Goal: Task Accomplishment & Management: Complete application form

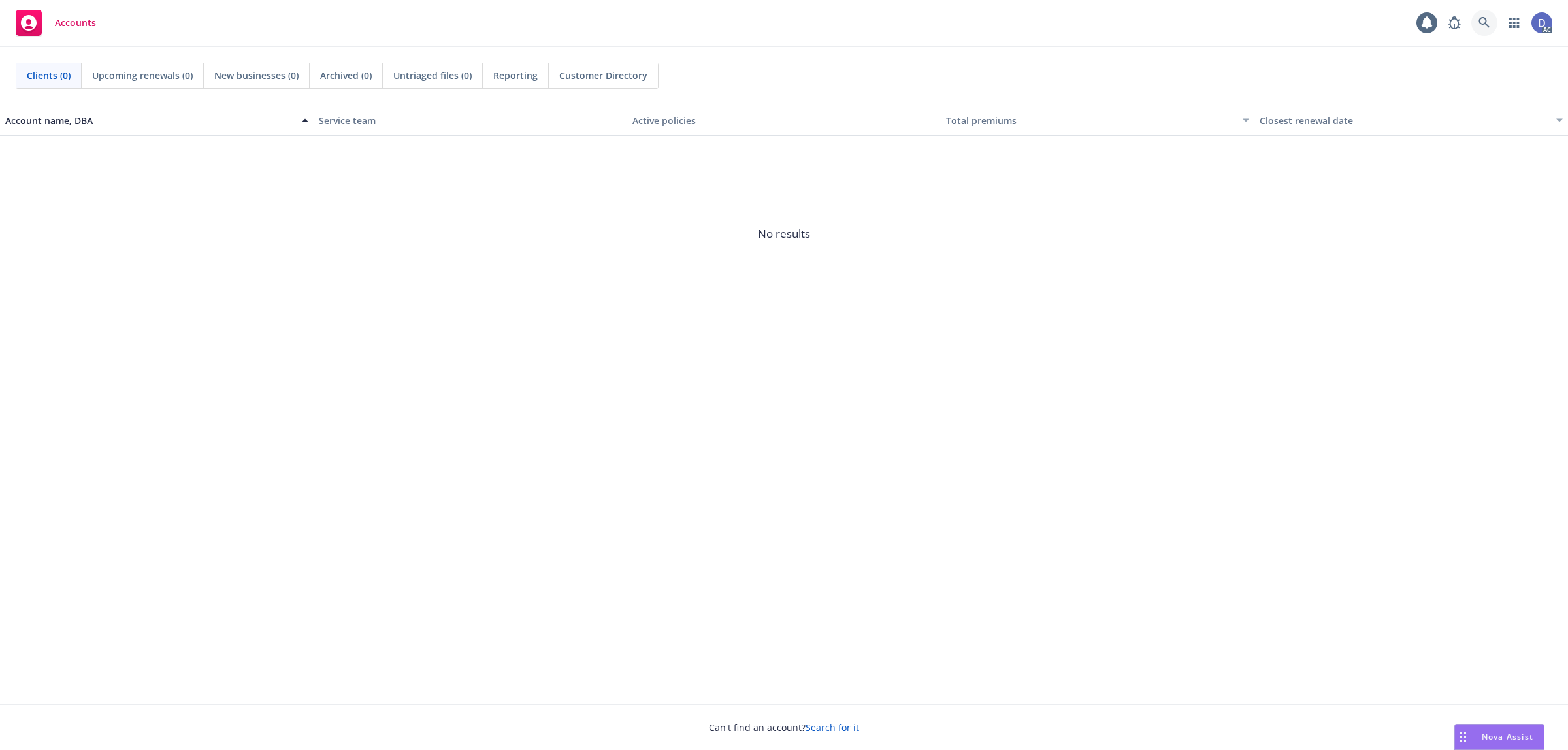
click at [1483, 21] on icon at bounding box center [1484, 22] width 12 height 12
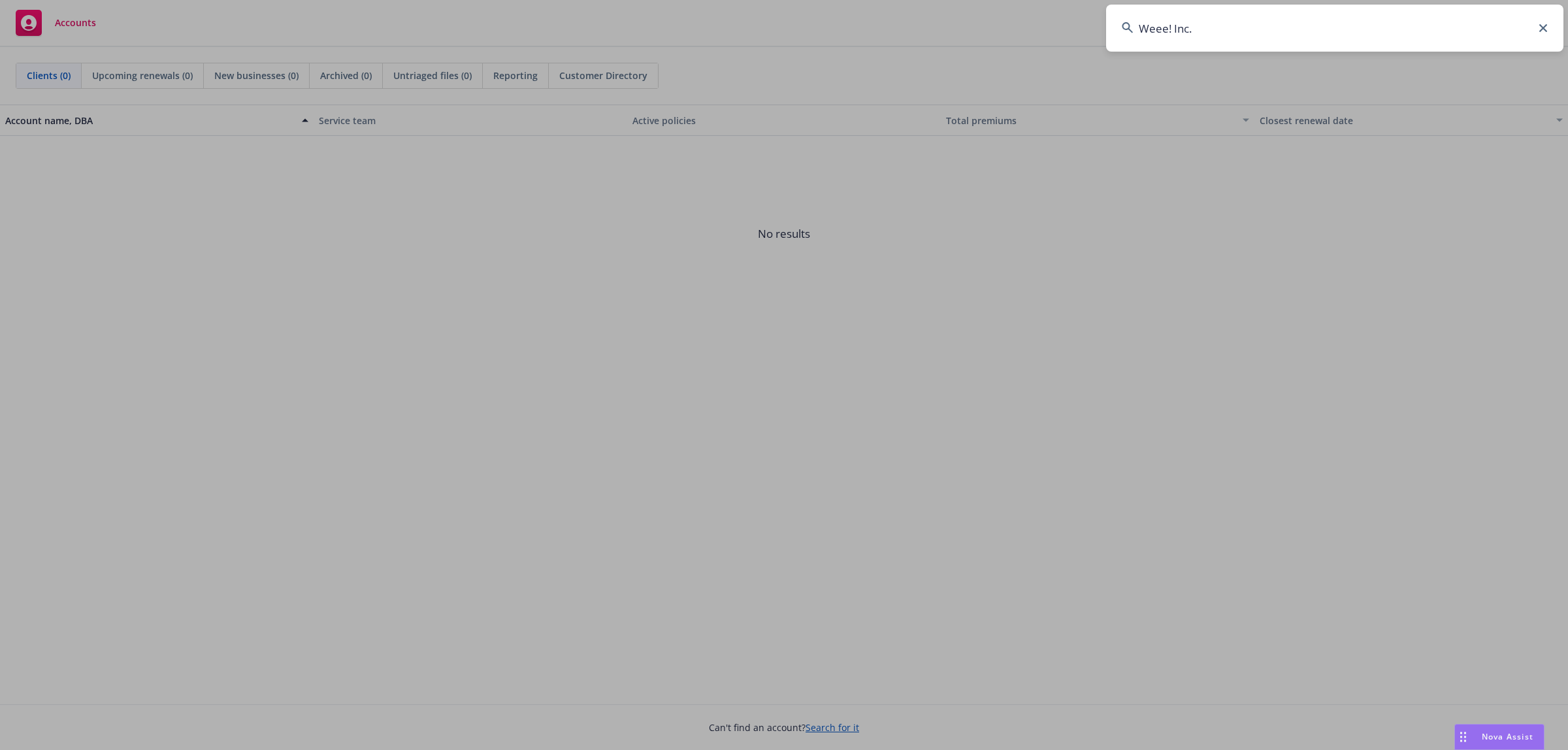
click at [1483, 21] on input "Weee! Inc." at bounding box center [1334, 28] width 457 height 47
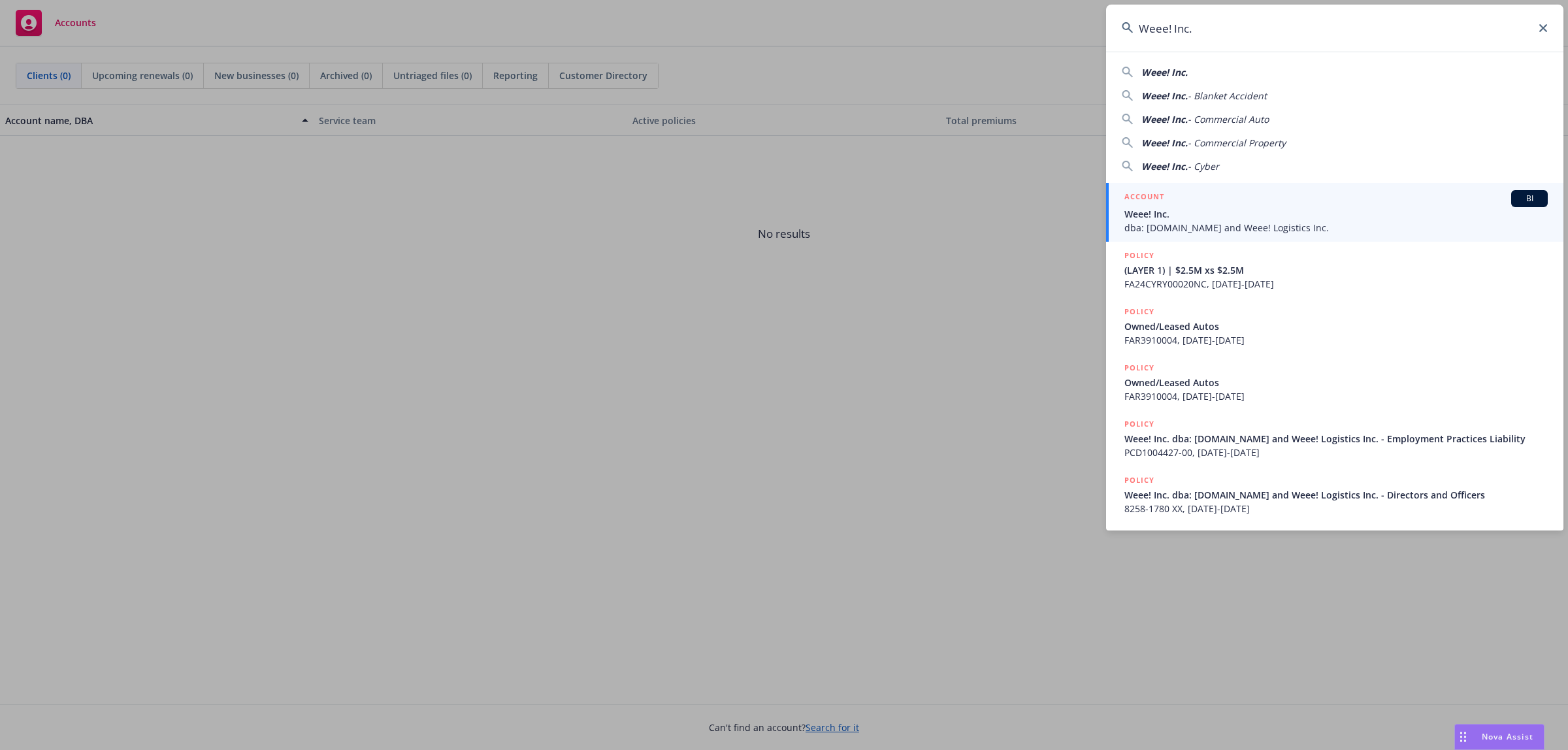
type input "Weee! Inc."
click at [1222, 207] on span "Weee! Inc." at bounding box center [1335, 214] width 423 height 14
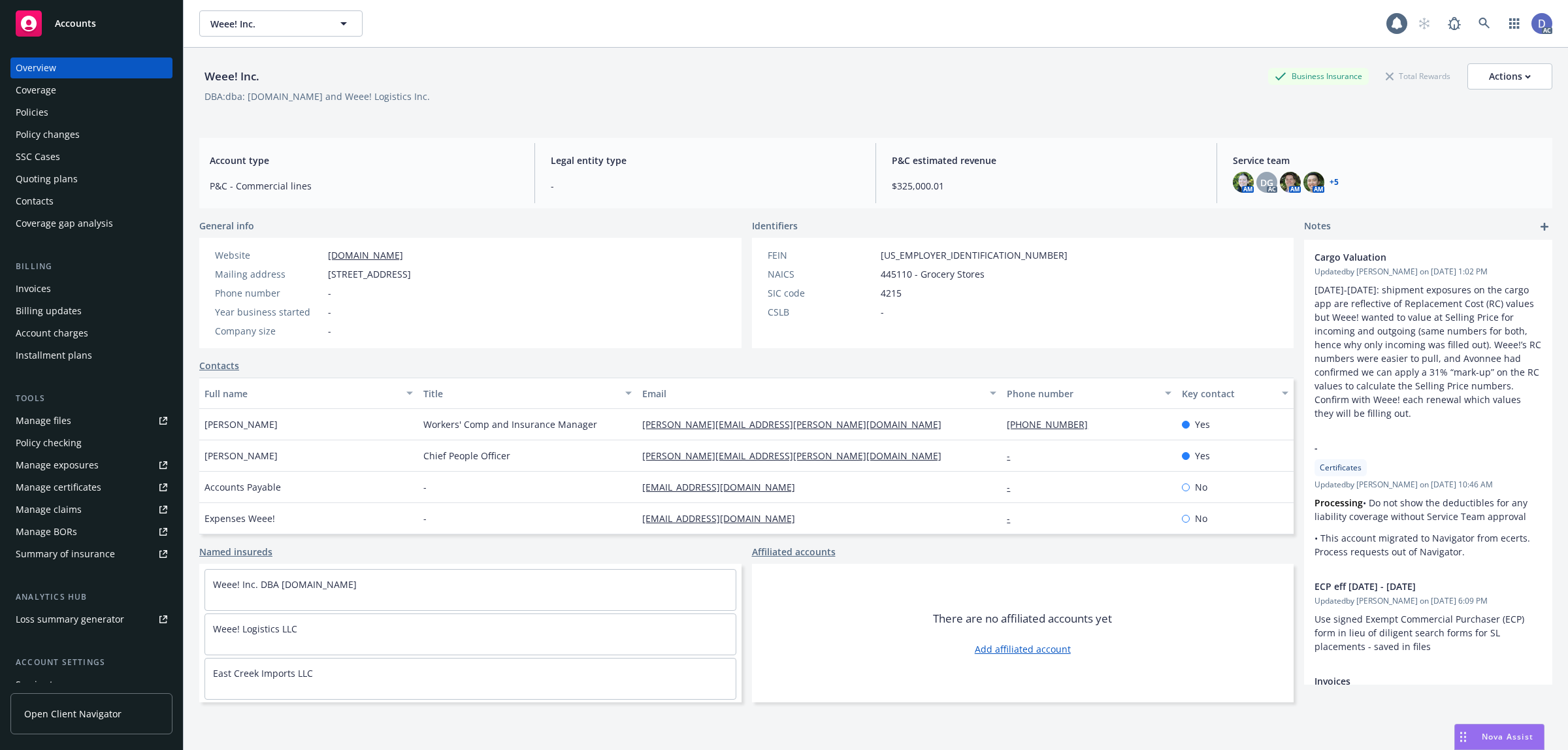
click at [73, 507] on div "Manage claims" at bounding box center [49, 509] width 66 height 21
click at [66, 413] on div "Manage files" at bounding box center [43, 420] width 55 height 21
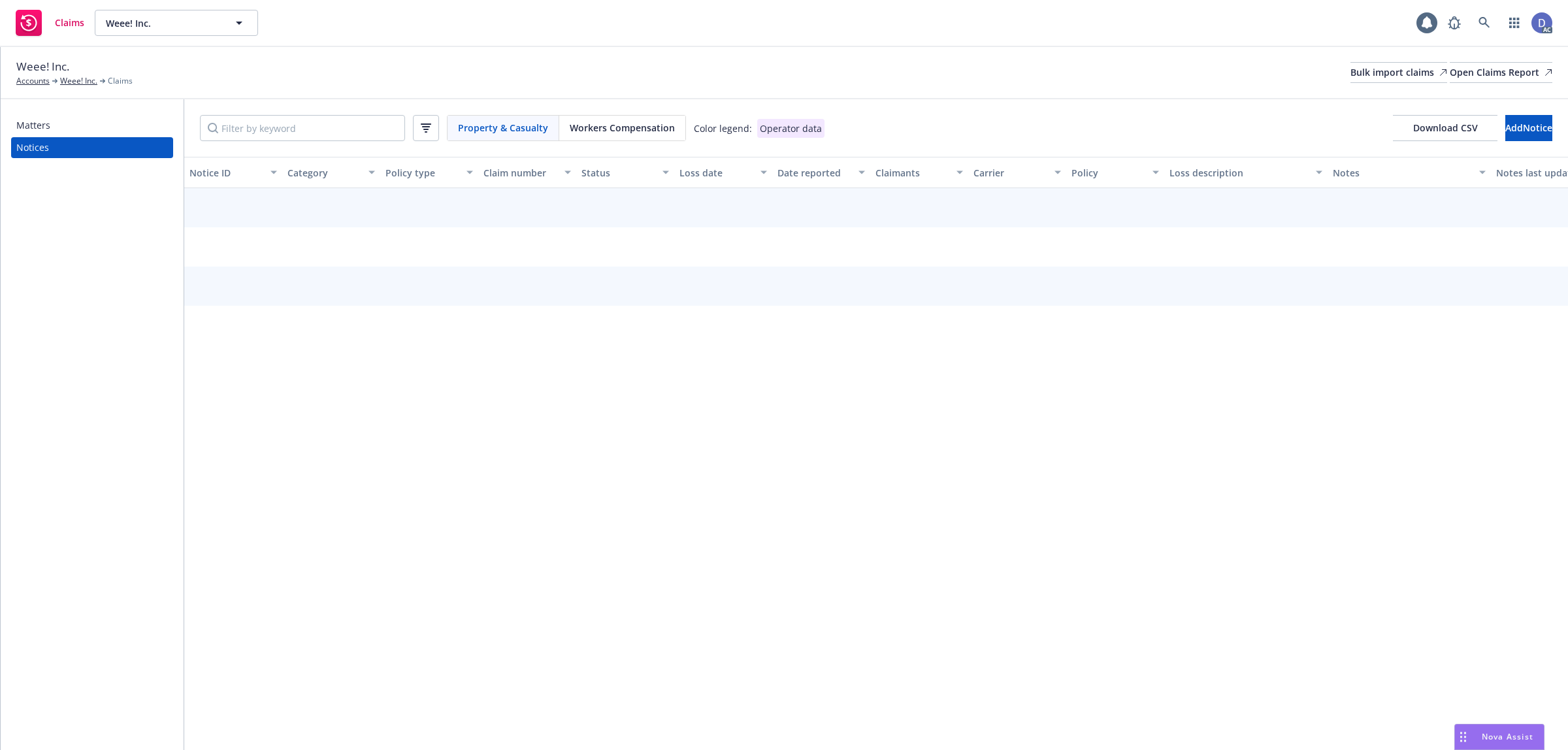
click at [1350, 64] on div "Bulk import claims" at bounding box center [1398, 72] width 96 height 20
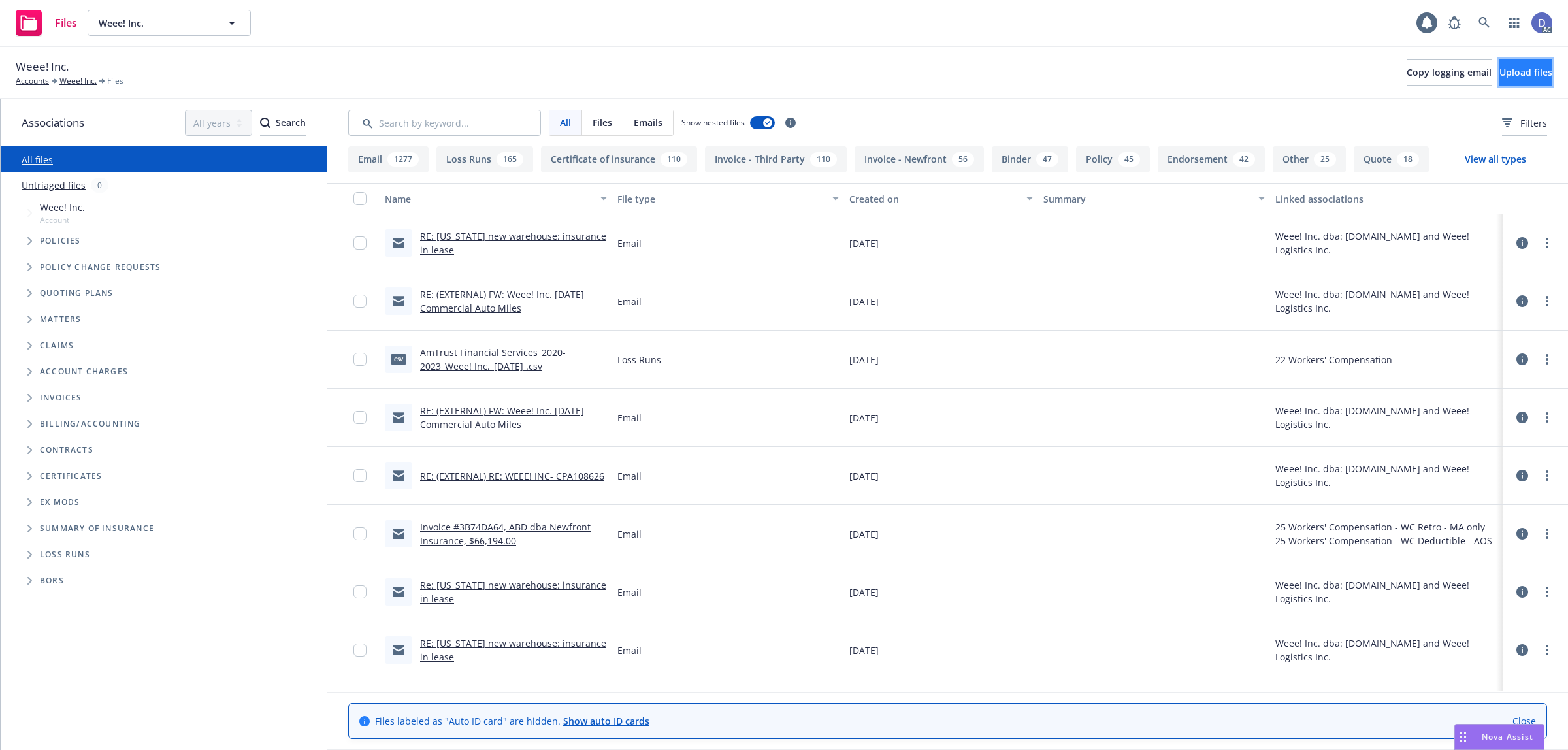
click at [1500, 83] on button "Upload files" at bounding box center [1526, 73] width 53 height 26
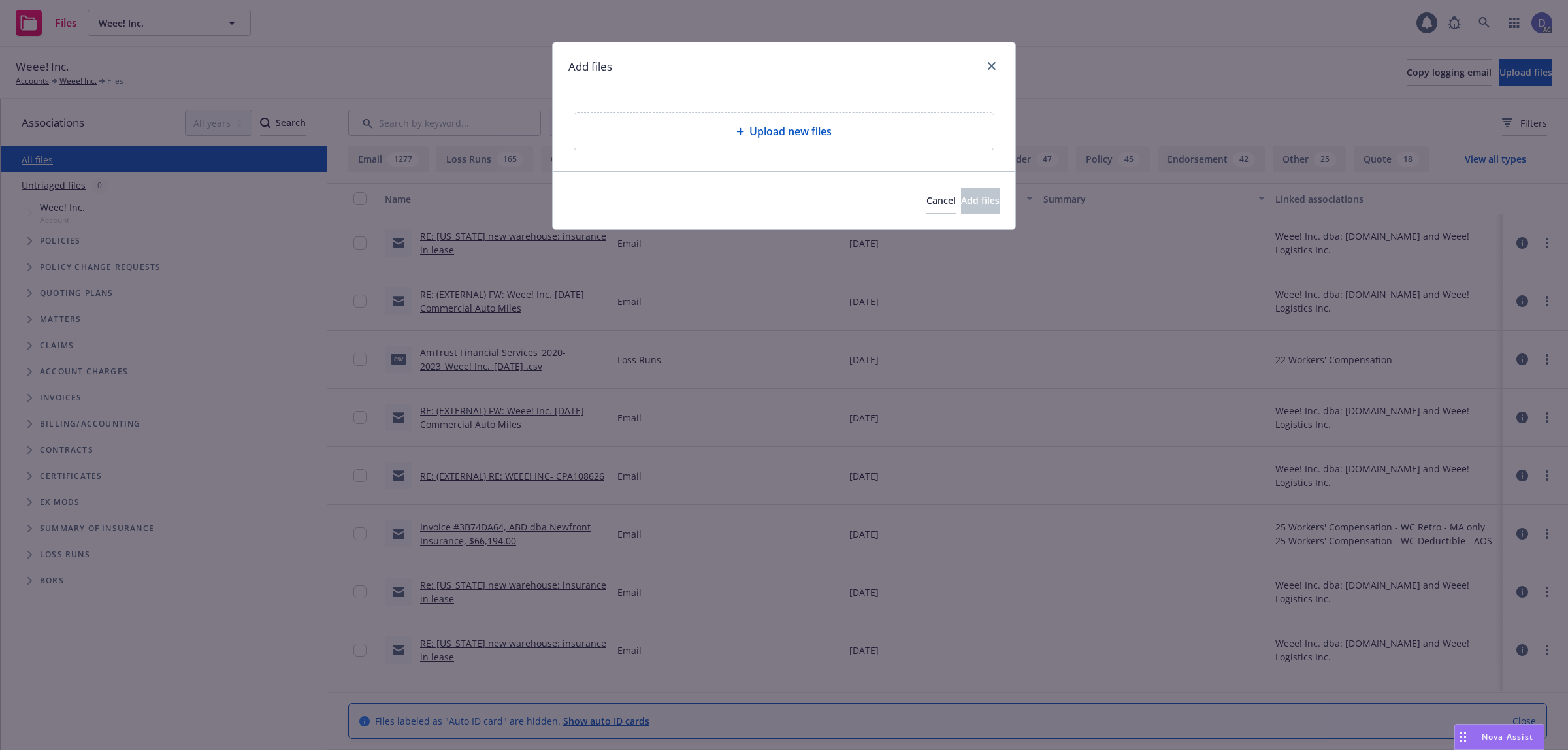
click at [791, 142] on div "Upload new files" at bounding box center [784, 131] width 420 height 36
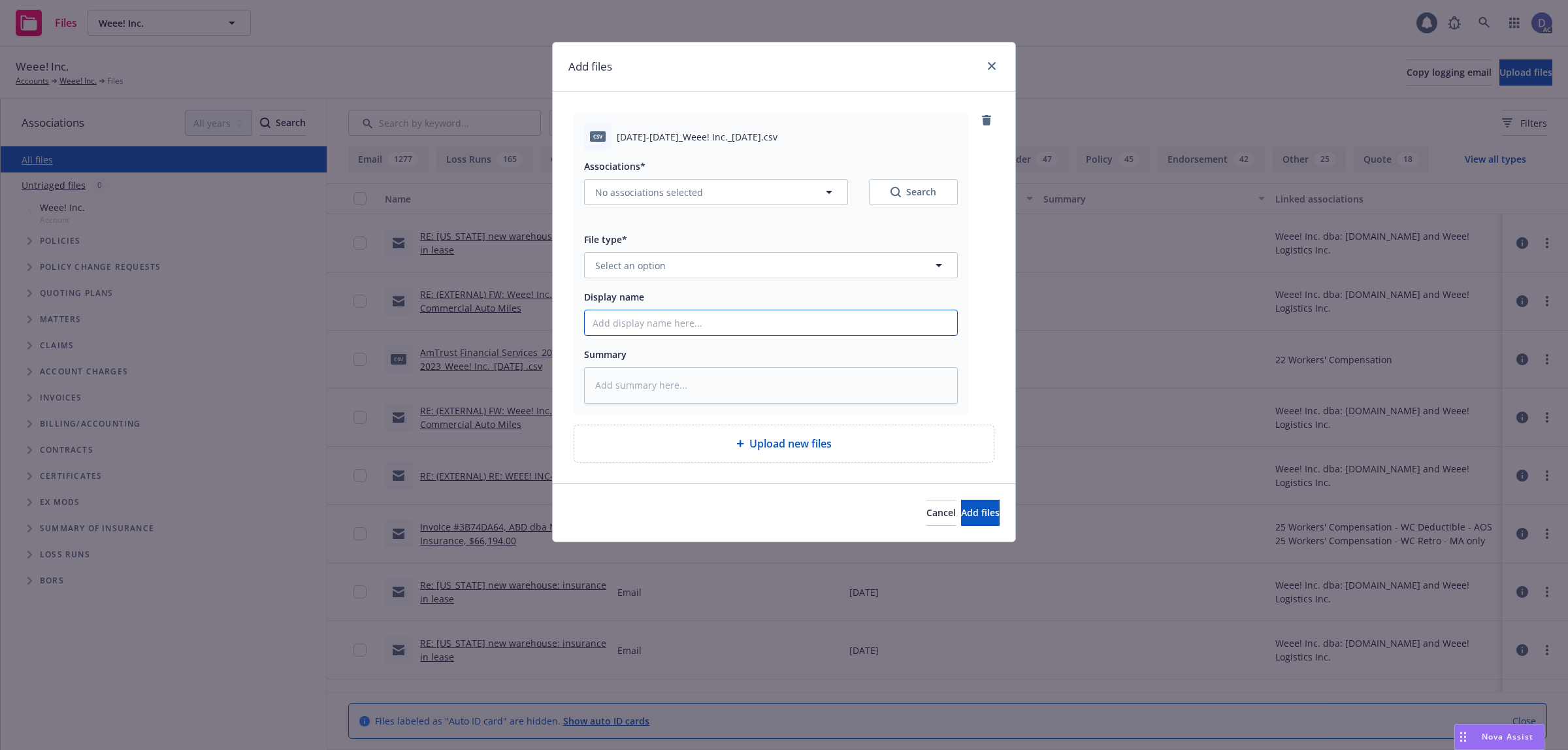
click at [716, 329] on input "Display name" at bounding box center [771, 322] width 373 height 25
paste input "2022-2024_Weee! Inc._9-11-2025"
type input "2022-2024_Weee! Inc._9-11-2025"
type textarea "x"
type input "2022-2024_Weee! Inc._9-11-2025"
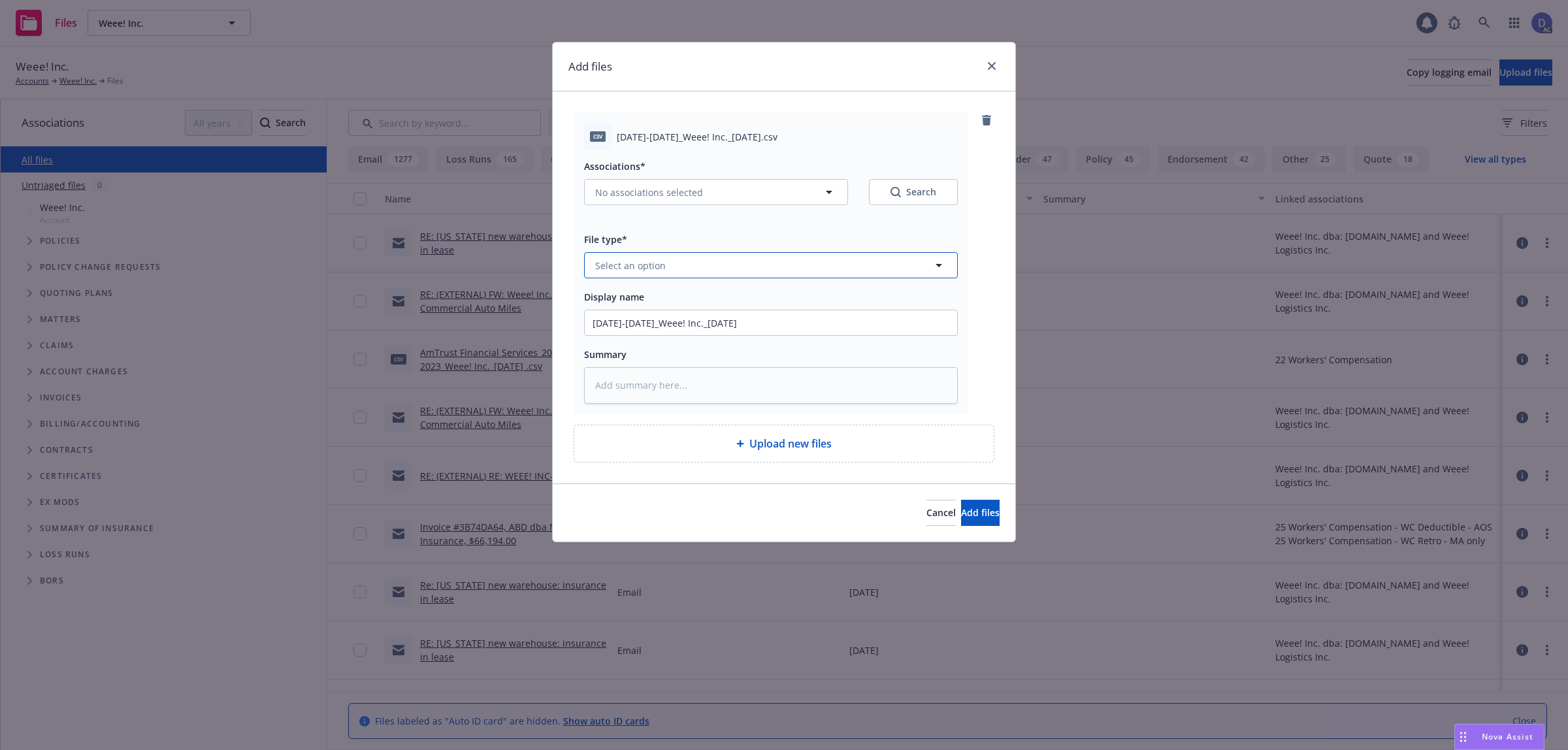
click at [760, 268] on button "Select an option" at bounding box center [771, 265] width 374 height 26
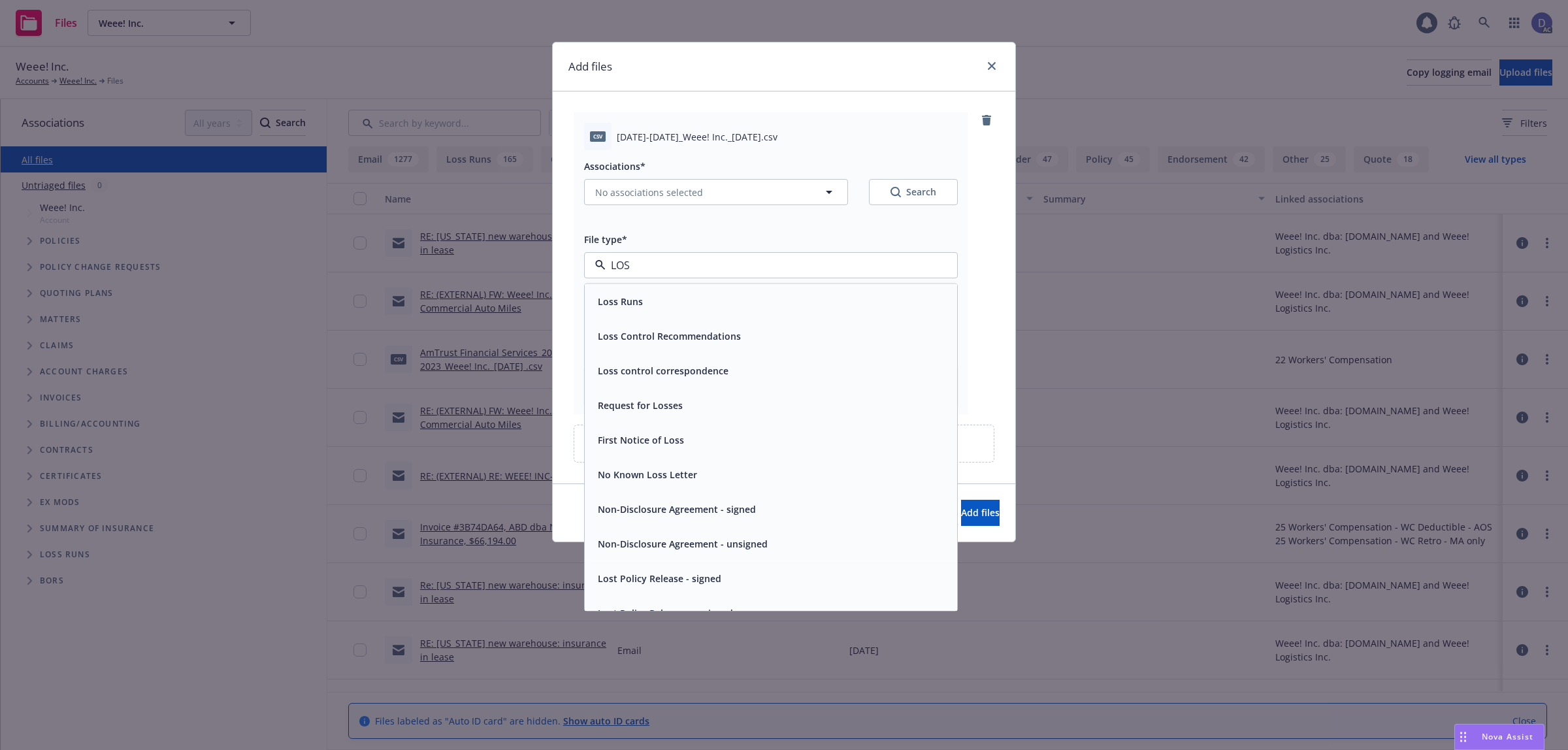
type input "LOSS"
click at [709, 304] on div "Loss Runs" at bounding box center [771, 302] width 357 height 19
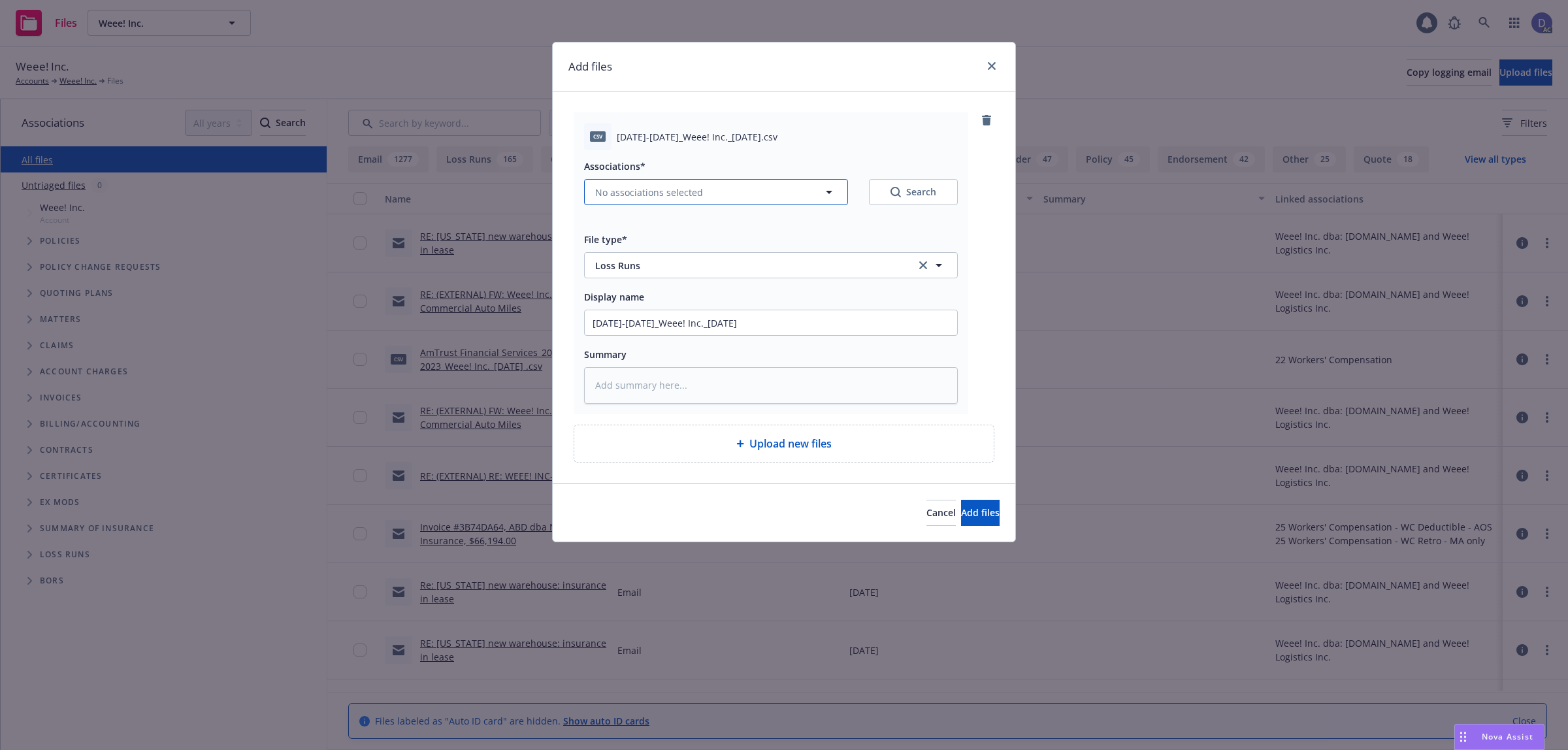
click at [684, 198] on span "No associations selected" at bounding box center [649, 192] width 107 height 14
type textarea "x"
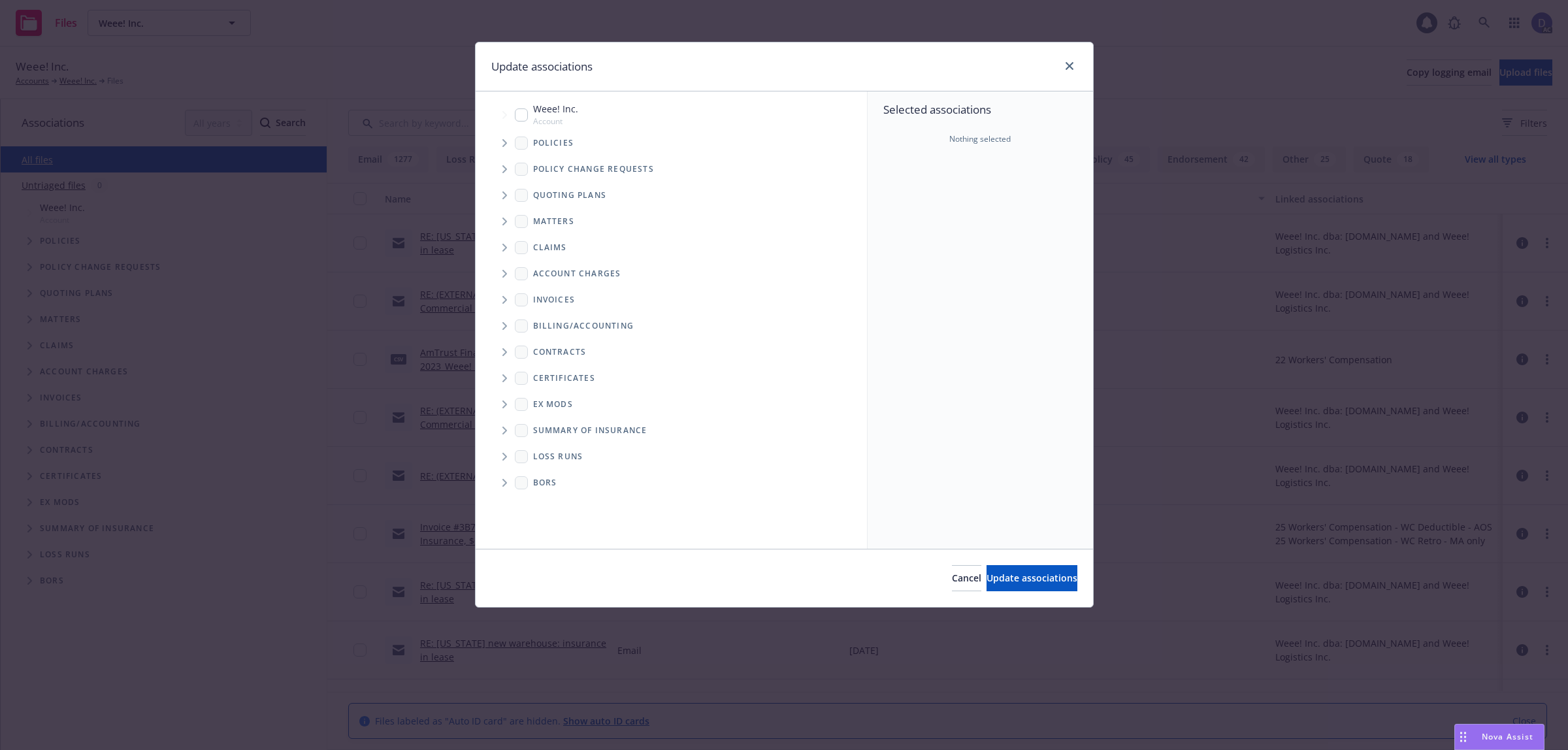
click at [501, 145] on span "Tree Example" at bounding box center [505, 143] width 21 height 21
click at [928, 181] on div "Selected associations Nothing selected" at bounding box center [980, 319] width 225 height 457
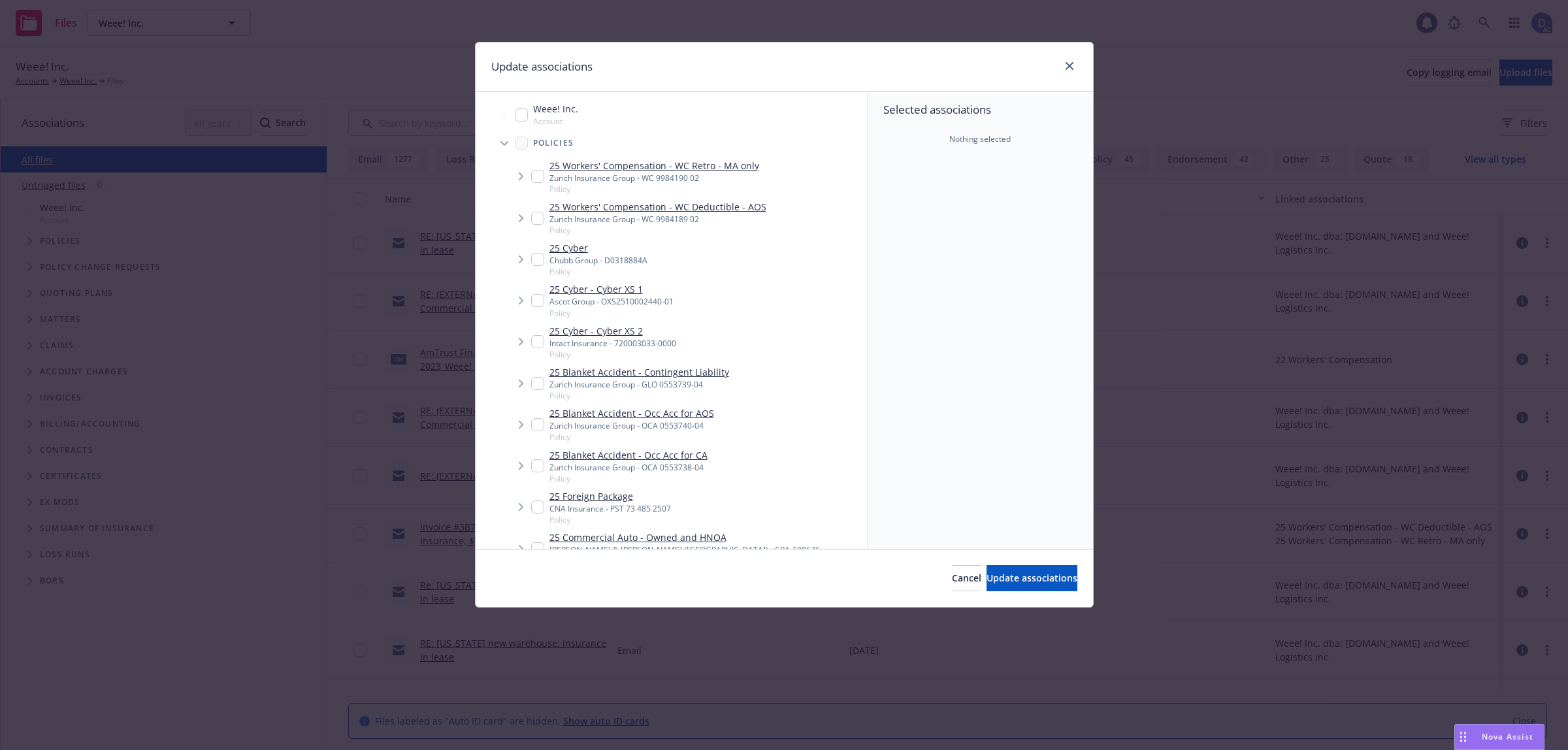
scroll to position [1563, 0]
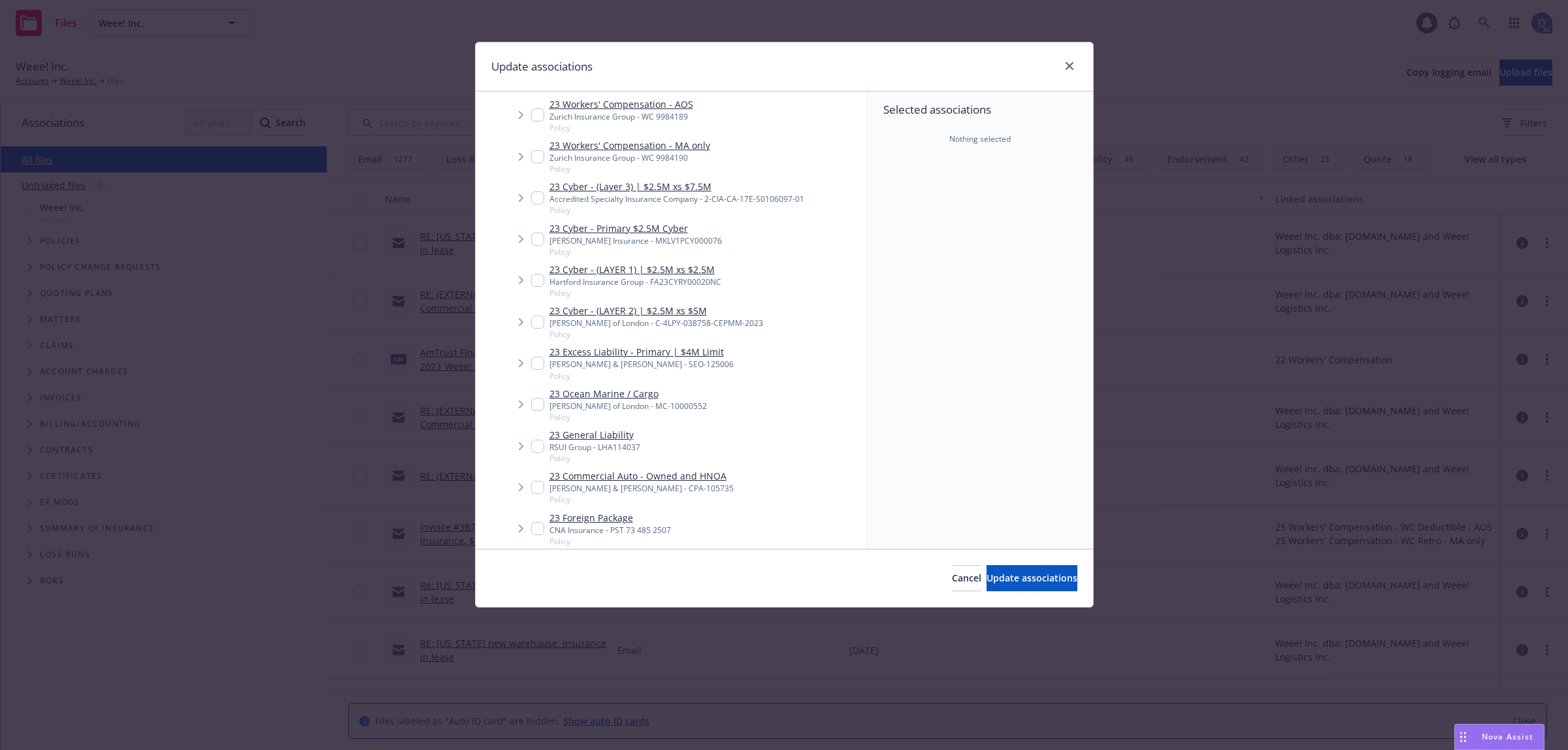
click at [694, 314] on link "23 Cyber - (LAYER 2) | $2.5M xs $5M" at bounding box center [656, 310] width 214 height 14
checkbox input "true"
click at [1017, 570] on button "Update associations" at bounding box center [1032, 578] width 91 height 26
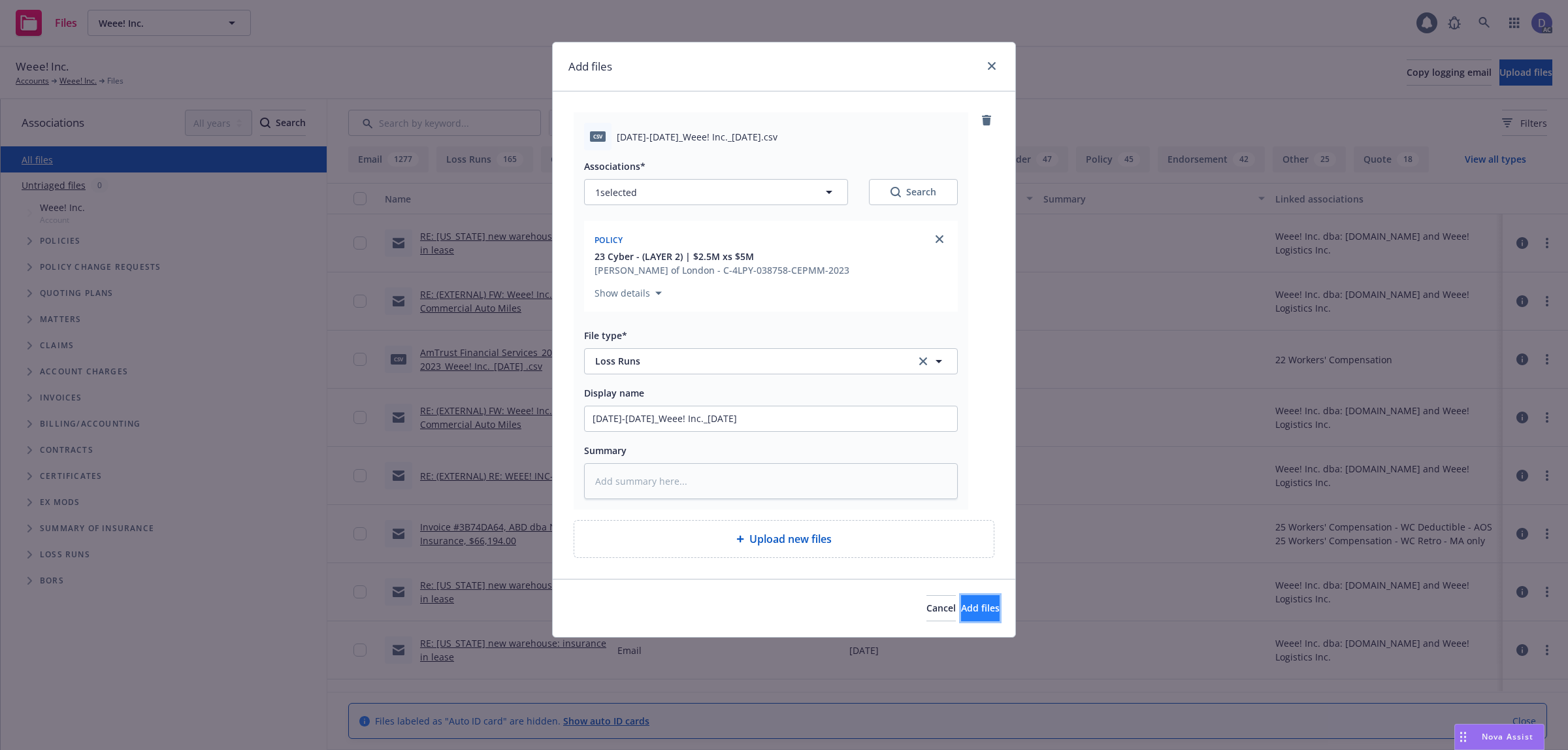
click at [978, 599] on button "Add files" at bounding box center [980, 608] width 38 height 26
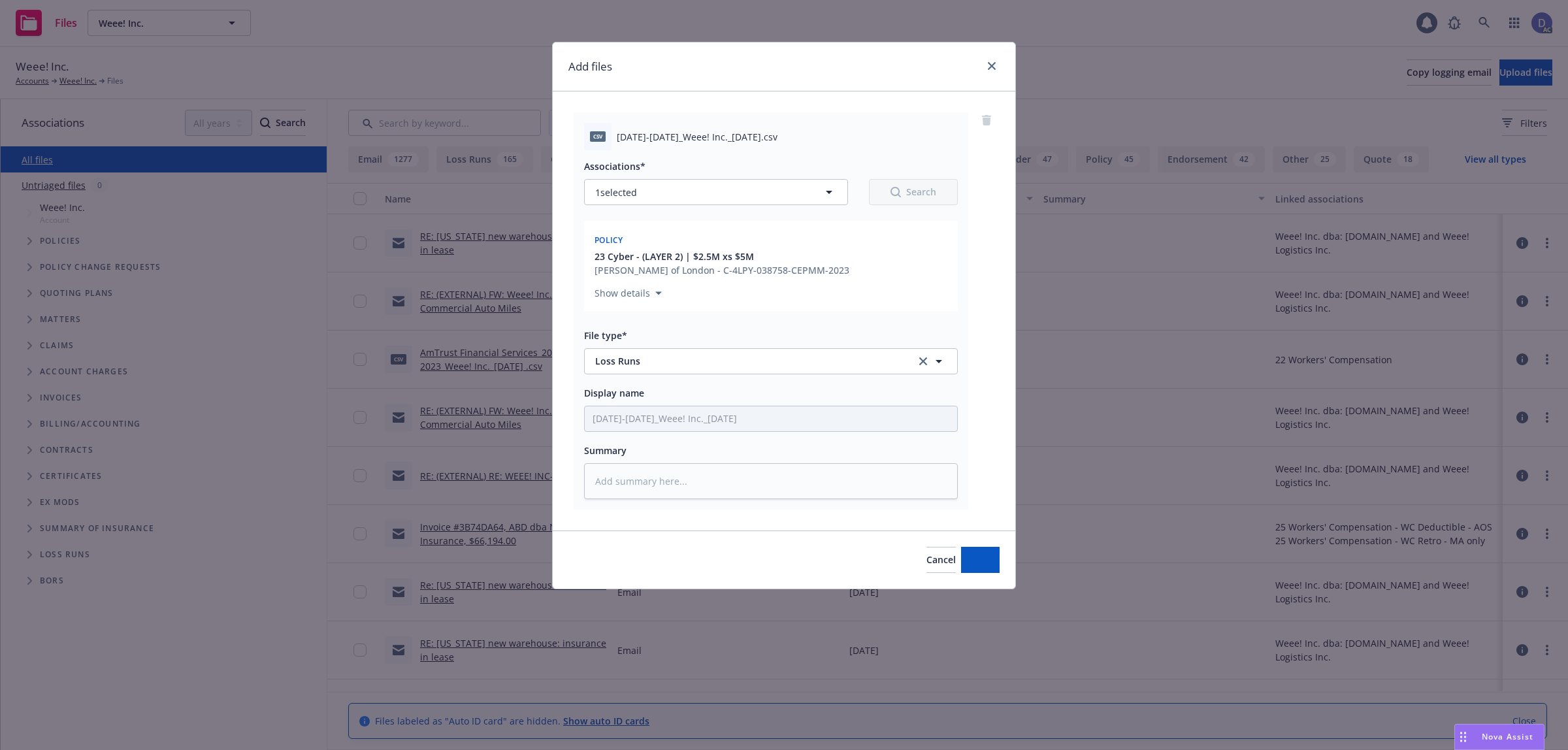
type textarea "x"
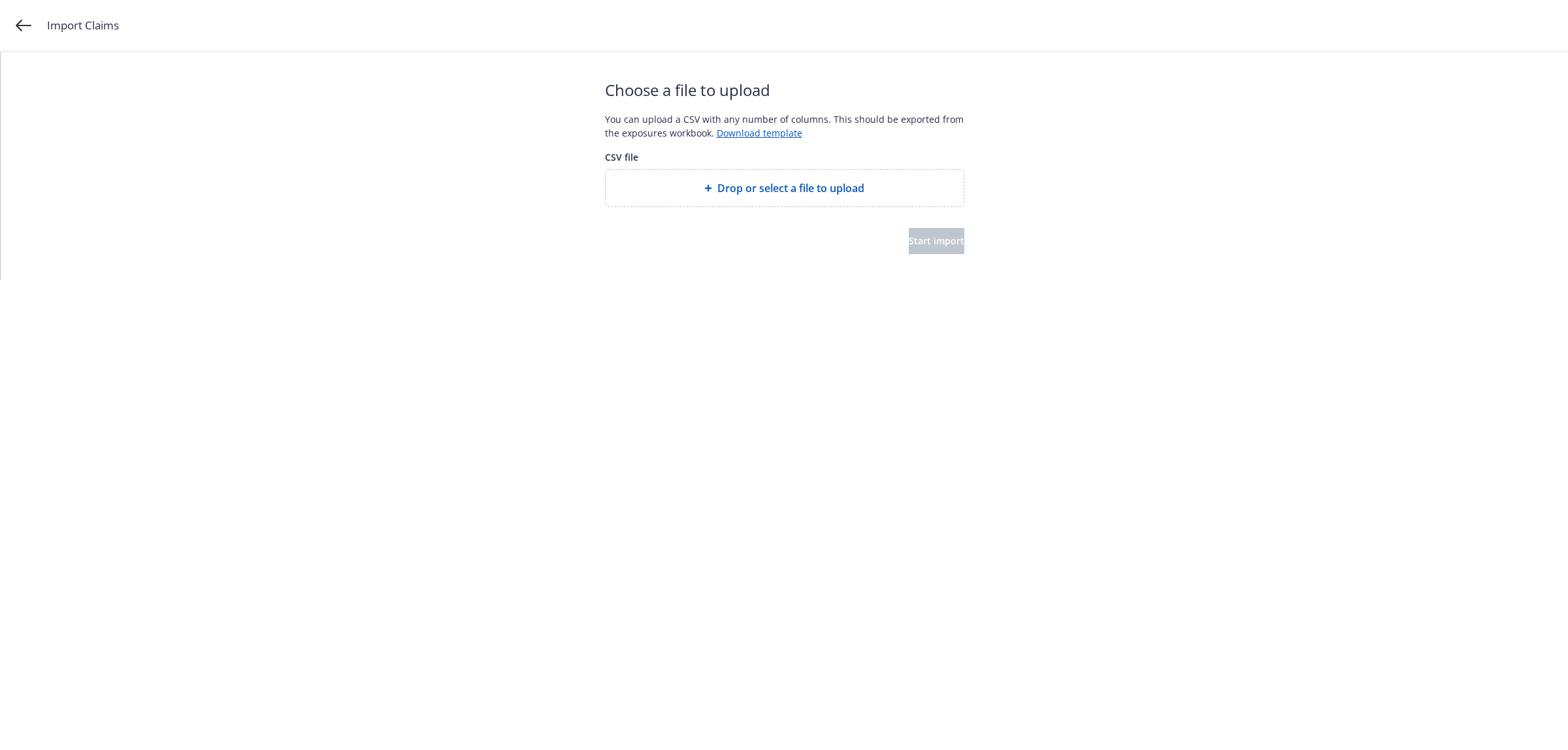
click at [768, 184] on span "Drop or select a file to upload" at bounding box center [791, 188] width 147 height 16
click at [909, 242] on span "Start import" at bounding box center [936, 240] width 55 height 12
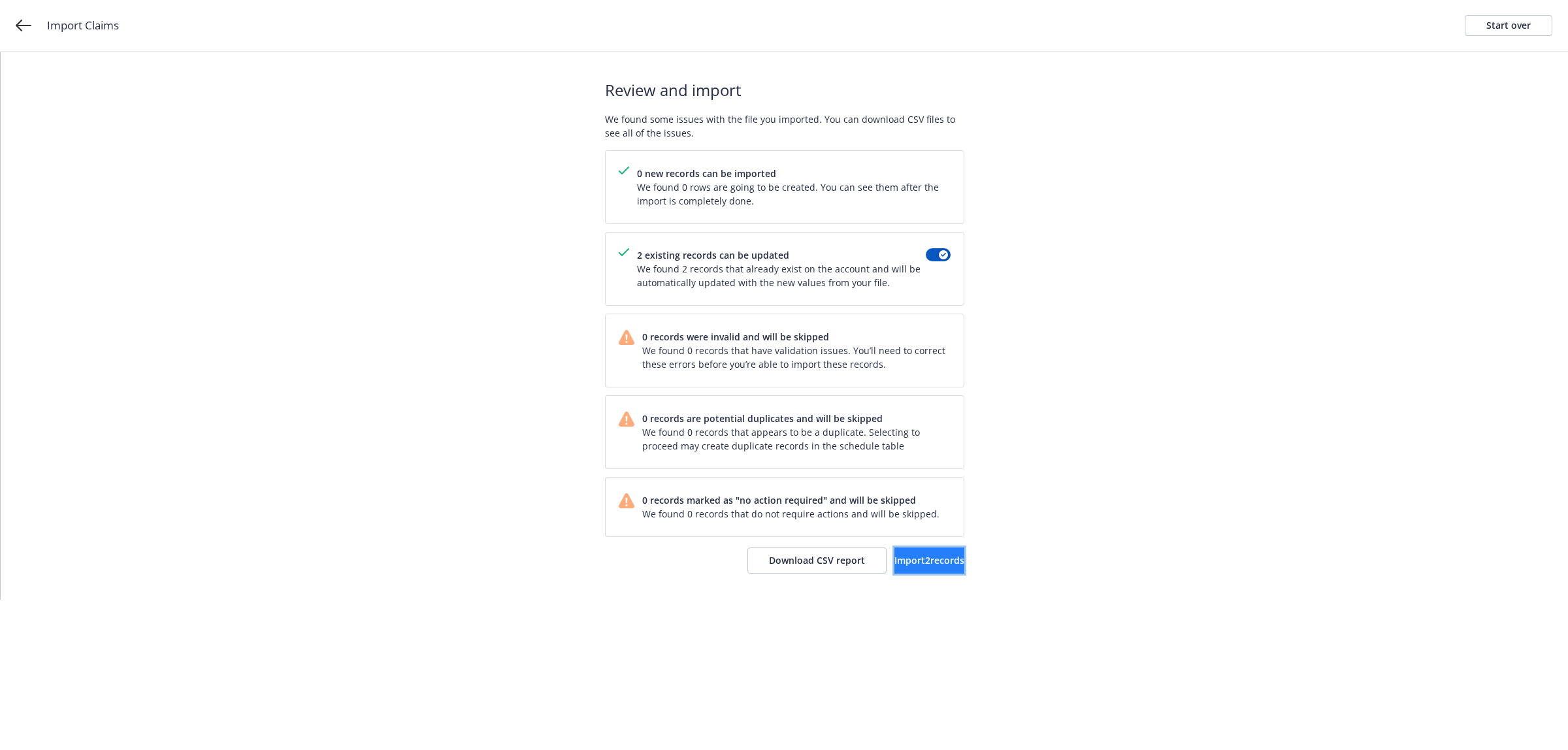
click at [927, 566] on span "Import 2 records" at bounding box center [929, 559] width 70 height 12
click at [881, 552] on link "View accounts" at bounding box center [910, 560] width 107 height 26
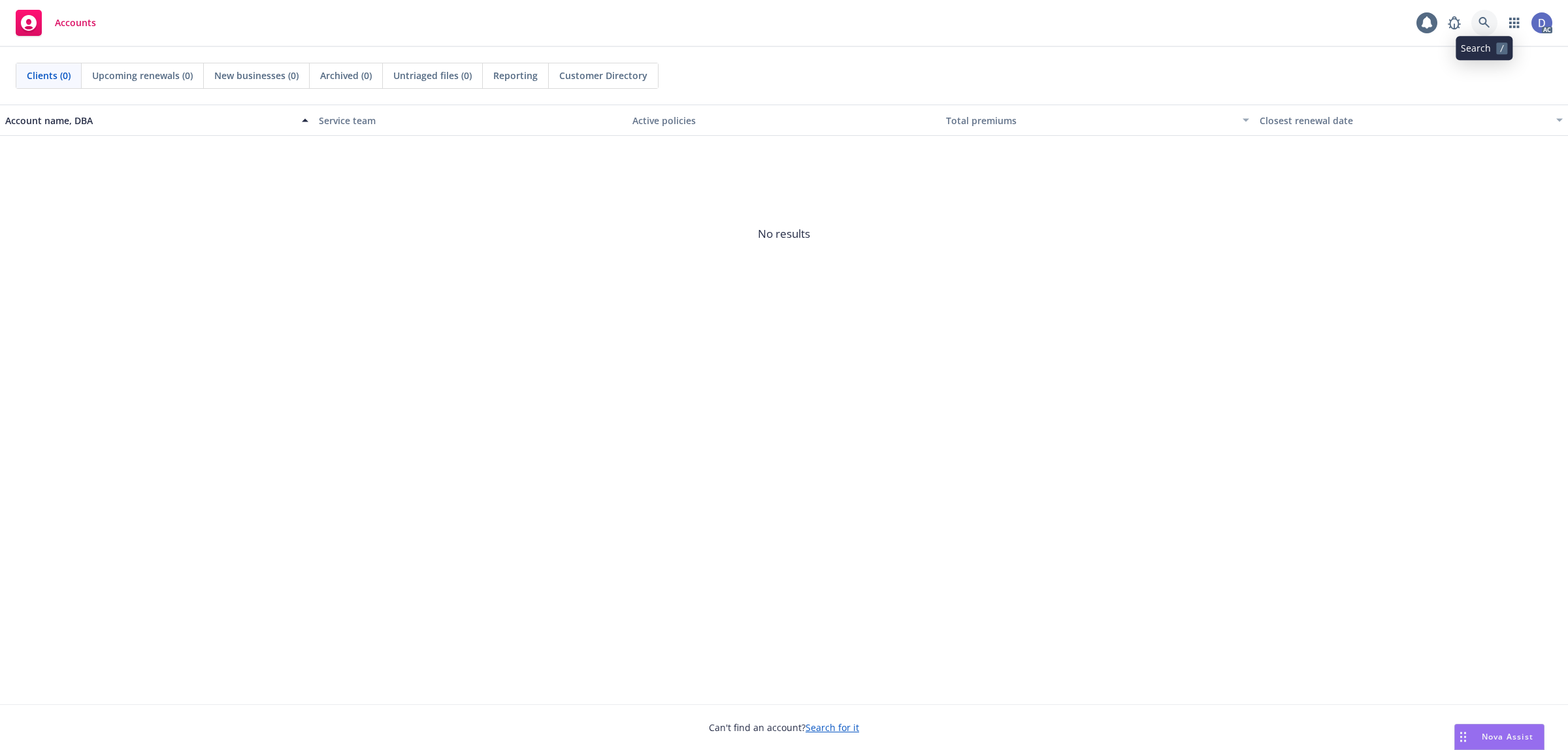
click at [1481, 28] on icon at bounding box center [1484, 22] width 12 height 12
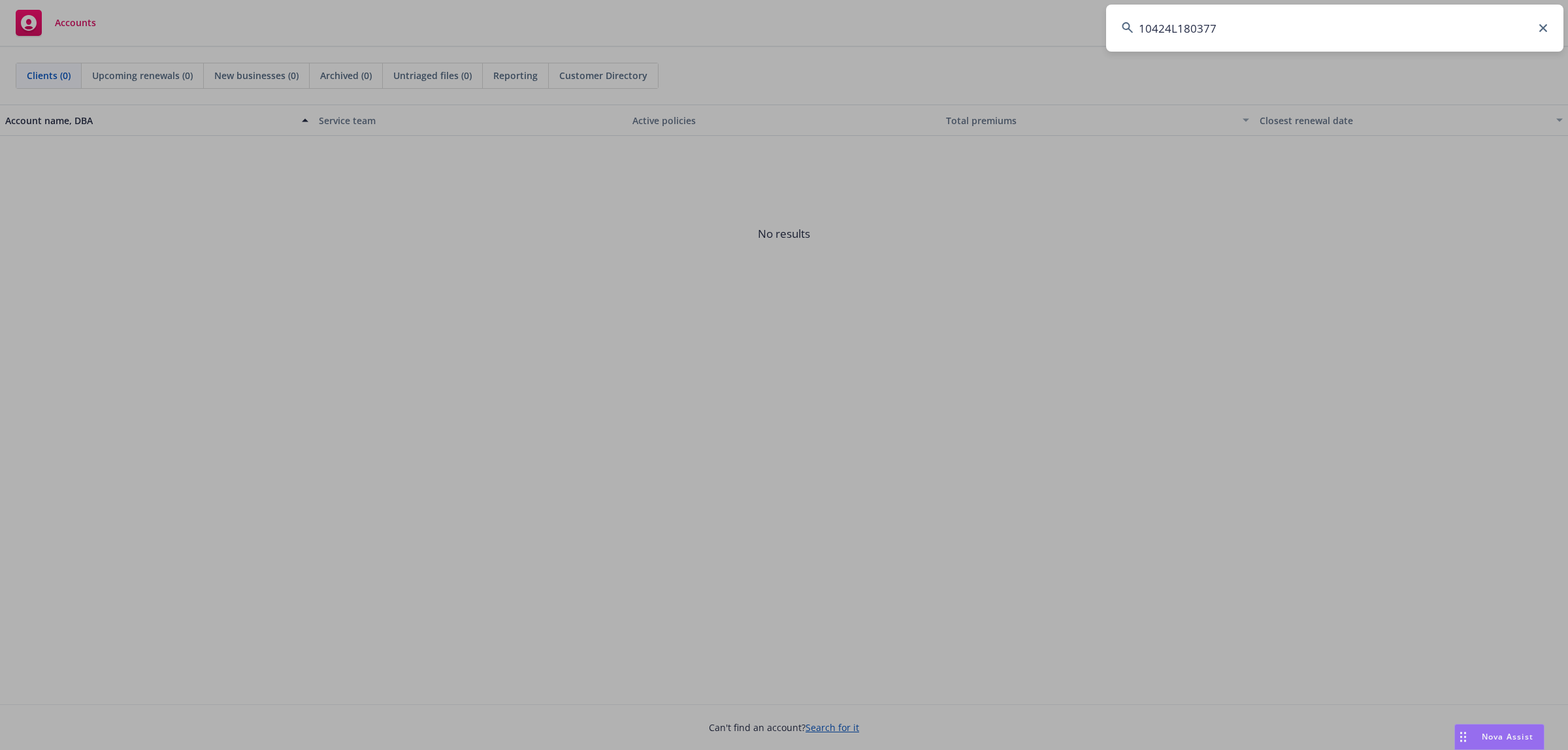
click at [1481, 28] on input "10424L180377" at bounding box center [1334, 28] width 457 height 47
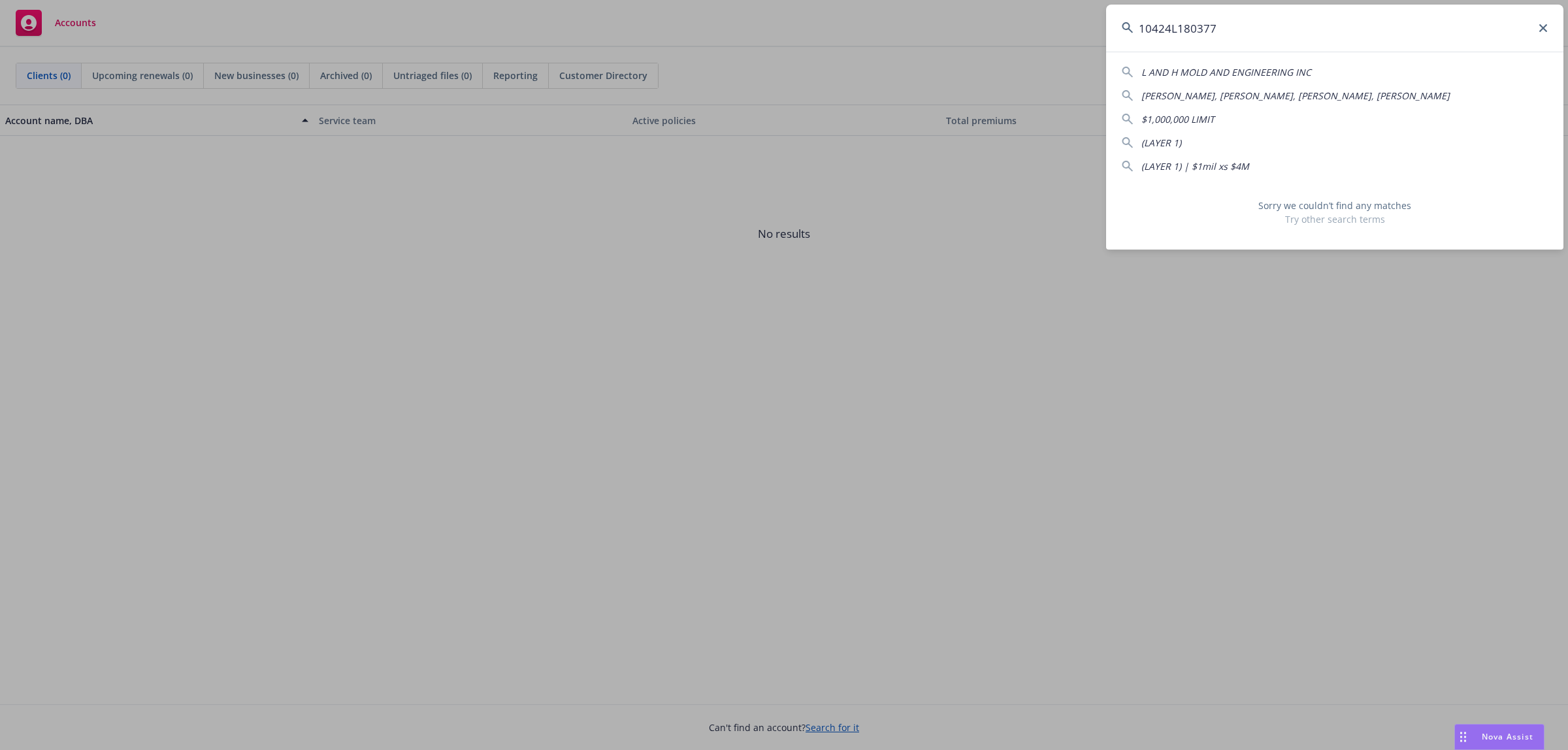
click at [1524, 43] on input "10424L180377" at bounding box center [1334, 28] width 457 height 47
paste input "Ricker Thermline, Inc"
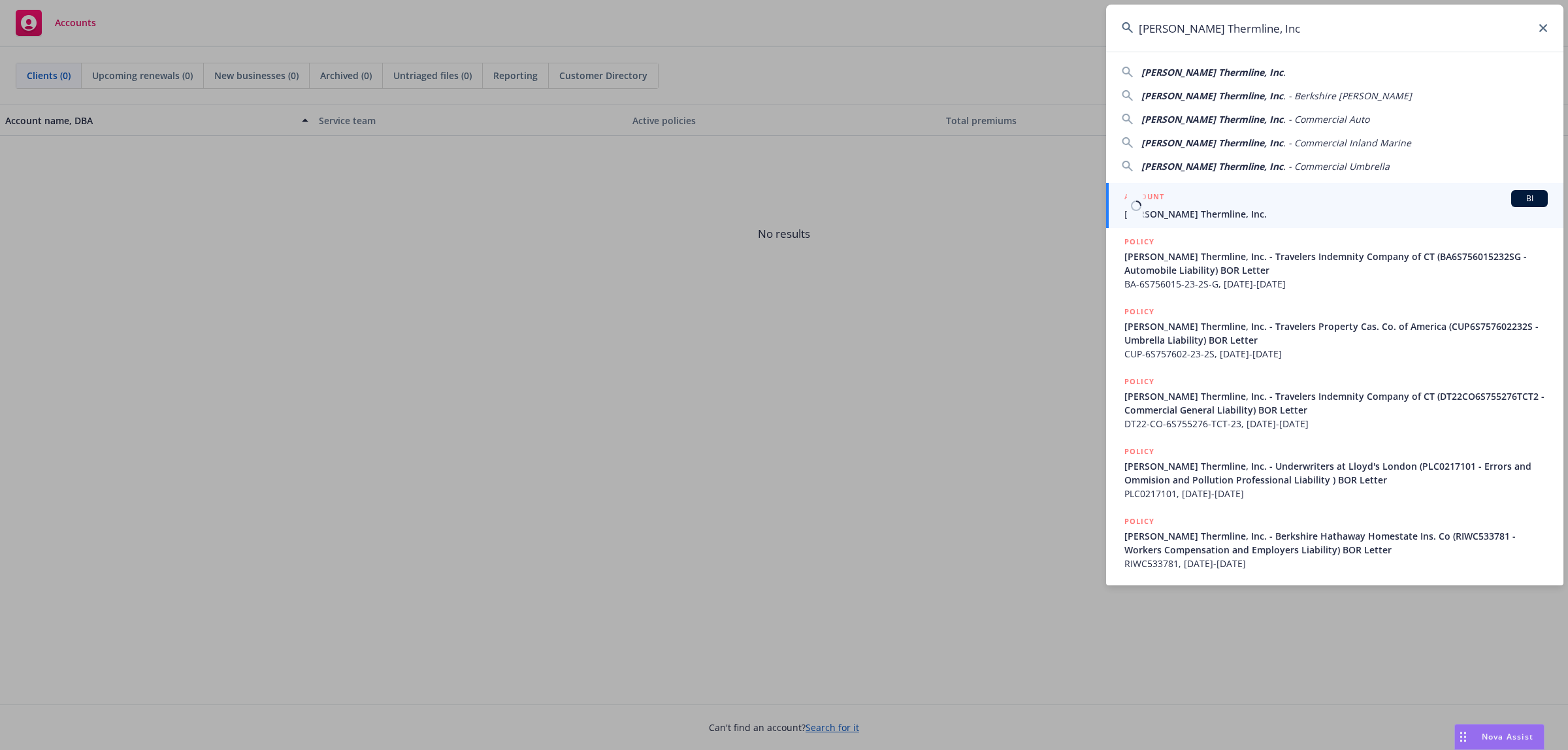
type input "Ricker Thermline, Inc"
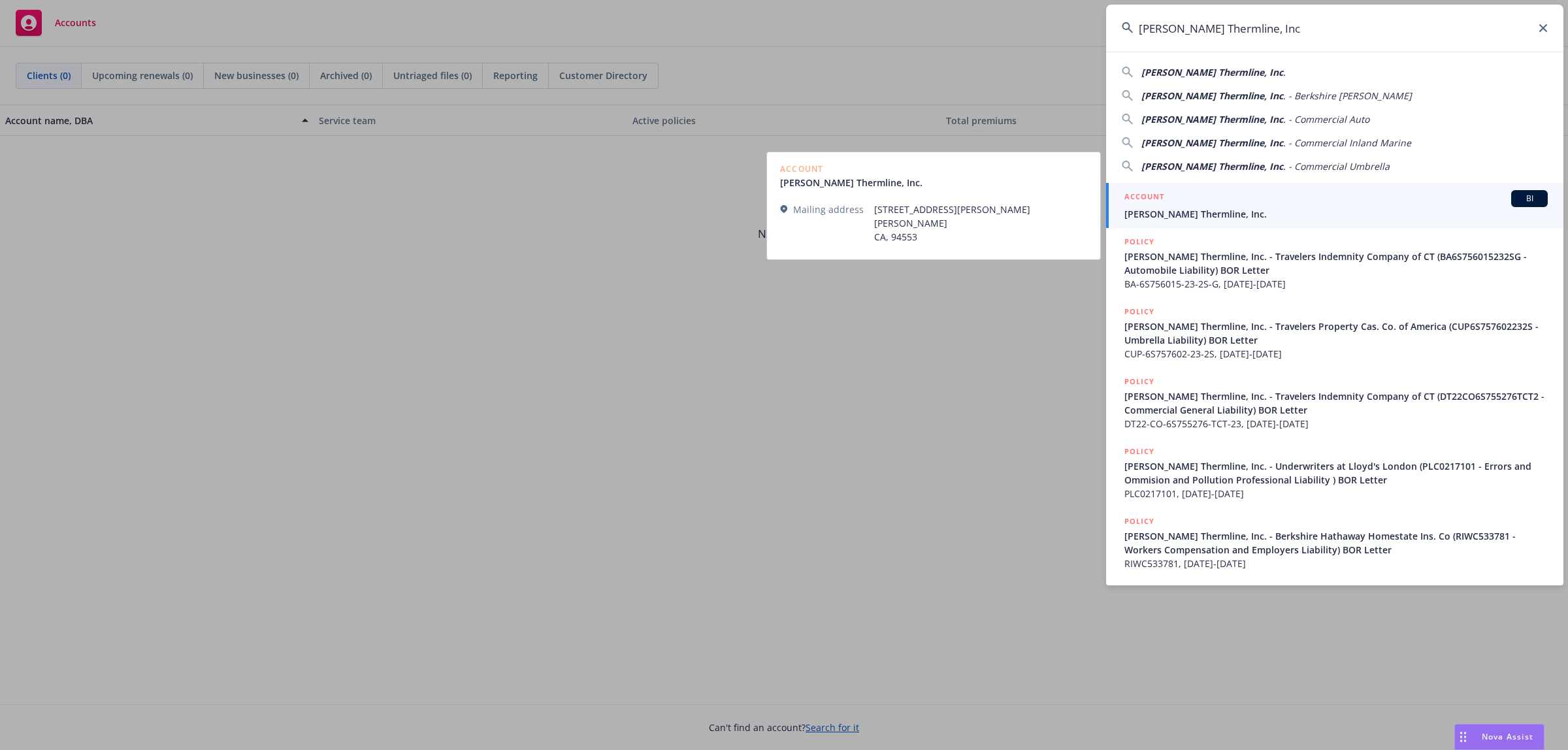
click at [1204, 197] on div "ACCOUNT BI" at bounding box center [1335, 198] width 423 height 17
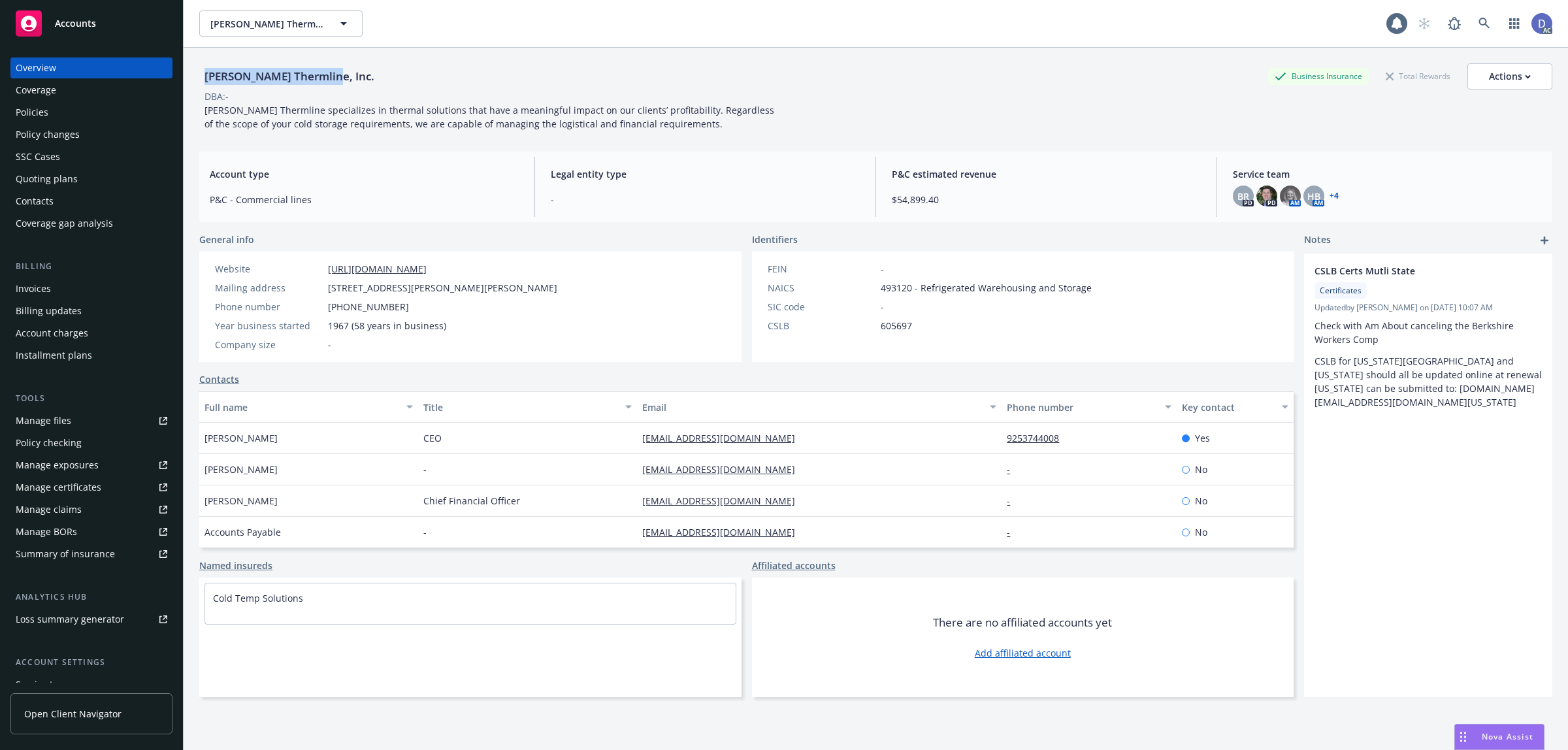
copy div "Ricker Thermline, Inc."
drag, startPoint x: 325, startPoint y: 84, endPoint x: 207, endPoint y: 84, distance: 118.0
click at [207, 84] on div "Ricker Thermline, Inc." at bounding box center [289, 77] width 180 height 17
click at [64, 116] on div "Policies" at bounding box center [92, 112] width 151 height 21
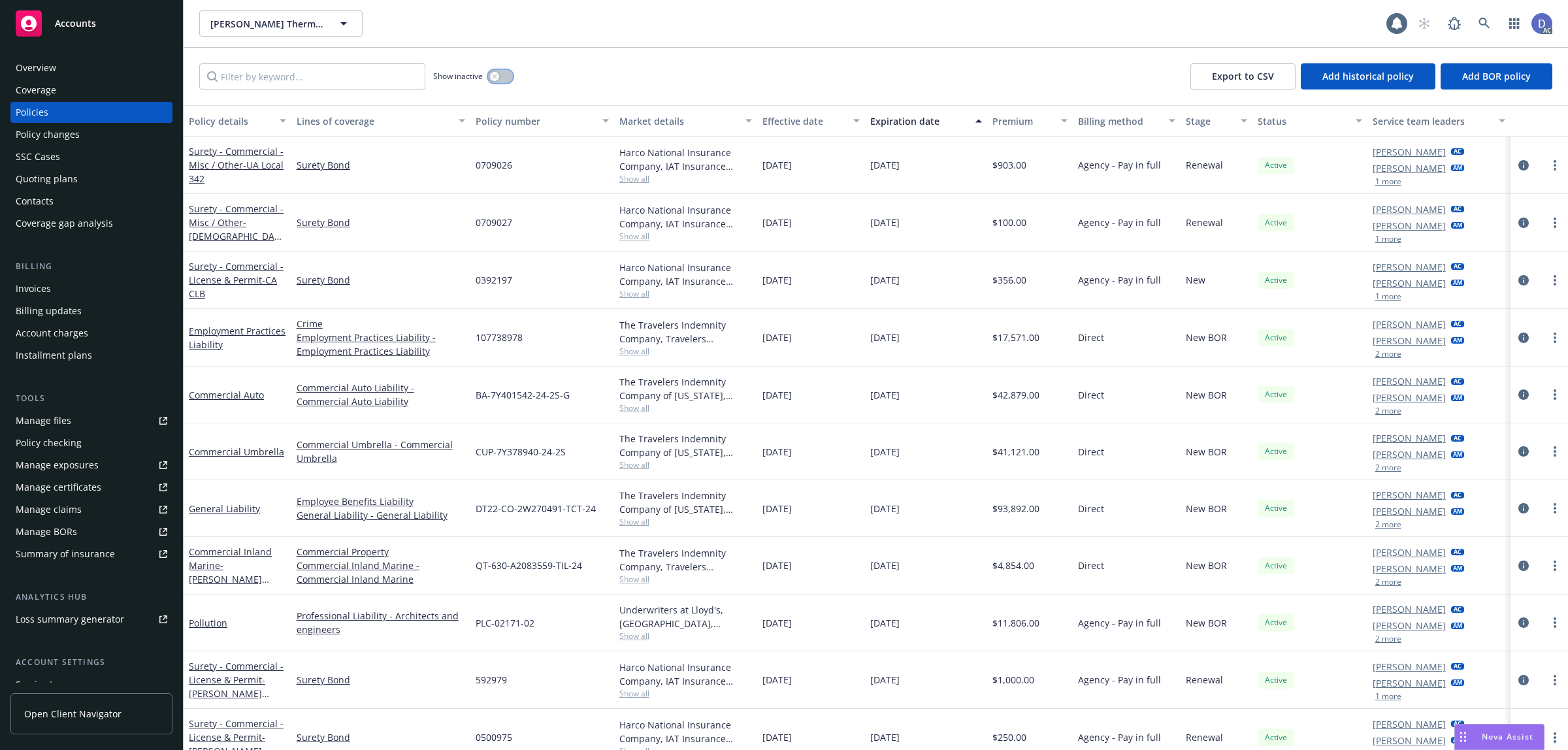
click at [496, 81] on button "button" at bounding box center [500, 77] width 25 height 13
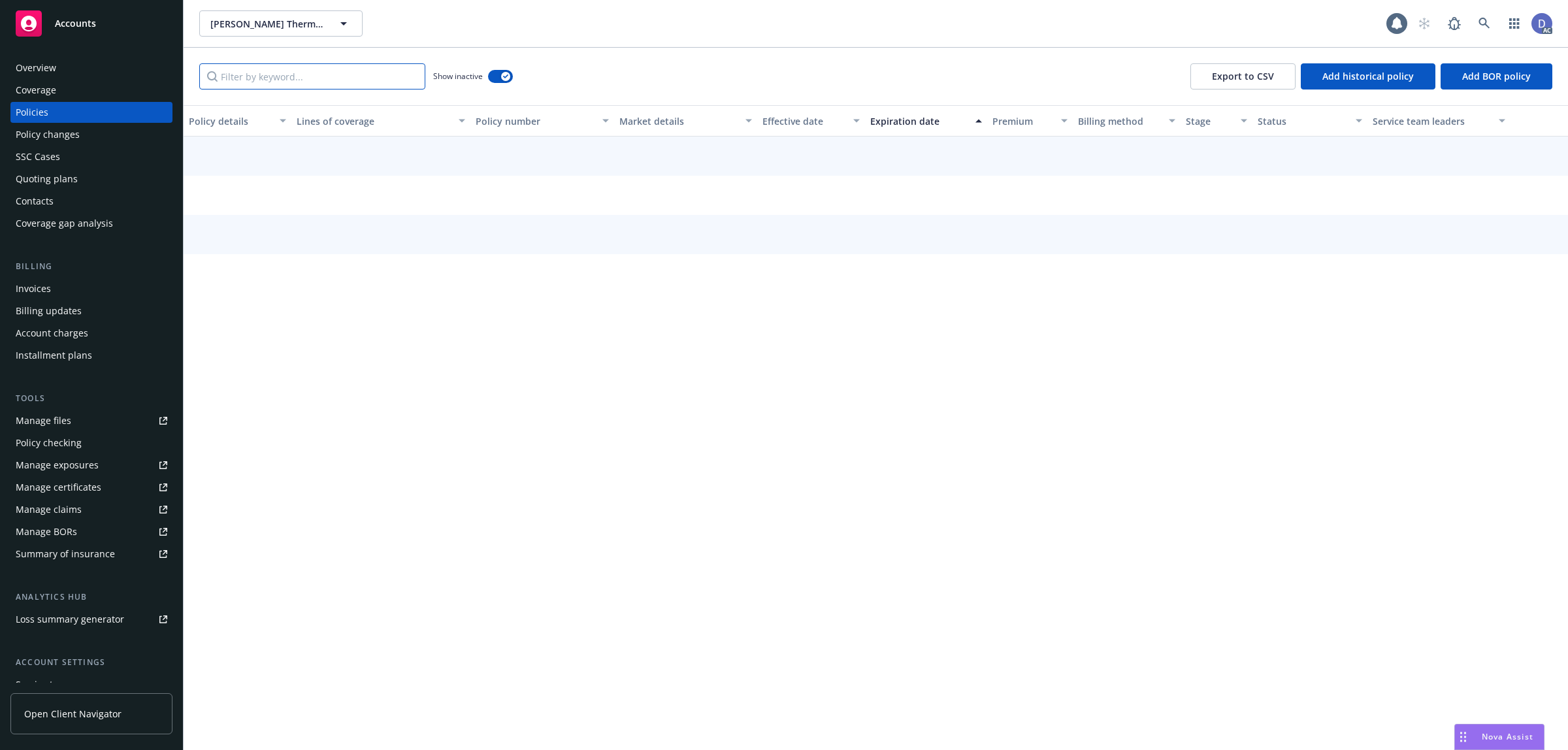
click at [377, 79] on input "Filter by keyword..." at bounding box center [312, 77] width 226 height 26
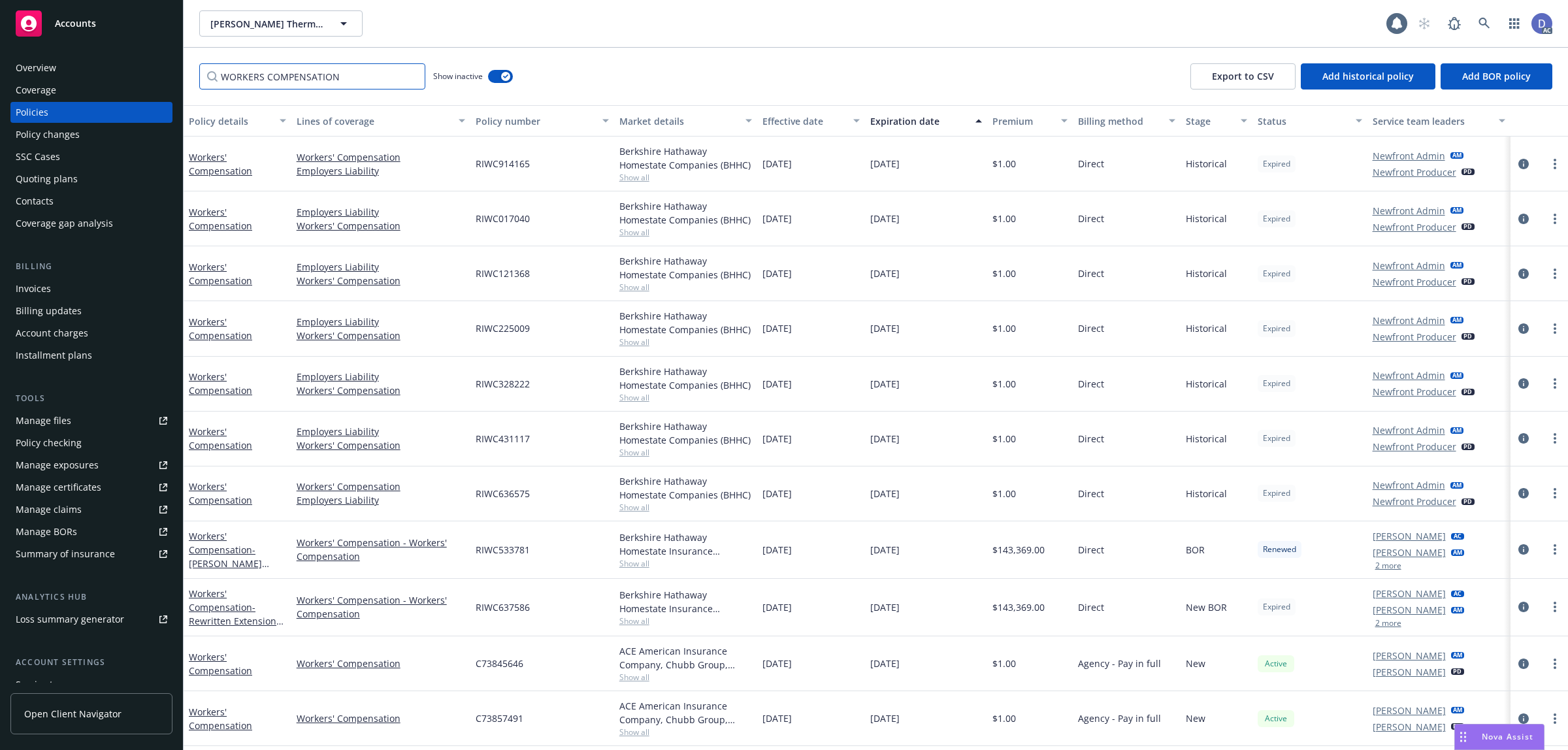
type input "WORKERS COMPENSATION"
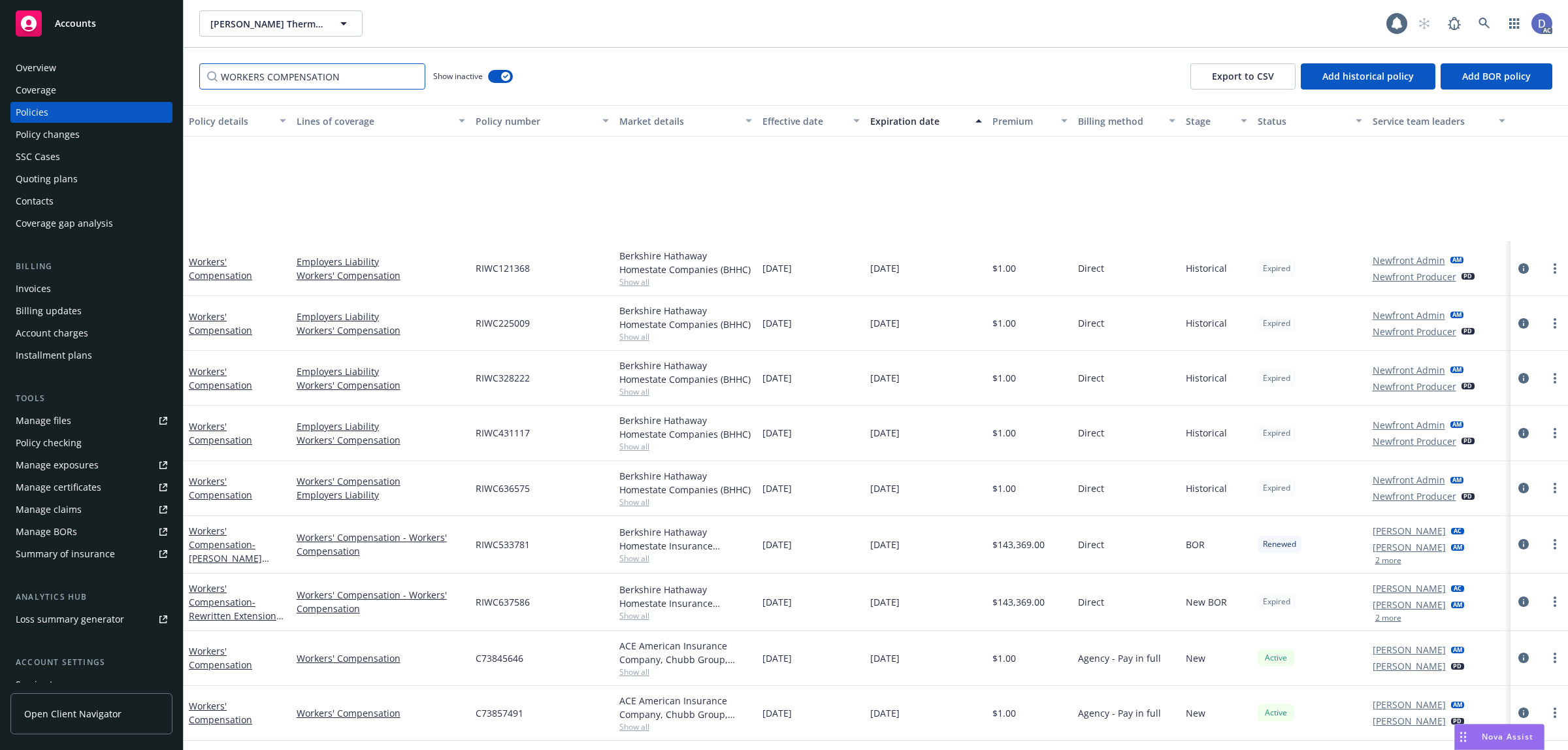
scroll to position [157, 0]
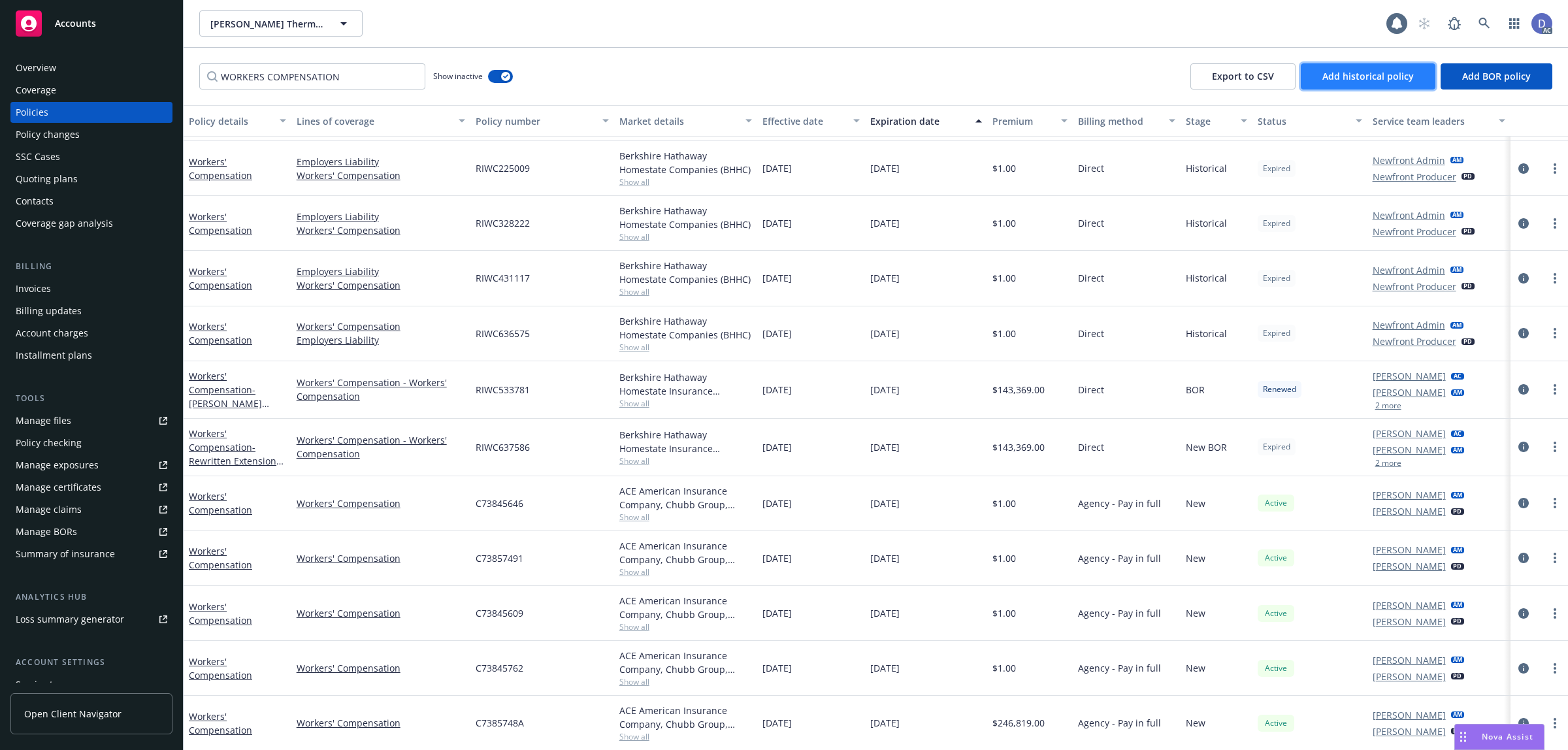
click at [1355, 83] on button "Add historical policy" at bounding box center [1368, 77] width 135 height 26
select select "other"
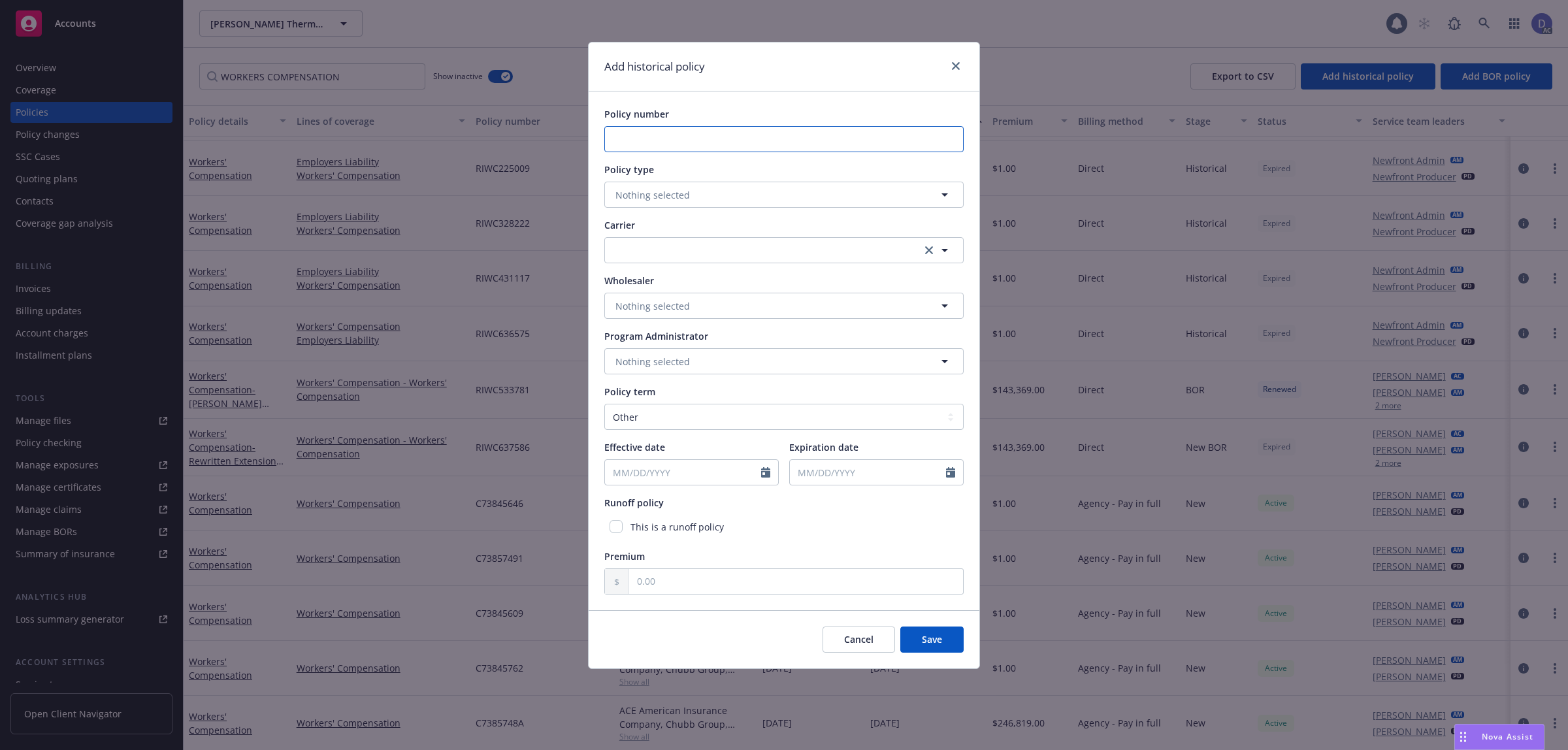
click at [790, 146] on input "Policy number" at bounding box center [784, 139] width 360 height 26
paste input "10424L180377"
type input "10424L180377"
click at [734, 203] on button "Nothing selected" at bounding box center [784, 194] width 360 height 26
type input "error"
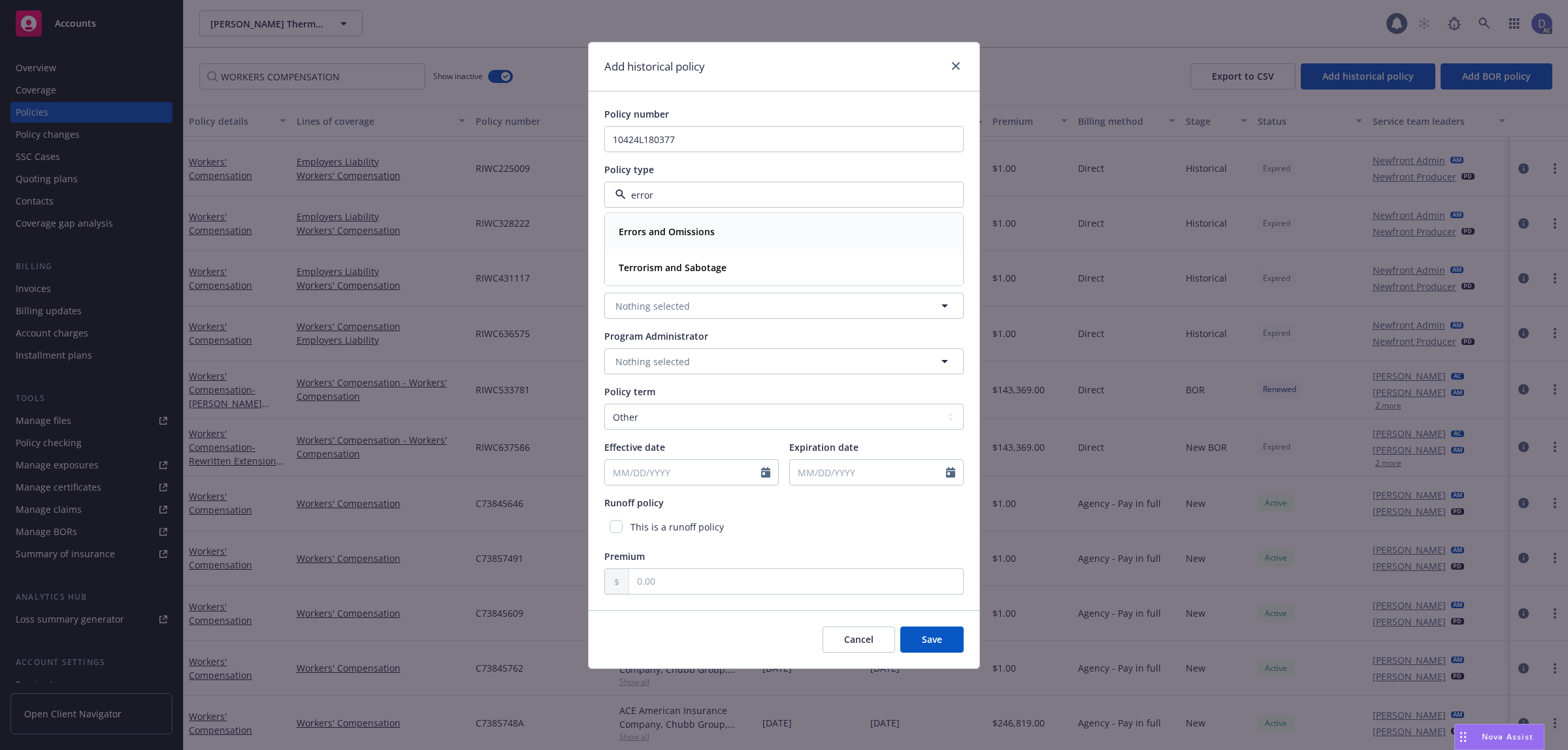
click at [722, 227] on div "Errors and Omissions" at bounding box center [784, 232] width 341 height 19
click at [697, 260] on button "button" at bounding box center [784, 250] width 360 height 26
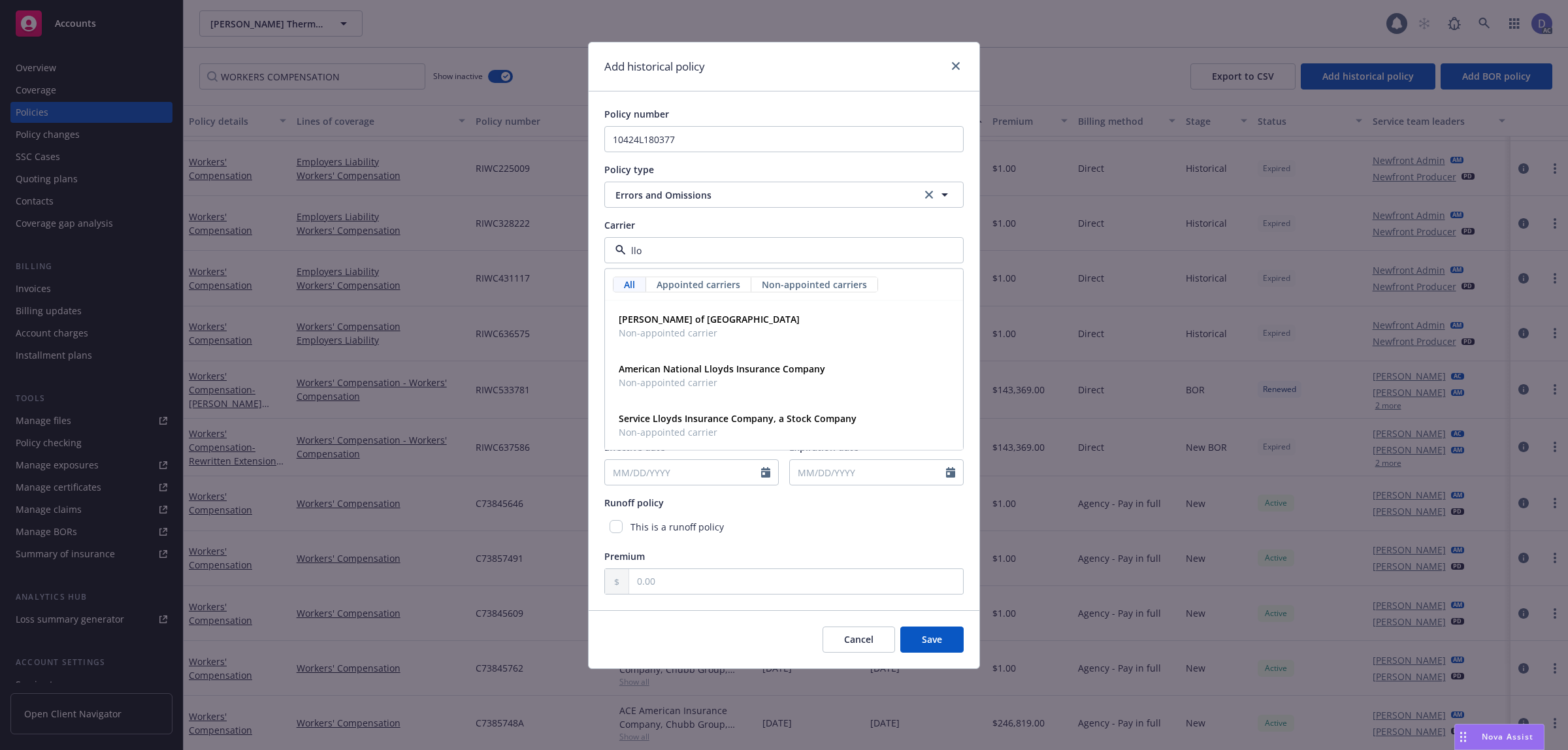
type input "lloy"
click at [677, 324] on strong "Lloyd's of London" at bounding box center [709, 318] width 181 height 12
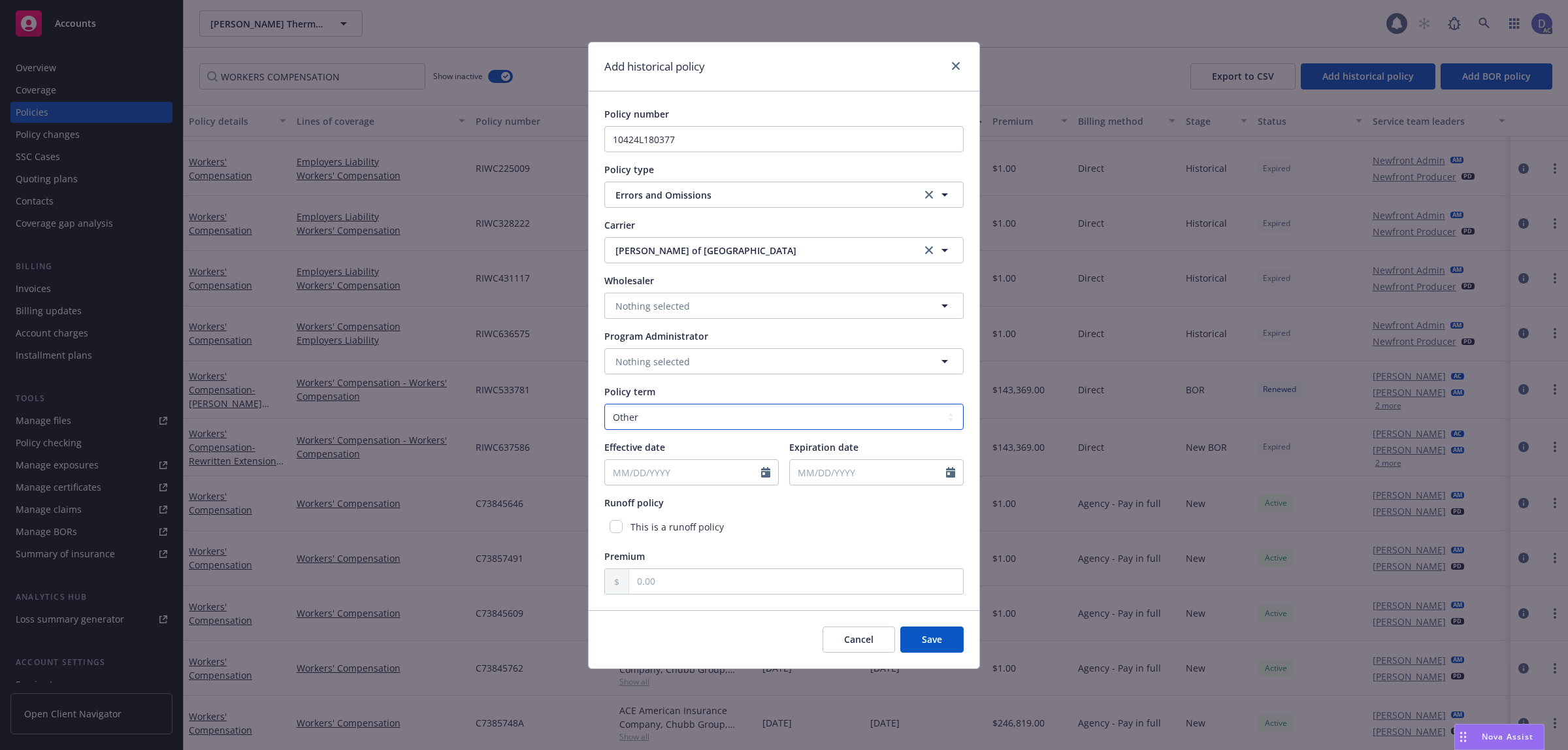
click at [668, 419] on select "Select policy term 12 Month 6 Month 4 Month 3 Month 2 Month 1 Month 36 Month (3…" at bounding box center [784, 417] width 360 height 26
select select "12"
click at [605, 403] on select "Select policy term 12 Month 6 Month 4 Month 3 Month 2 Month 1 Month 36 Month (3…" at bounding box center [784, 417] width 360 height 26
click at [765, 474] on icon "Calendar" at bounding box center [766, 472] width 9 height 10
select select "9"
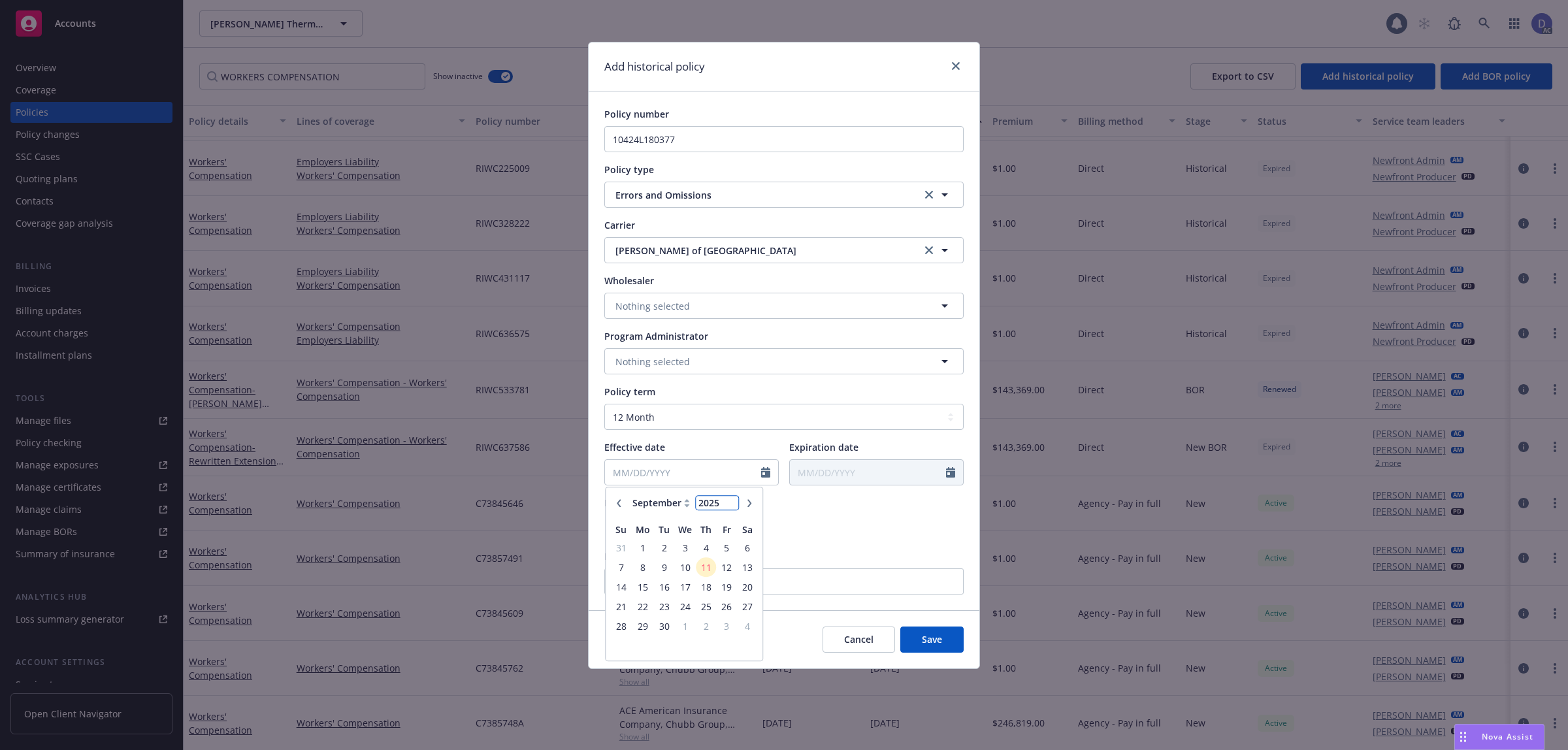
click at [720, 503] on input "2025" at bounding box center [717, 502] width 42 height 14
type input "2018"
click at [674, 505] on select "January February March April May June July August September October November De…" at bounding box center [662, 503] width 65 height 15
select select "12"
click at [629, 496] on select "January February March April May June July August September October November De…" at bounding box center [662, 503] width 65 height 15
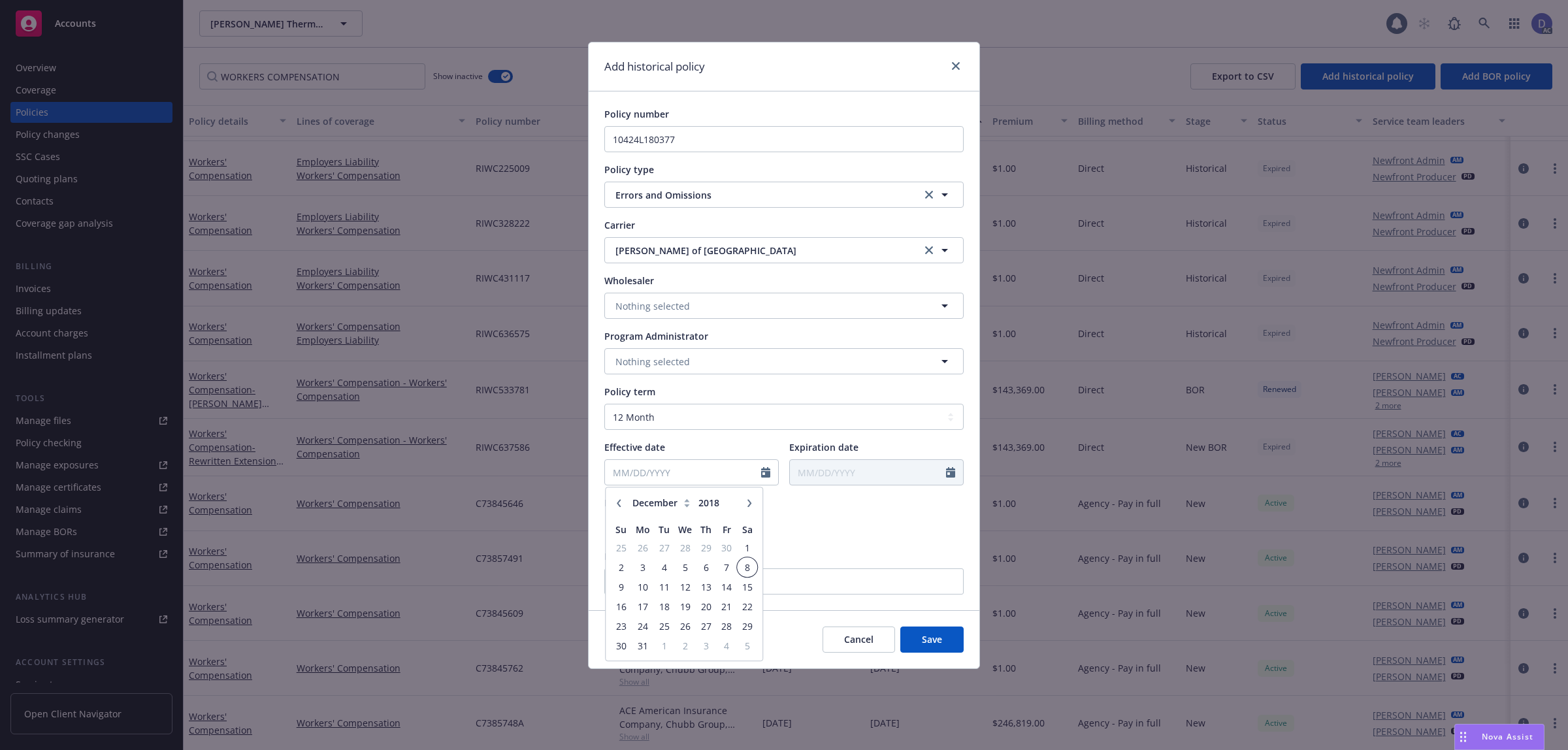
click at [744, 566] on span "8" at bounding box center [747, 567] width 18 height 16
type input "12/08/2018"
type input "12/08/2019"
click at [831, 581] on input "text" at bounding box center [795, 581] width 334 height 25
type input "1.00"
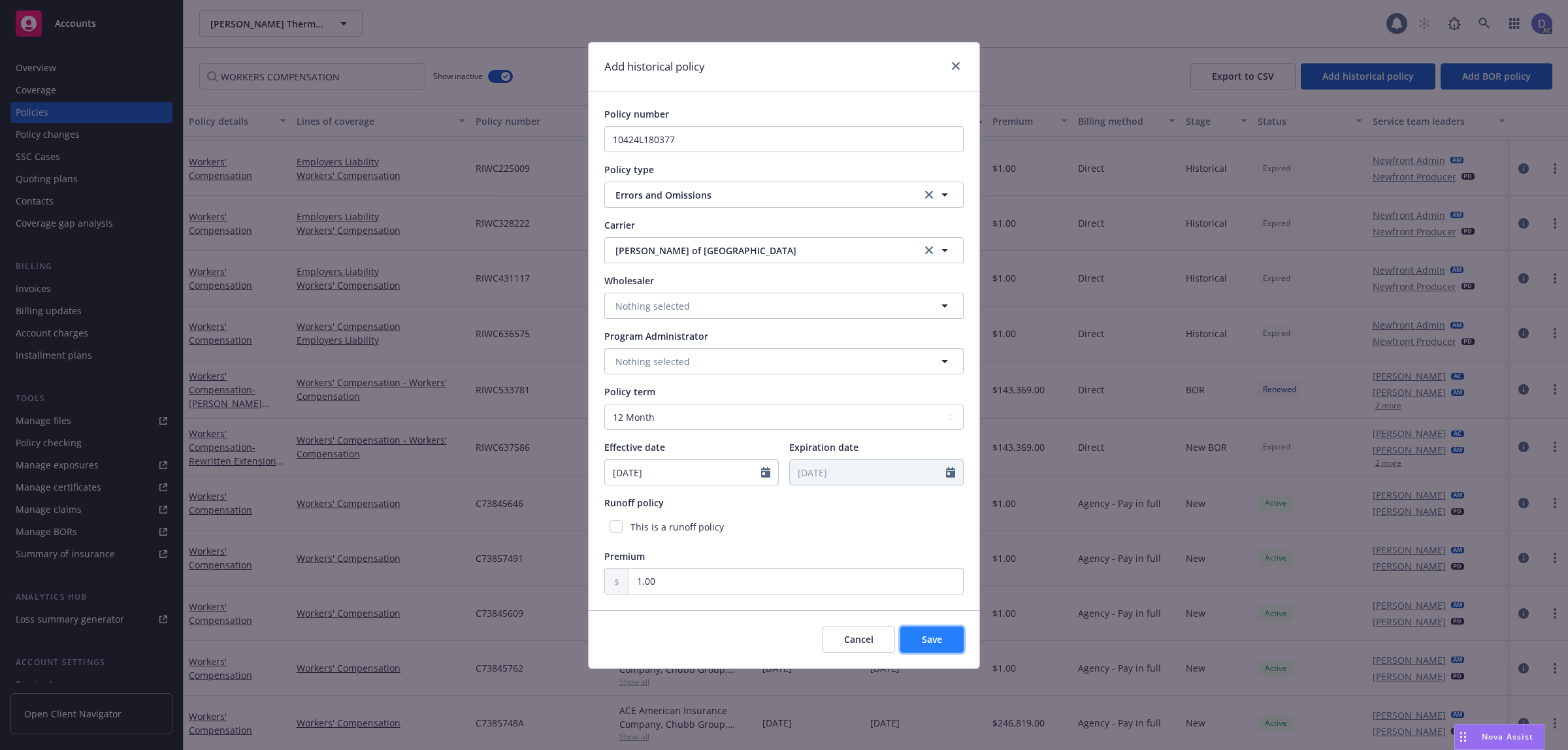
click at [942, 632] on button "Save" at bounding box center [933, 640] width 64 height 26
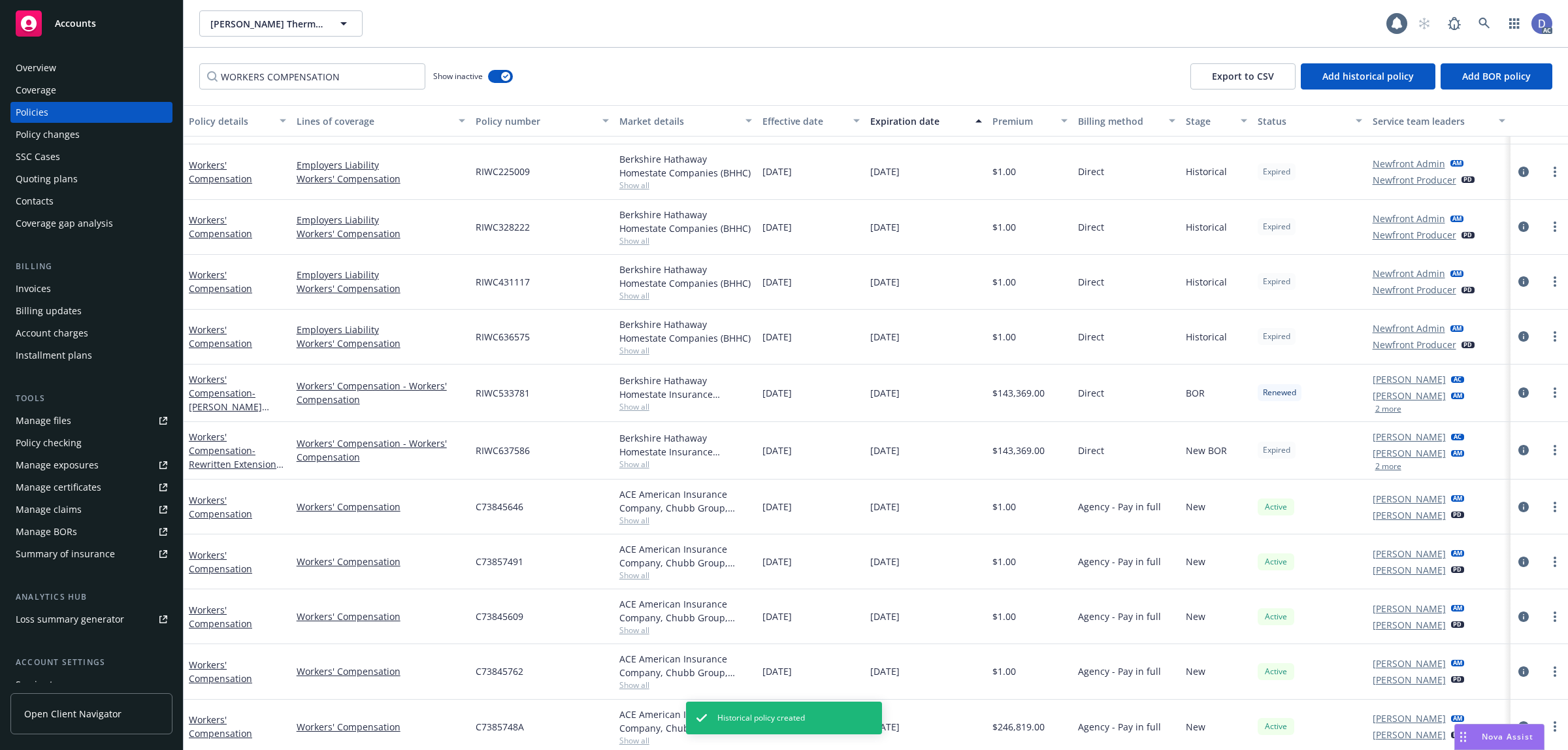
scroll to position [0, 0]
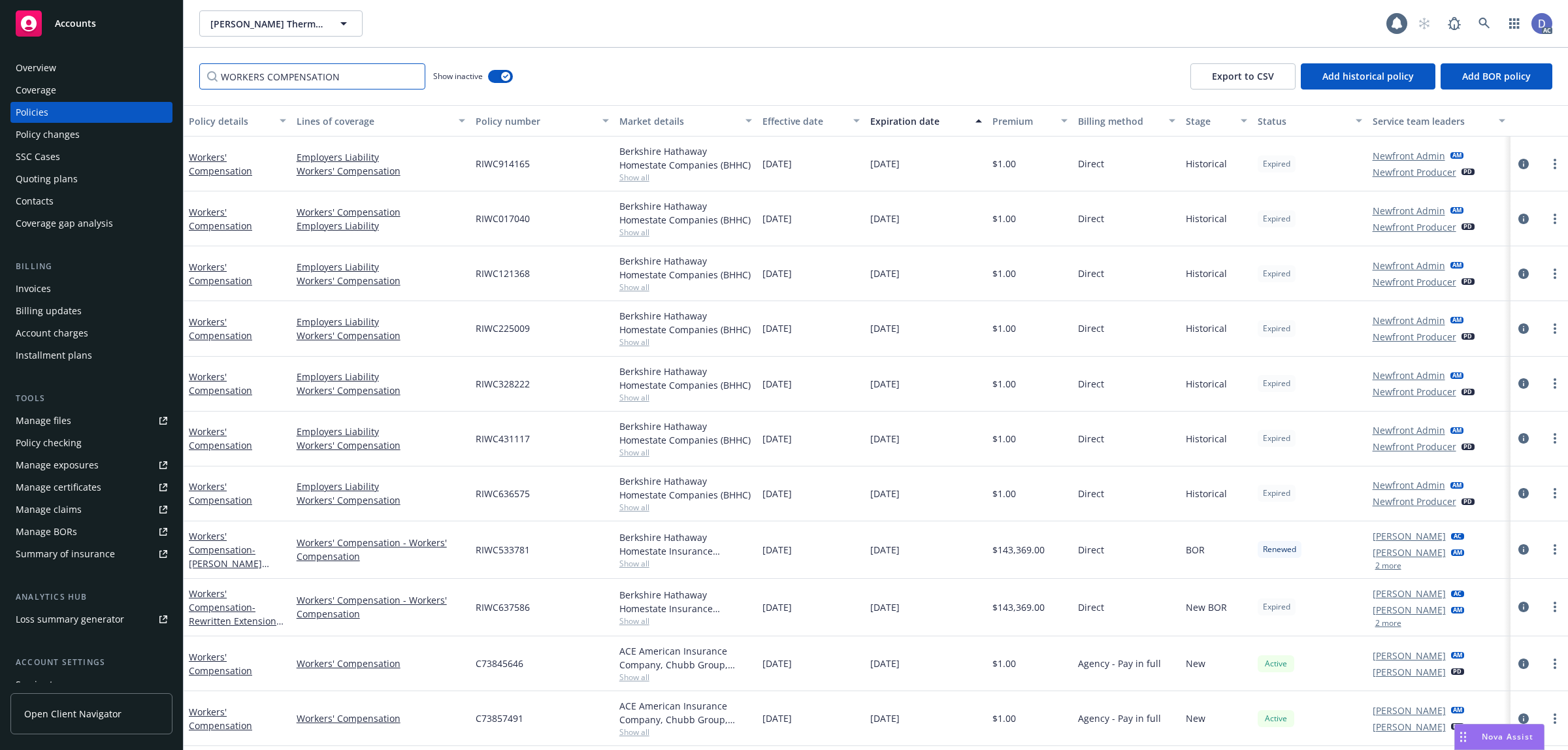
click at [334, 86] on input "WORKERS COMPENSATION" at bounding box center [312, 77] width 226 height 26
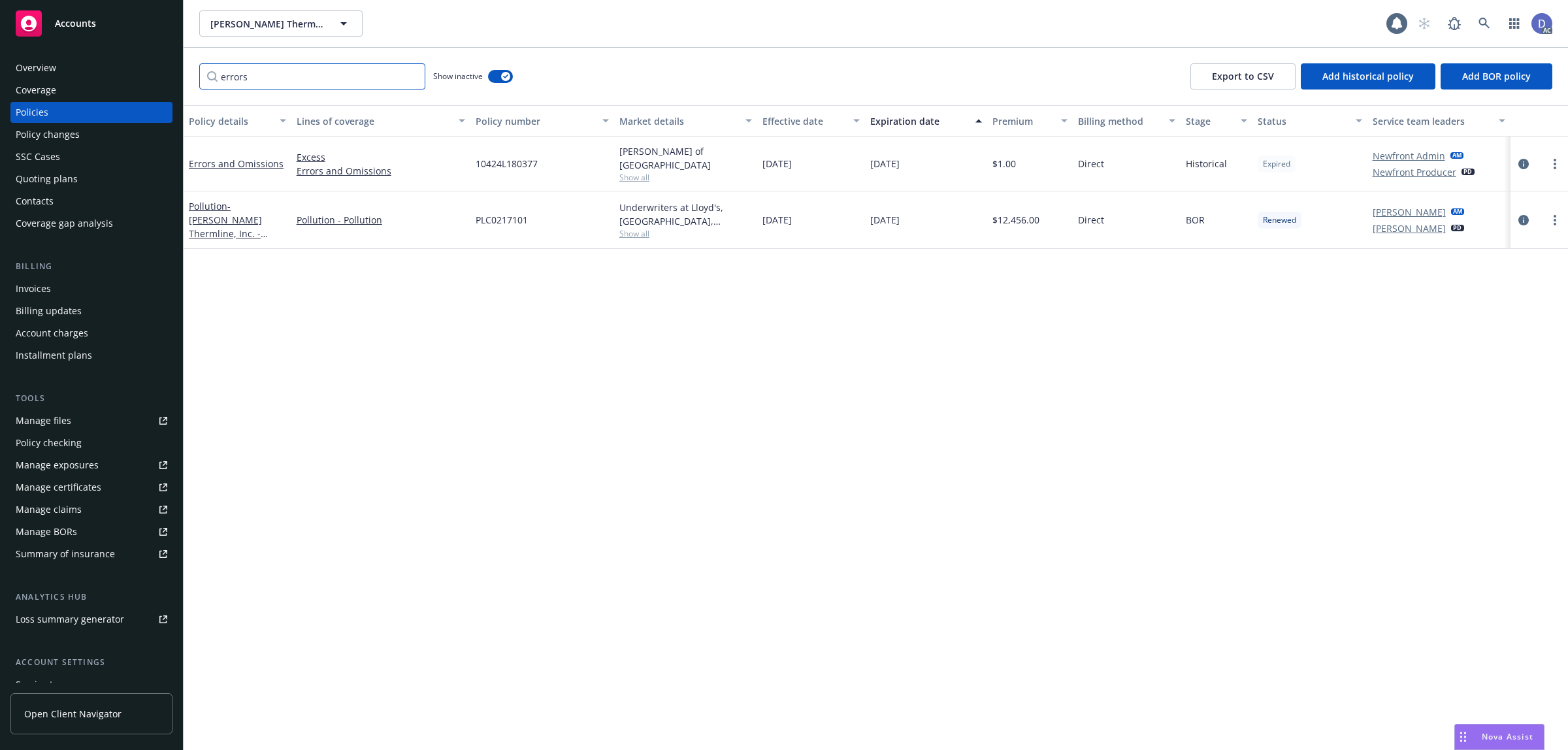
type input "errors"
click at [517, 171] on div "10424L180377" at bounding box center [542, 163] width 144 height 55
copy span "10424L180377"
click at [88, 76] on div "Overview" at bounding box center [92, 68] width 151 height 21
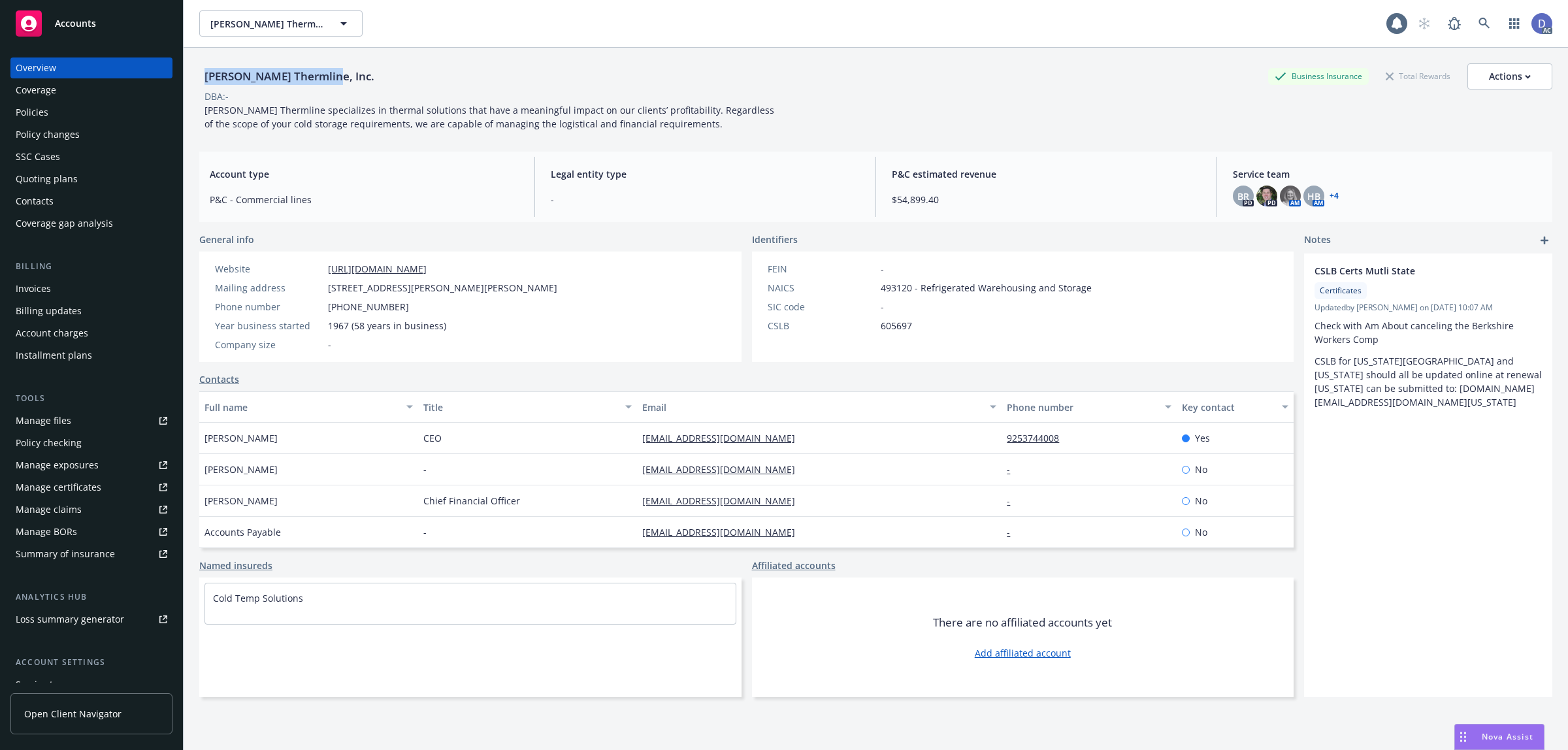
drag, startPoint x: 325, startPoint y: 79, endPoint x: 204, endPoint y: 82, distance: 121.0
click at [204, 82] on div "Ricker Thermline, Inc. Business Insurance Total Rewards Actions" at bounding box center [876, 77] width 1353 height 26
click at [44, 106] on div "Policies" at bounding box center [32, 112] width 33 height 21
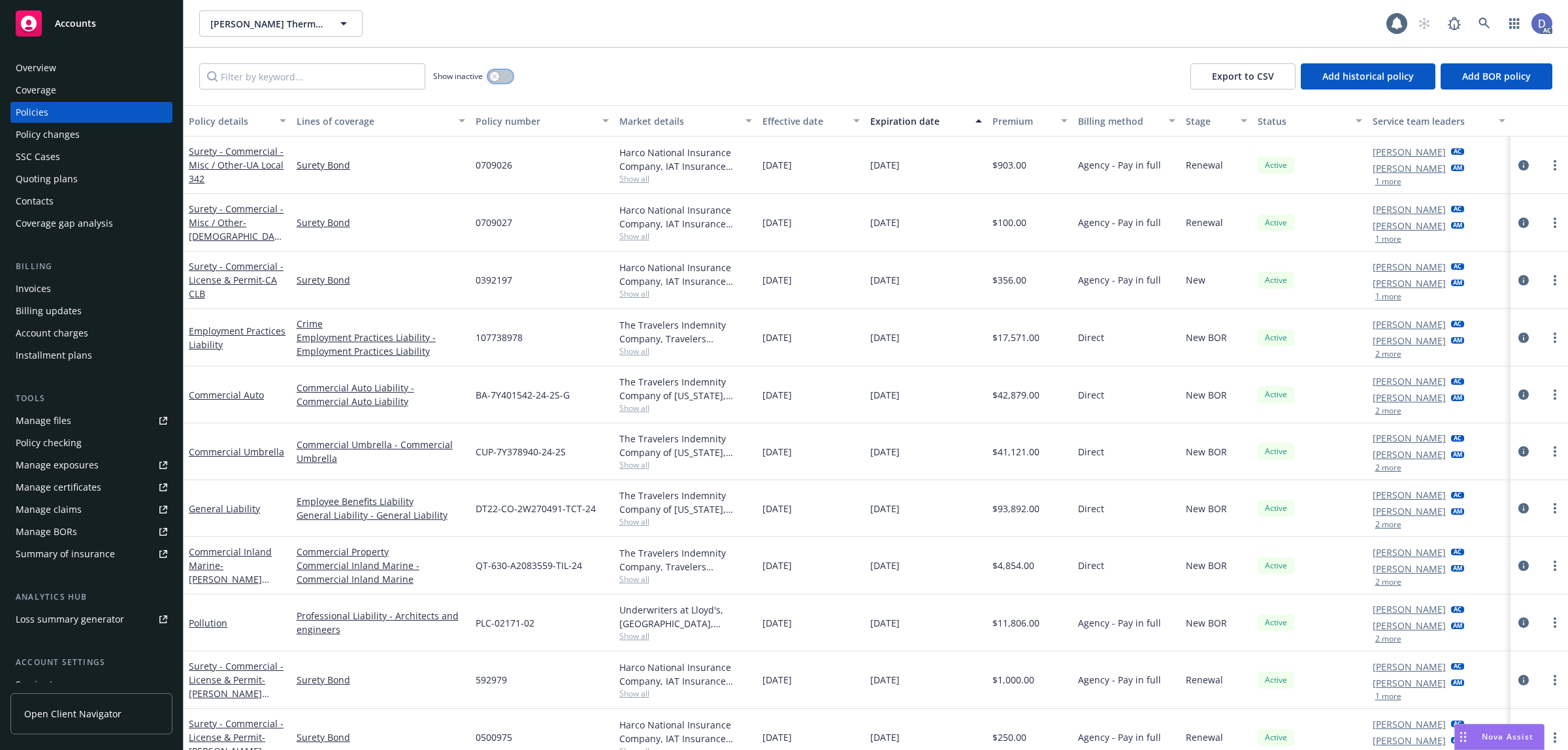
click at [502, 78] on button "button" at bounding box center [500, 77] width 25 height 13
click at [376, 78] on input "Filter by keyword..." at bounding box center [312, 77] width 226 height 26
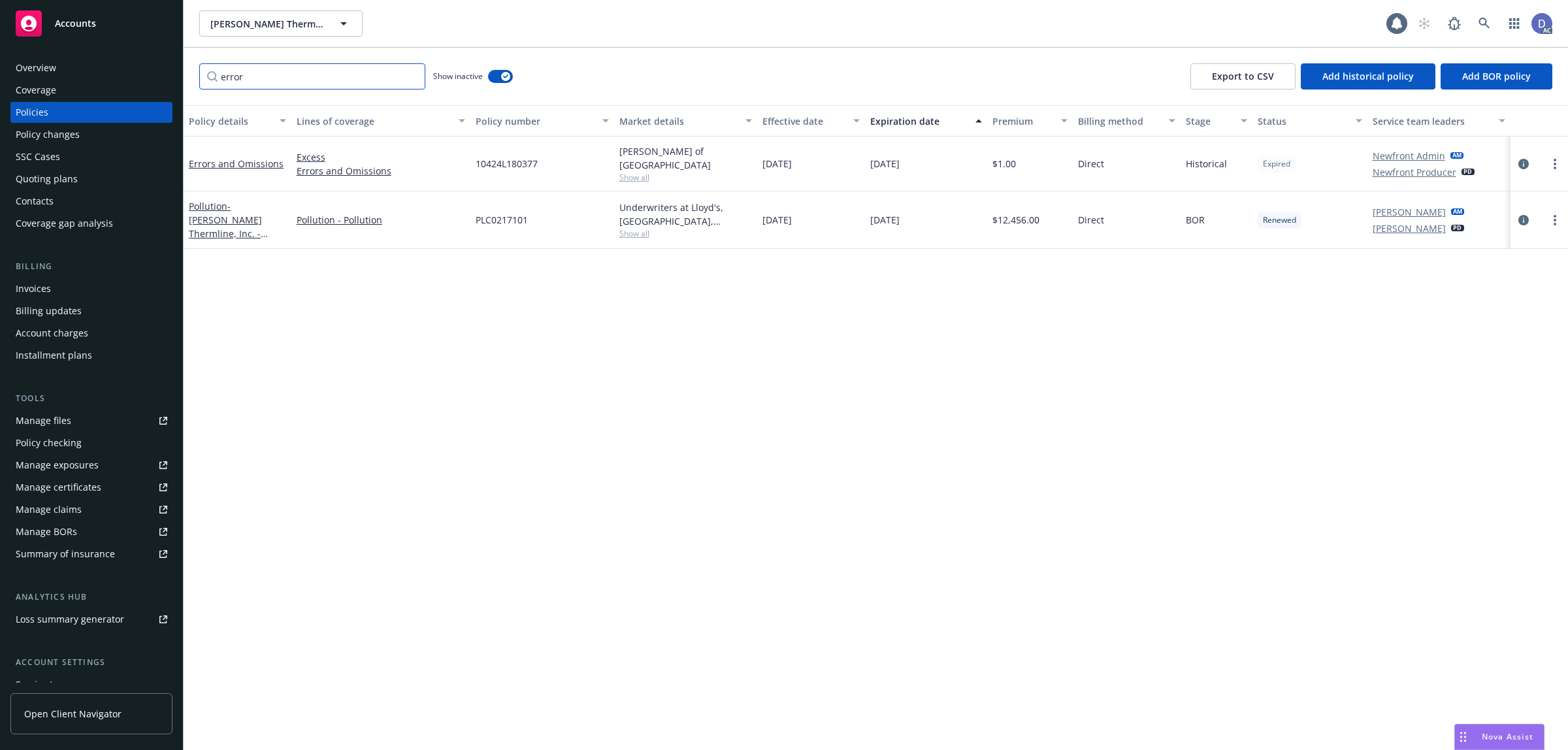
type input "error"
click at [520, 171] on div "10424L180377" at bounding box center [542, 163] width 144 height 55
copy span "10424L180377"
click at [56, 512] on div "Manage claims" at bounding box center [49, 509] width 66 height 21
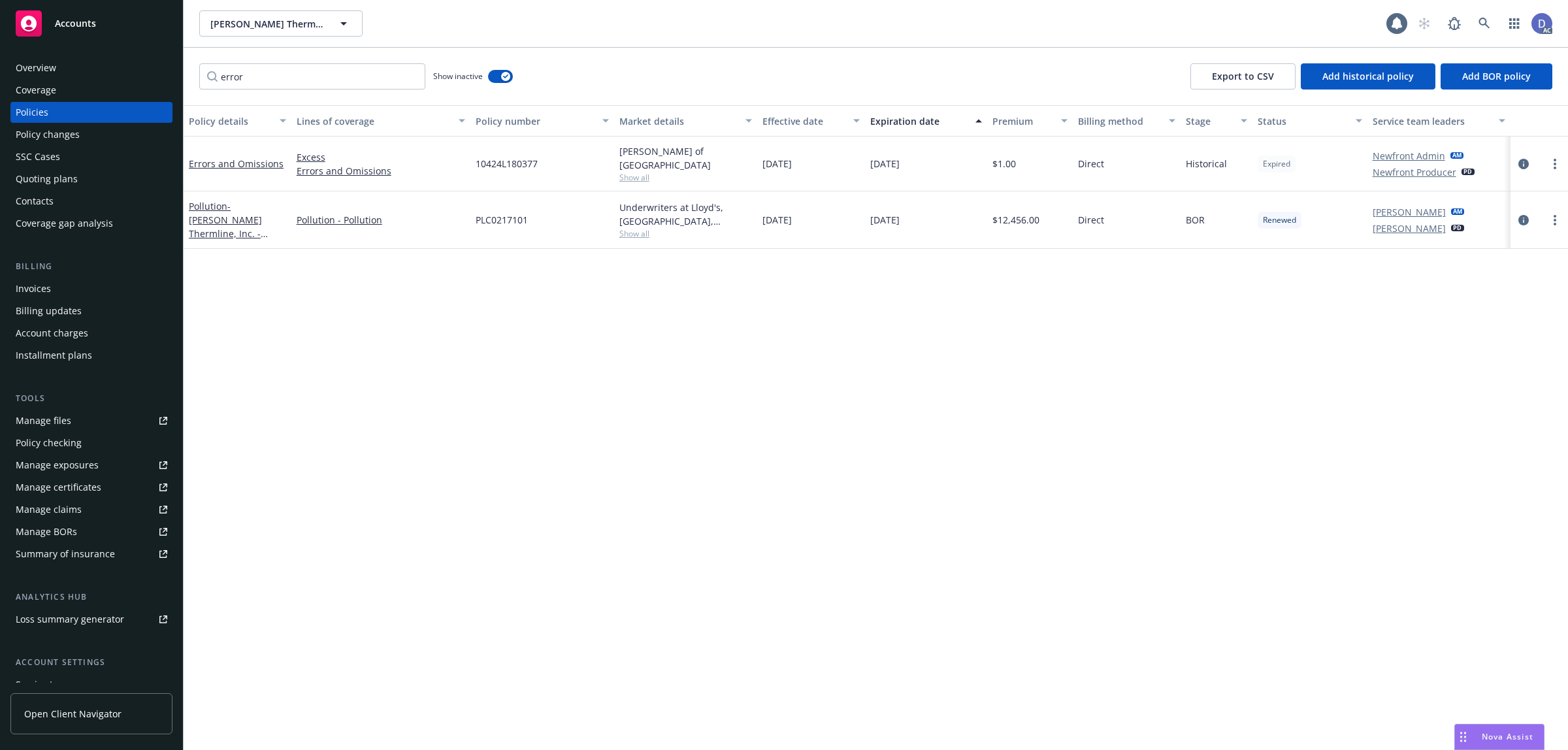
click at [50, 418] on div "Manage files" at bounding box center [43, 420] width 55 height 21
click at [79, 67] on div "Overview" at bounding box center [92, 68] width 151 height 21
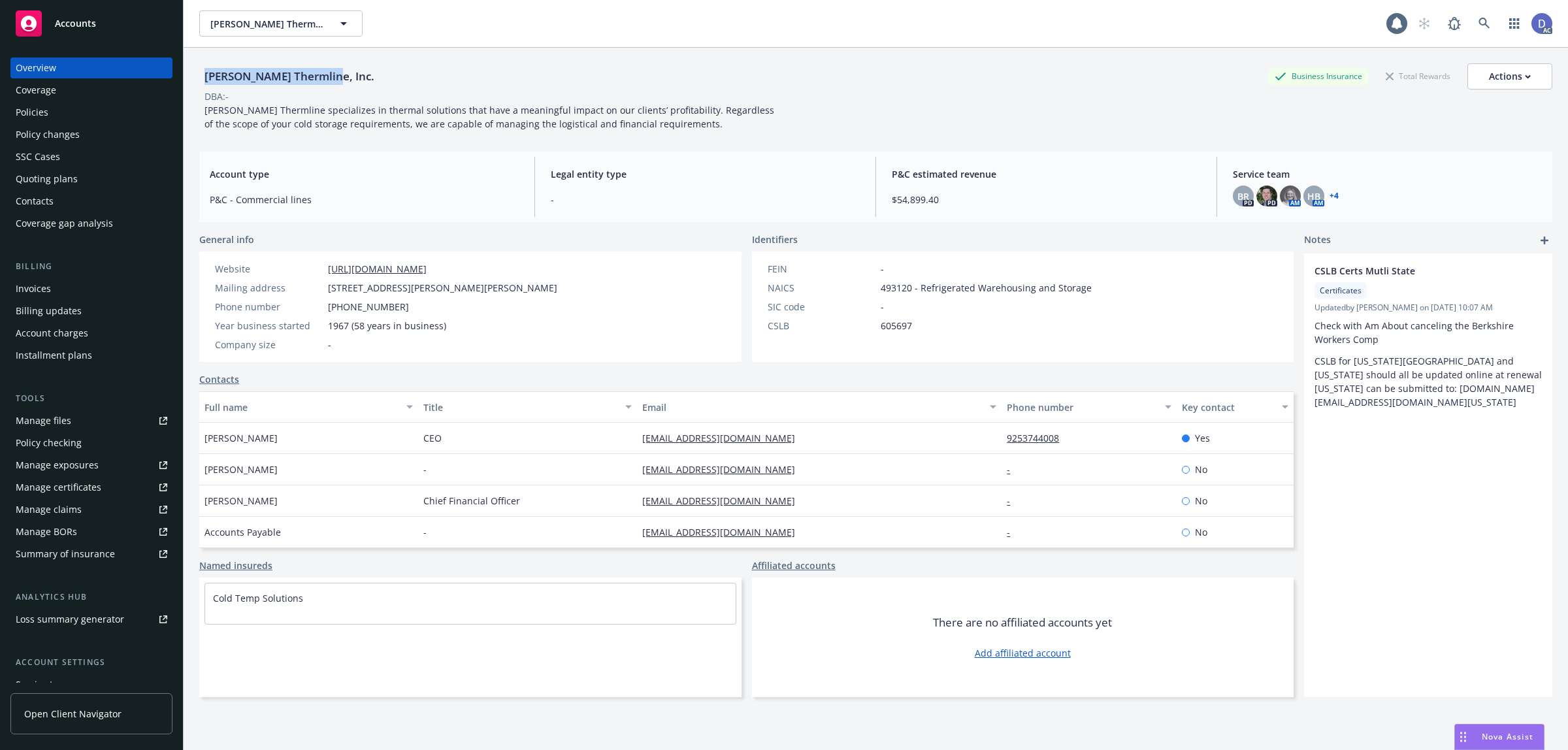
copy div "Ricker Thermline, Inc."
drag, startPoint x: 327, startPoint y: 82, endPoint x: 201, endPoint y: 85, distance: 126.0
click at [201, 85] on div "Ricker Thermline, Inc. Business Insurance Total Rewards Actions" at bounding box center [876, 77] width 1353 height 26
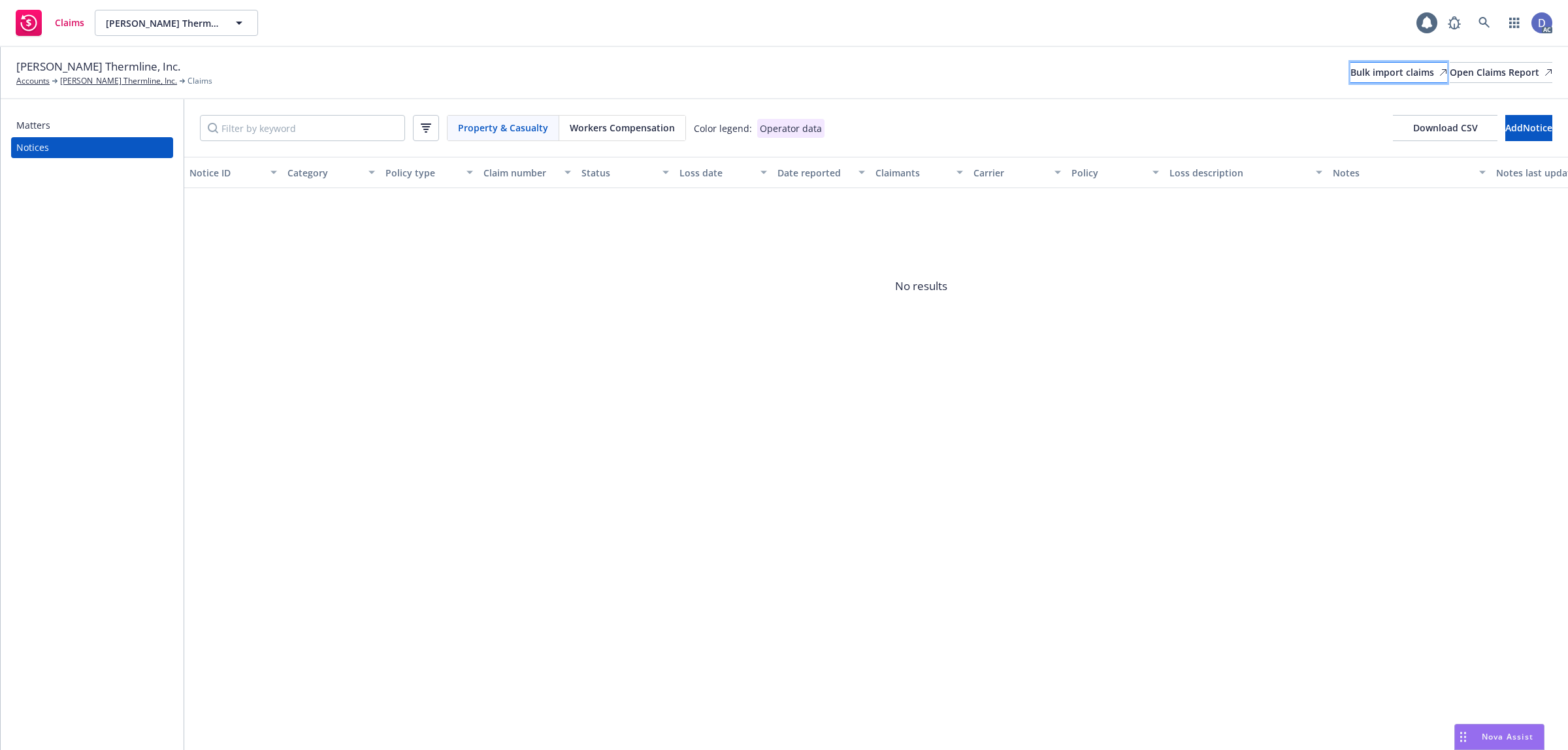
click at [1350, 80] on div "Bulk import claims" at bounding box center [1398, 72] width 96 height 20
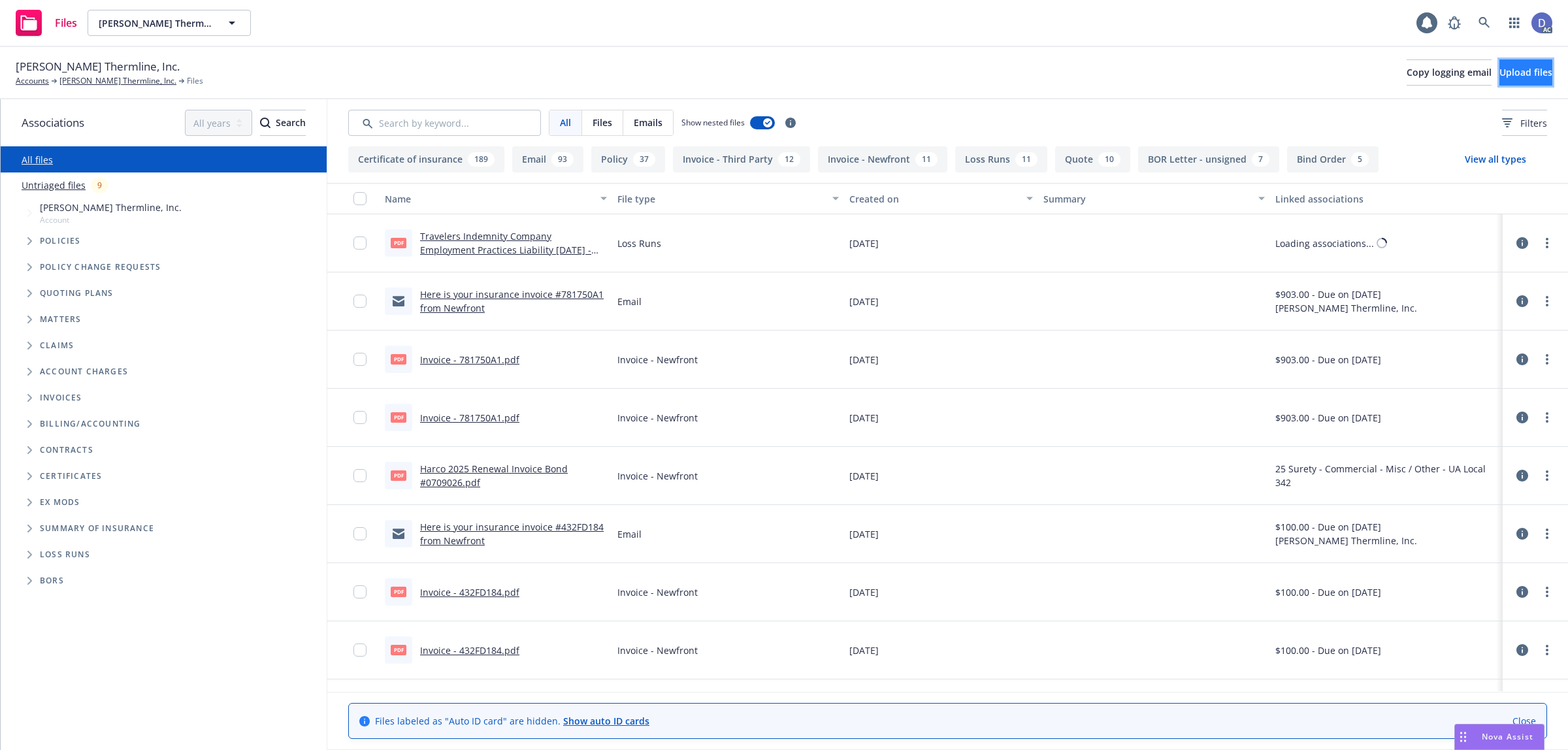
click at [1509, 75] on span "Upload files" at bounding box center [1526, 72] width 53 height 12
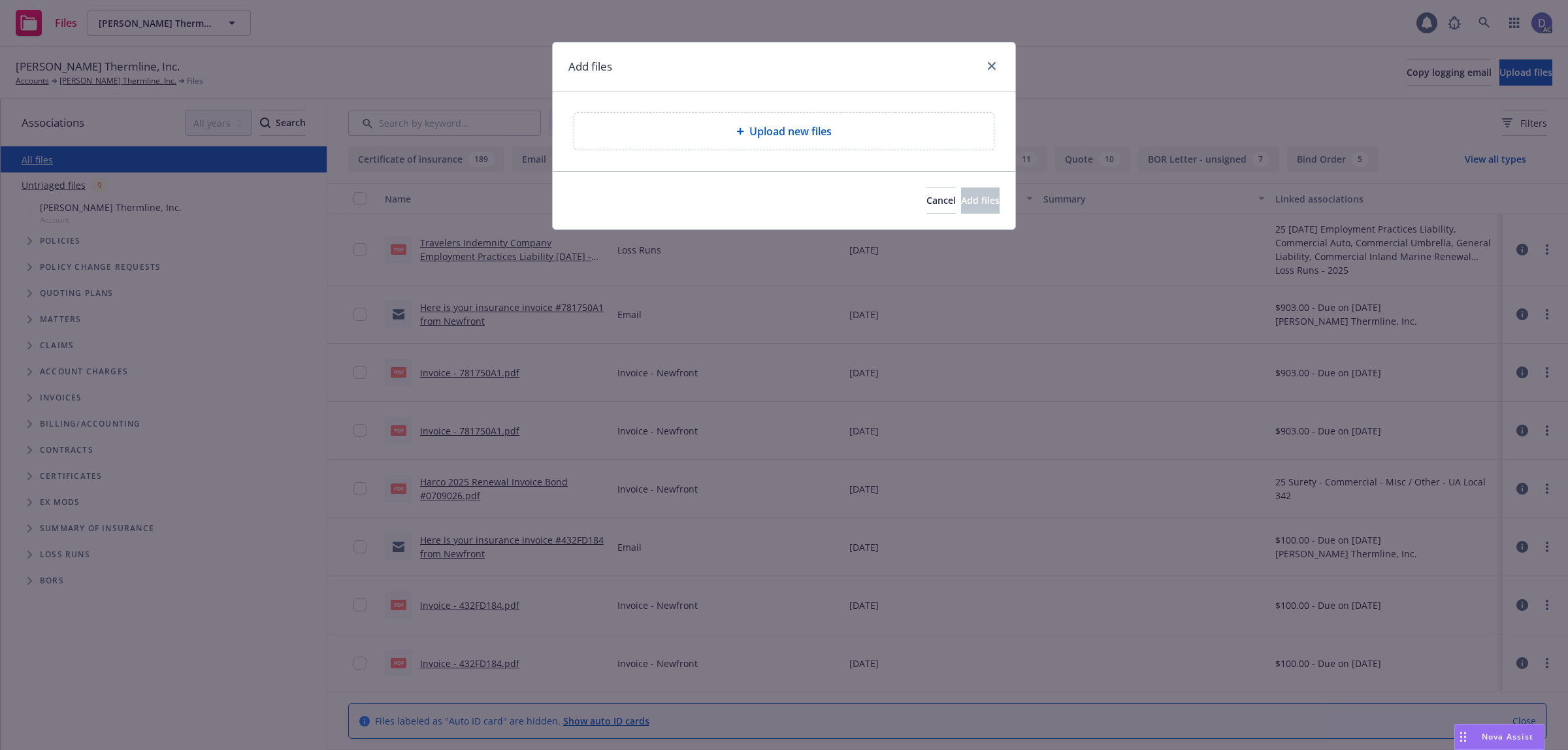
click at [840, 134] on div "Upload new files" at bounding box center [784, 131] width 399 height 16
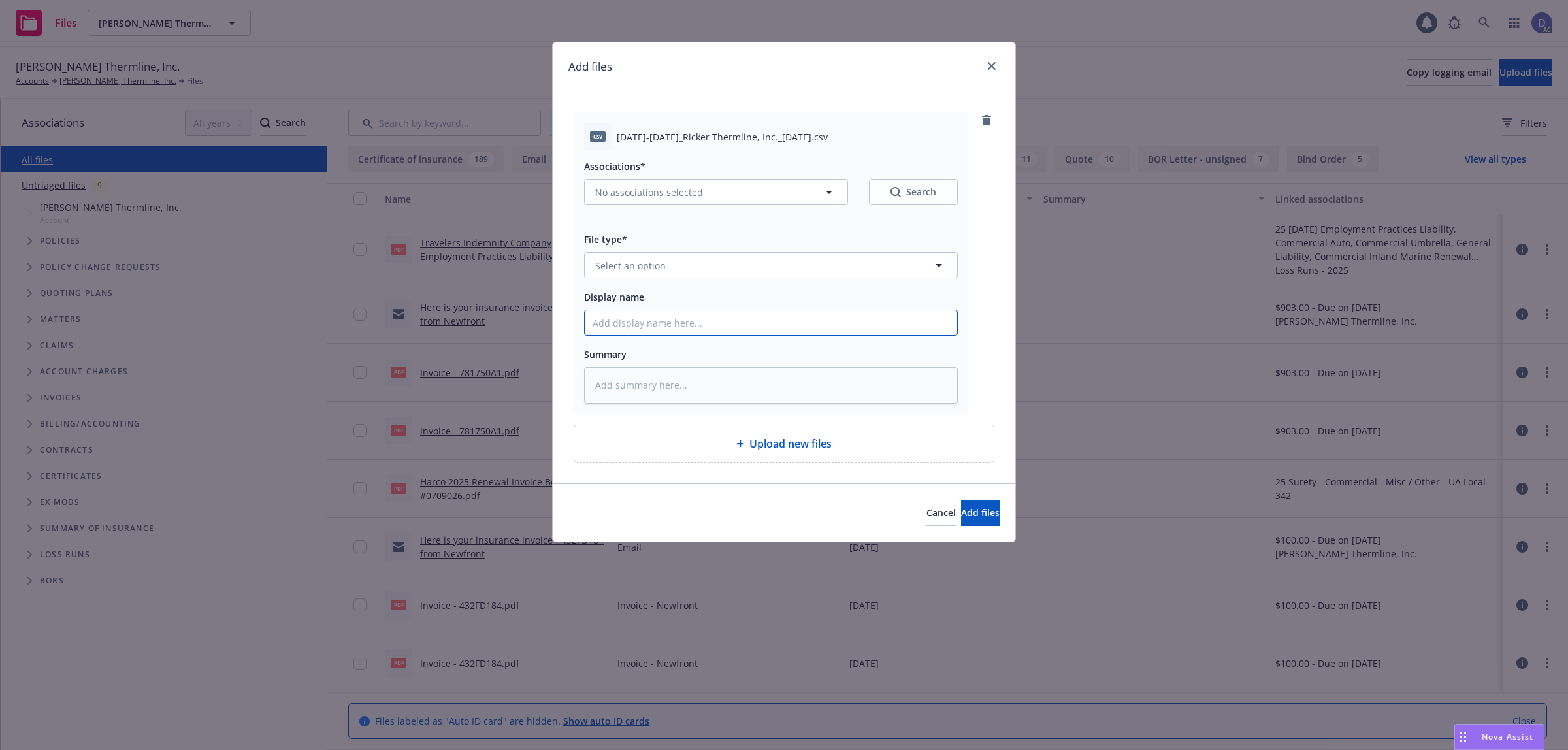
click at [637, 334] on input "Display name" at bounding box center [771, 322] width 373 height 25
paste input "2018-2019_Ricker Thermline, Inc._9-10-2025"
type input "2018-2019_Ricker Thermline, Inc._9-10-2025"
type textarea "x"
type input "2018-2019_Ricker Thermline, Inc._9-10-2025"
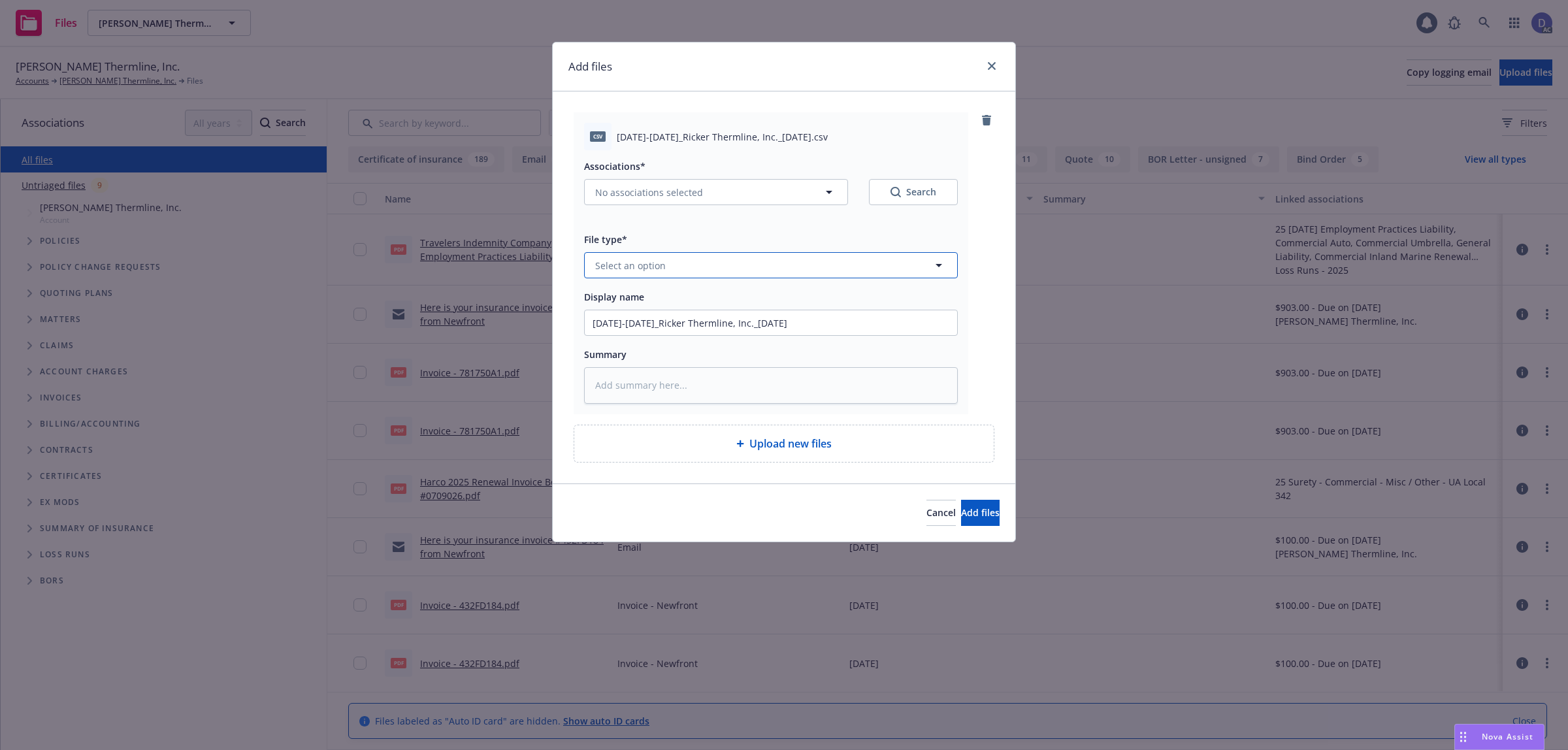
click at [677, 268] on button "Select an option" at bounding box center [771, 265] width 374 height 26
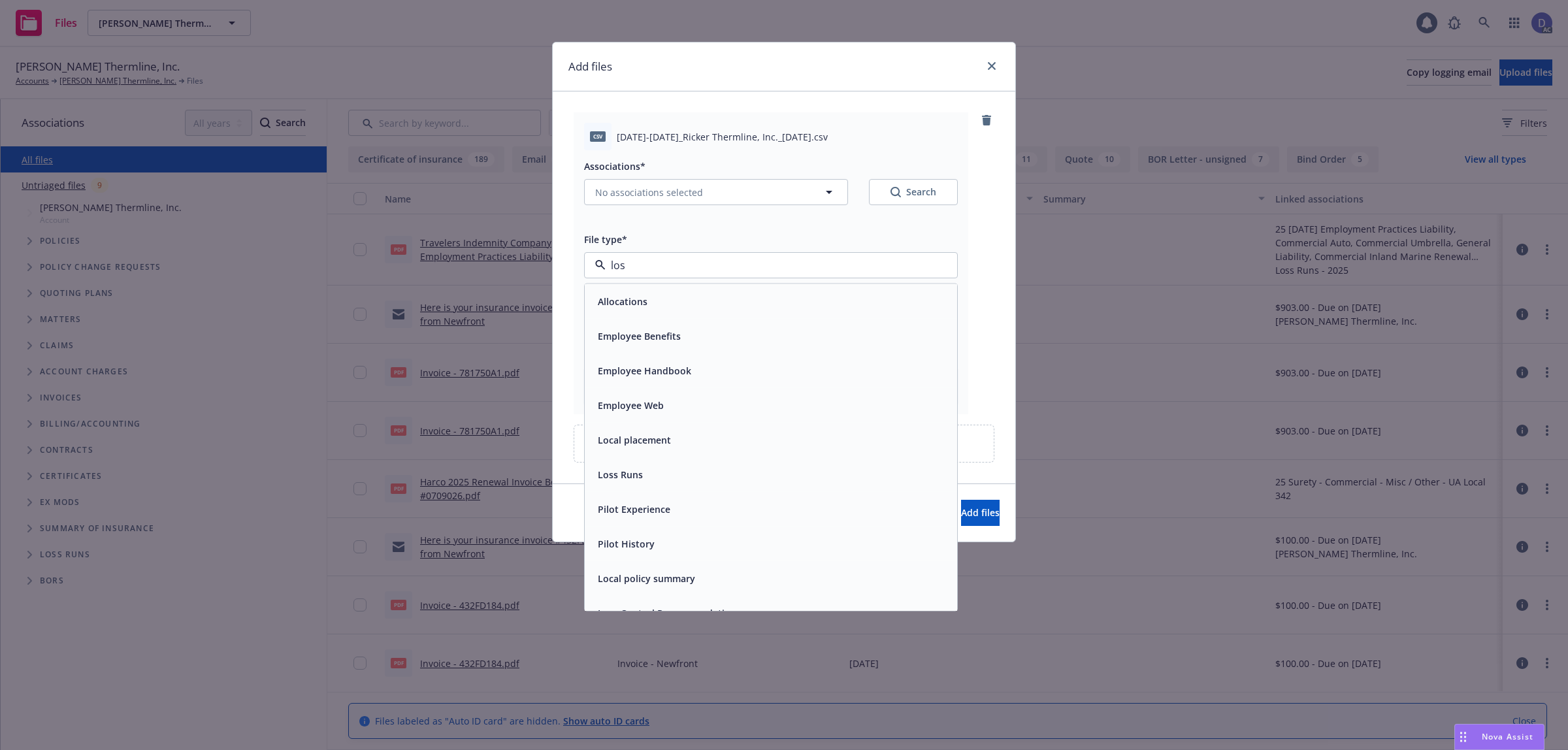
type input "loss"
click at [663, 290] on div "Loss Runs" at bounding box center [771, 301] width 373 height 35
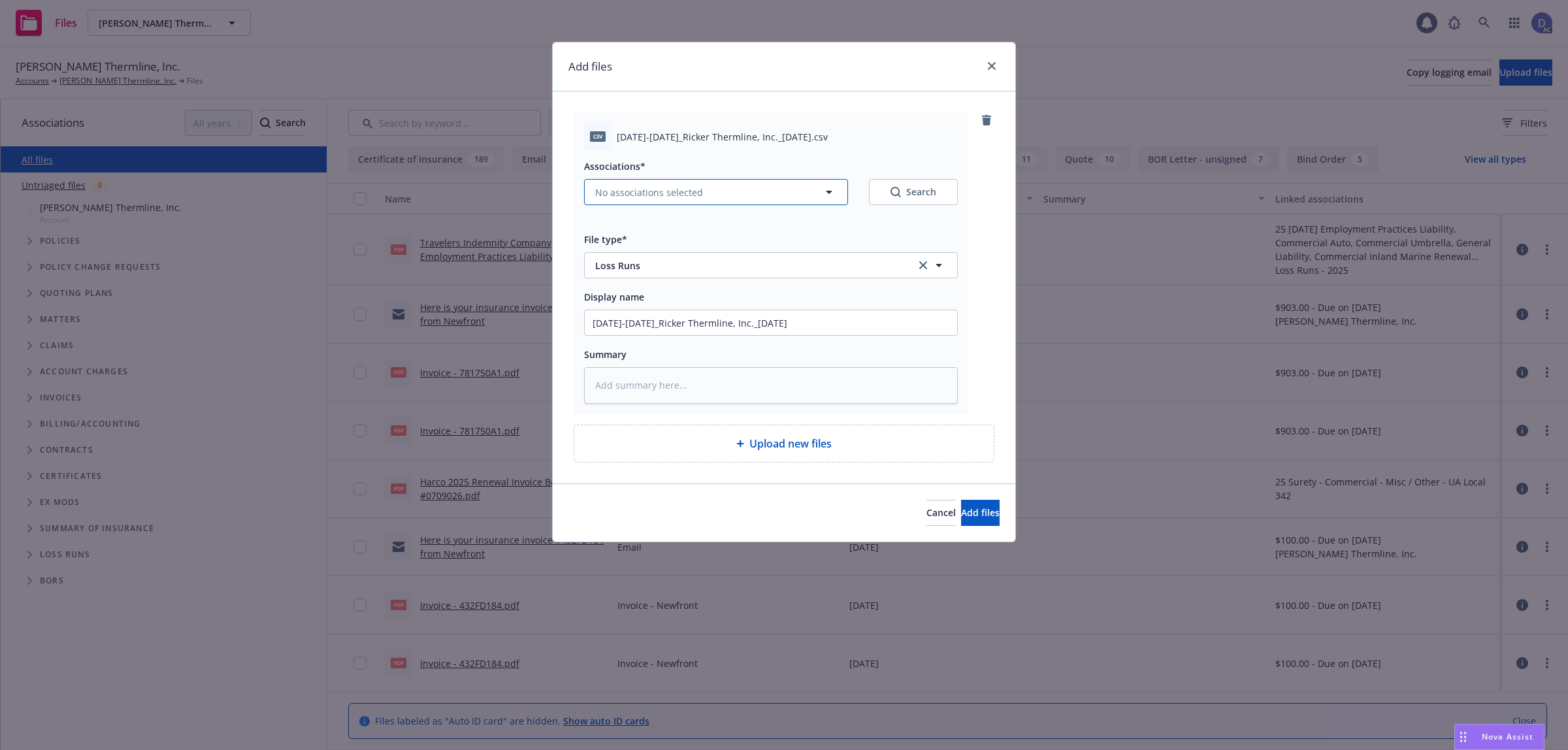
click at [729, 197] on button "No associations selected" at bounding box center [716, 192] width 264 height 26
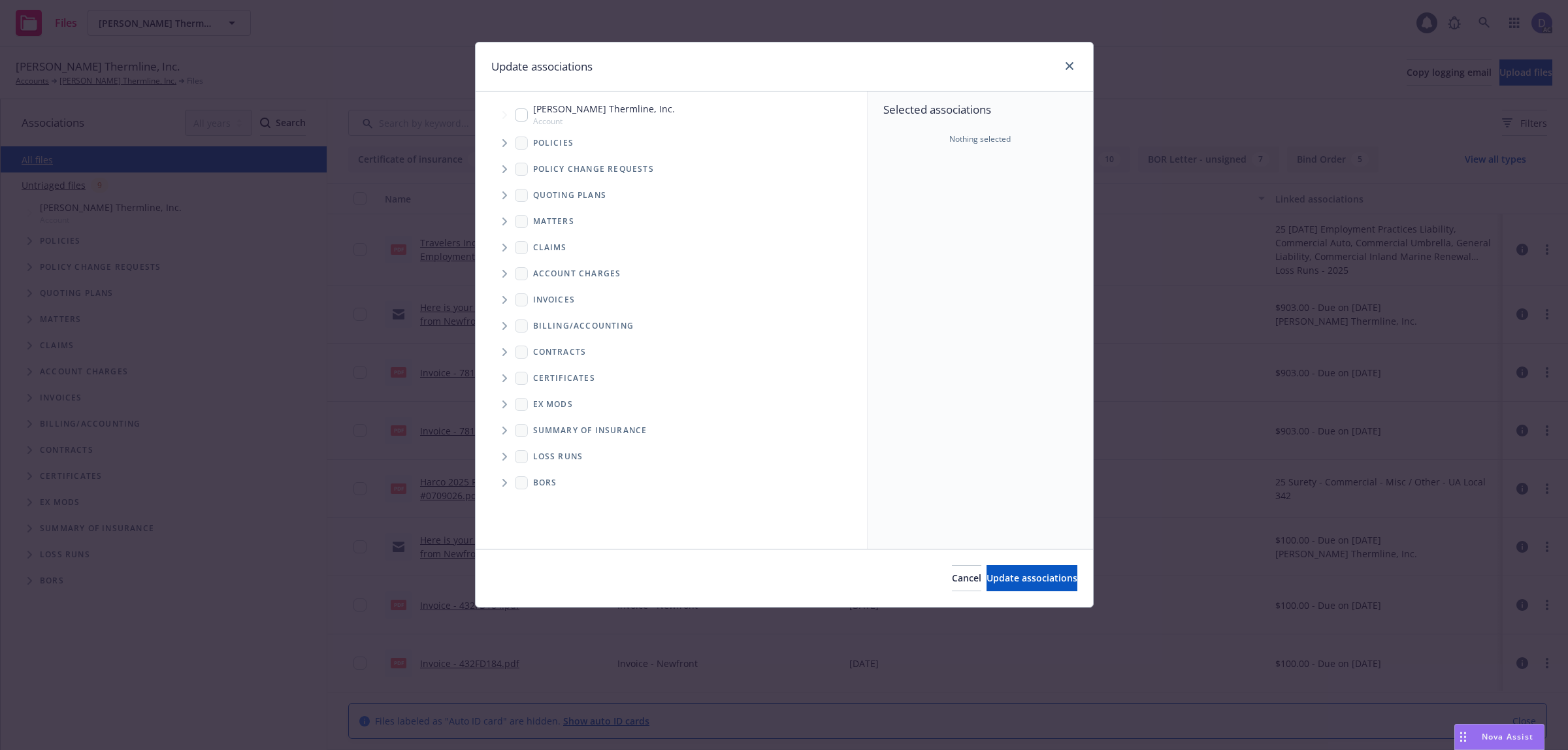
click at [501, 147] on span "Tree Example" at bounding box center [505, 143] width 21 height 21
click at [845, 180] on ul "Ricker Thermline, Inc. Account Policies Policy change requests Quoting plans Ma…" at bounding box center [671, 205] width 392 height 213
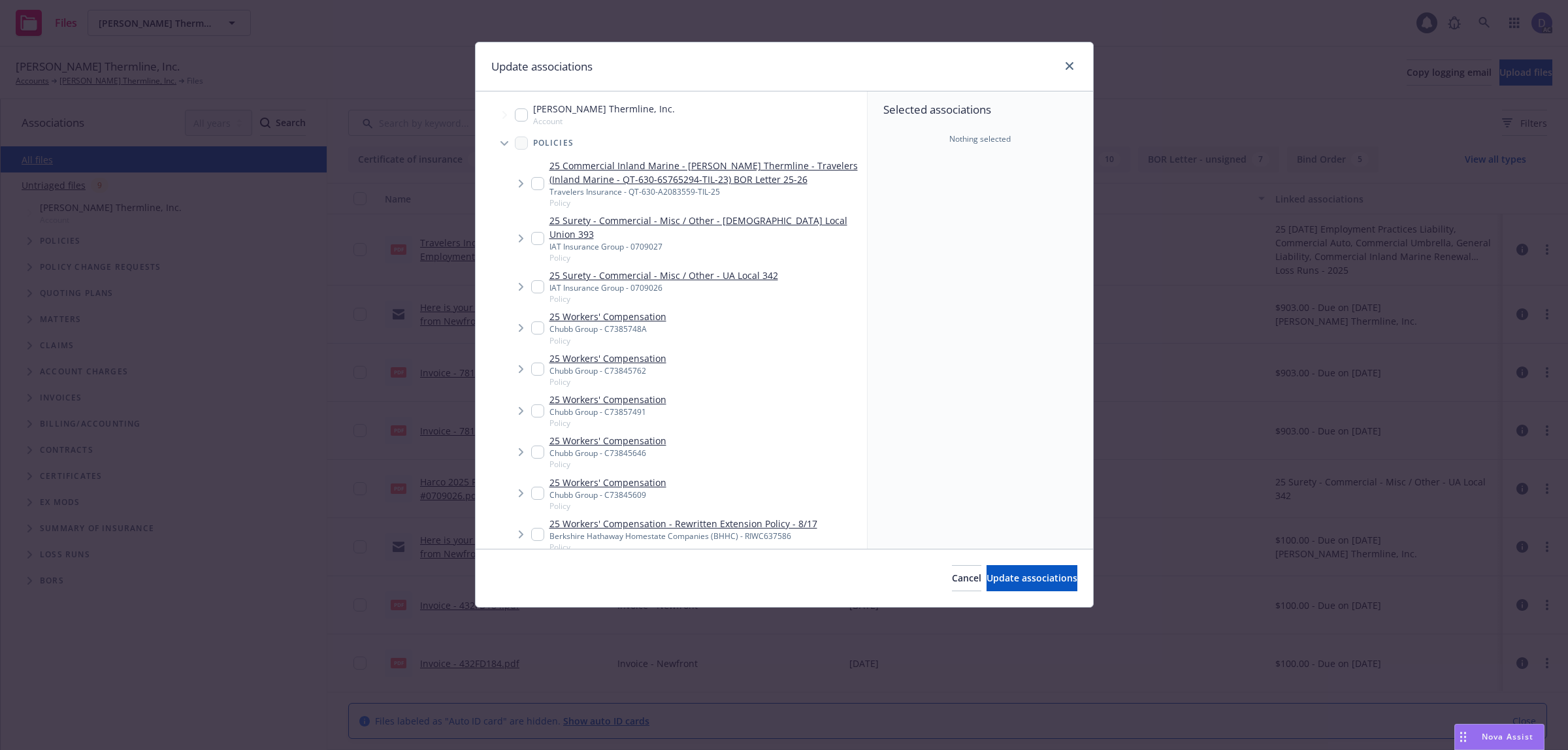
scroll to position [1865, 0]
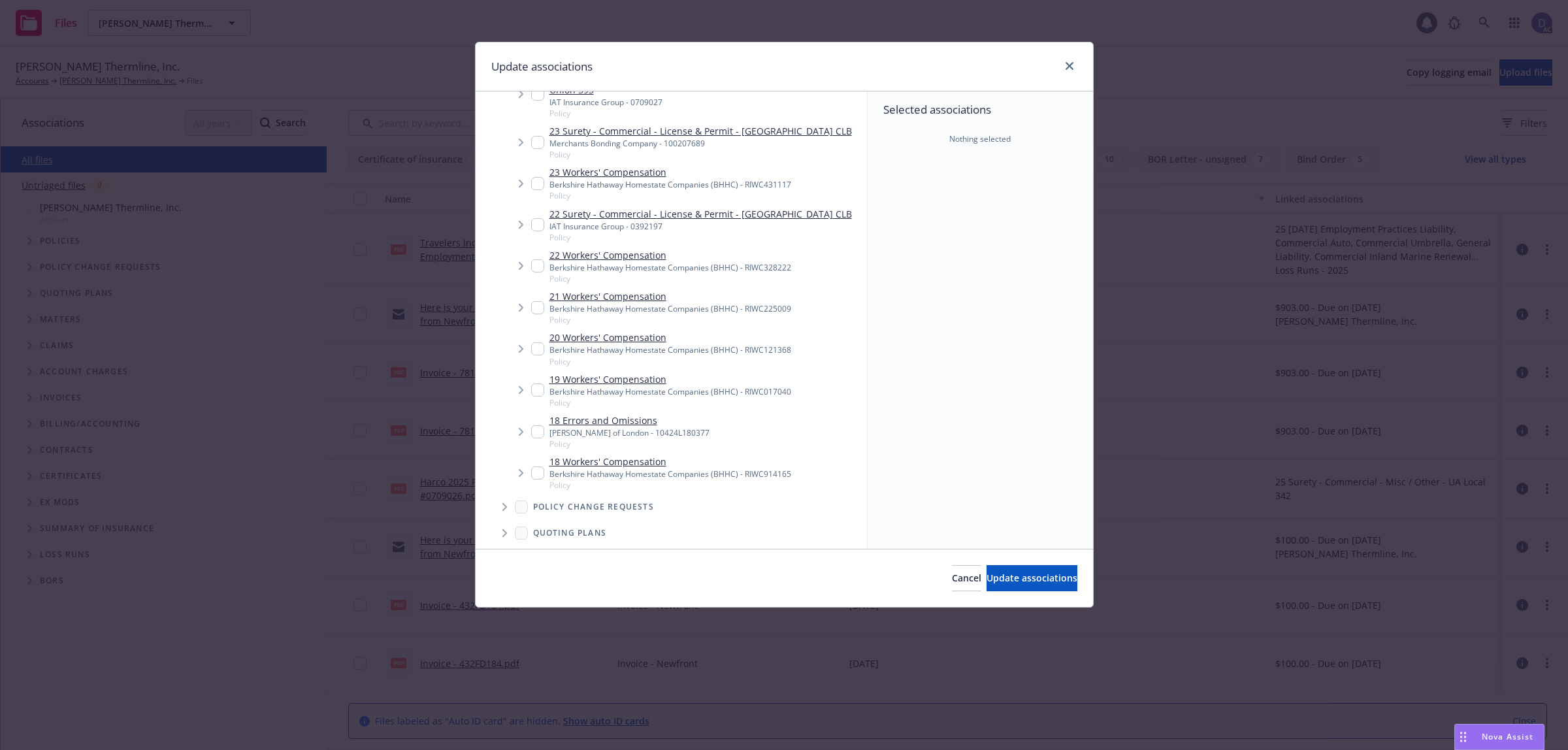
type textarea "x"
click at [631, 414] on link "18 Errors and Omissions" at bounding box center [629, 420] width 160 height 14
checkbox input "true"
click at [1010, 573] on span "Update associations" at bounding box center [1032, 577] width 91 height 12
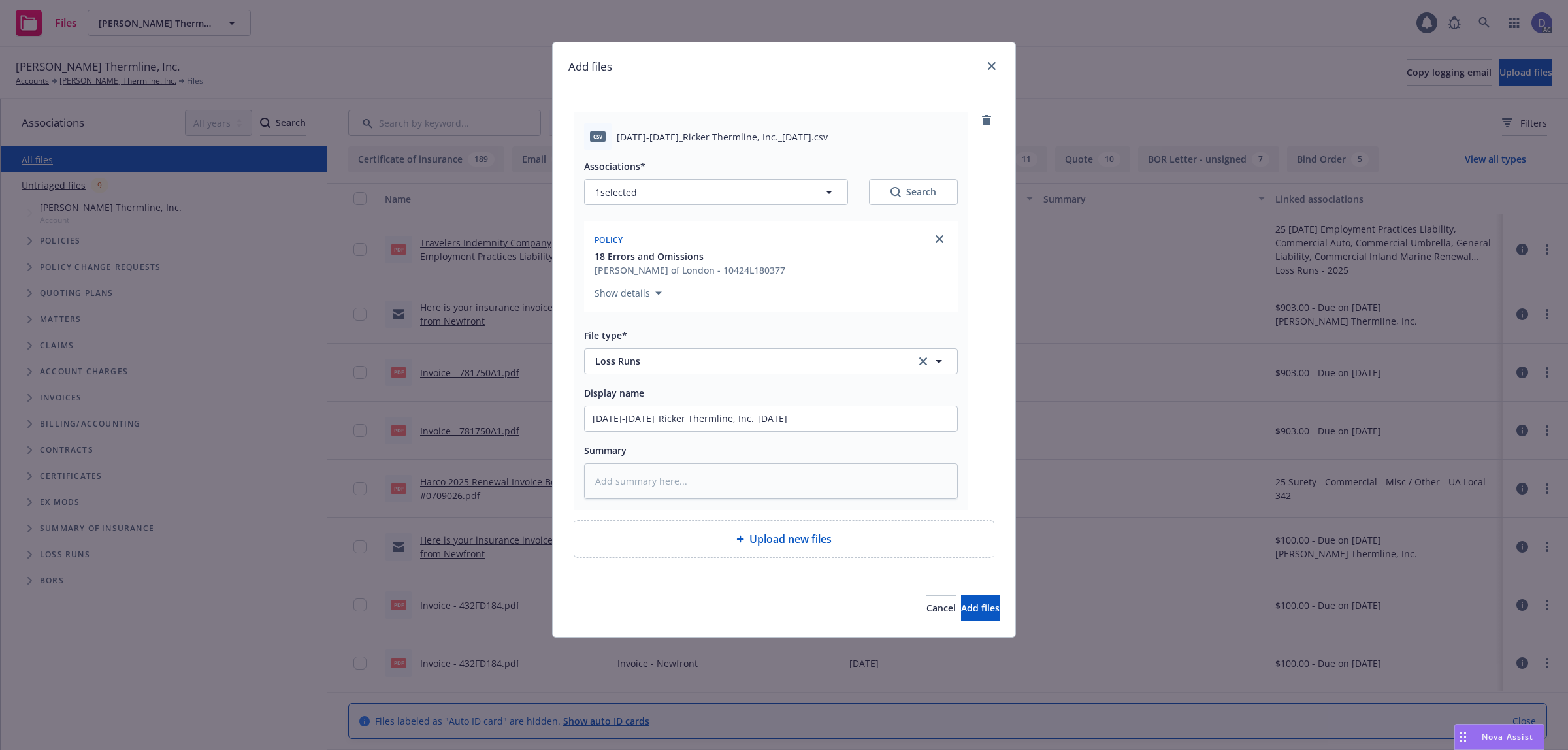
click at [880, 595] on div "Cancel Add files" at bounding box center [784, 608] width 463 height 58
click at [927, 599] on button "Cancel" at bounding box center [941, 608] width 29 height 26
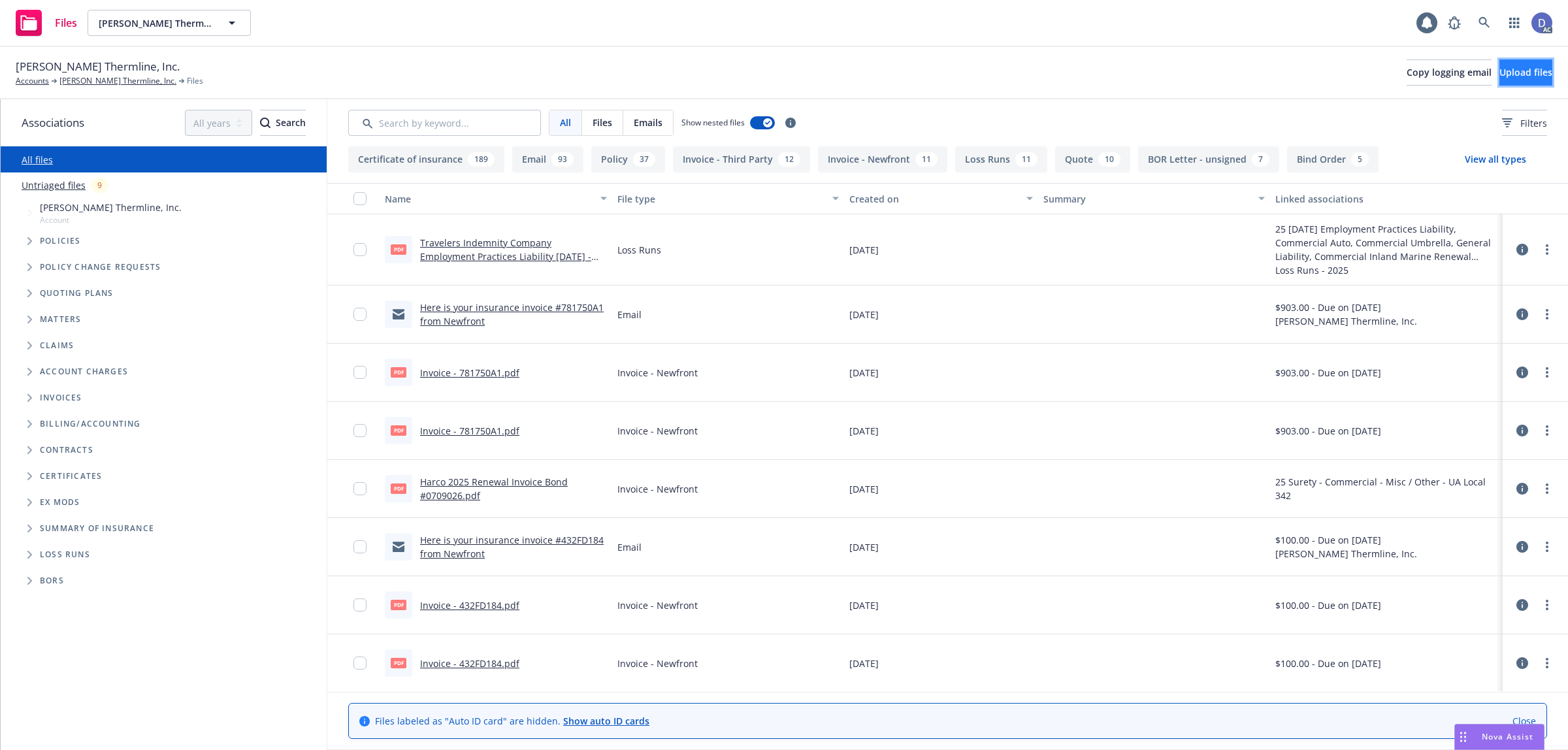
click at [1504, 67] on span "Upload files" at bounding box center [1526, 72] width 53 height 12
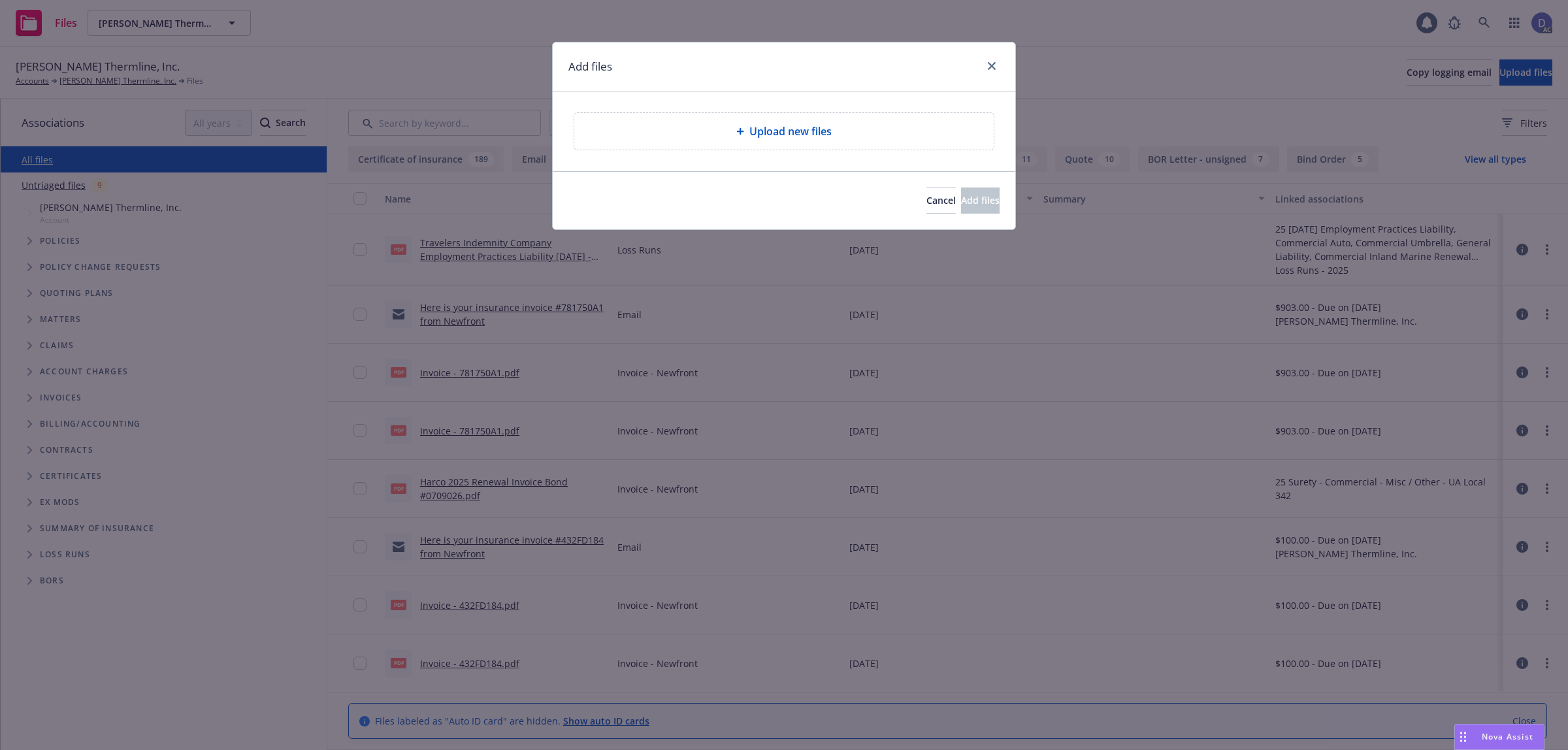
click at [775, 147] on div "Upload new files" at bounding box center [784, 131] width 420 height 36
type textarea "x"
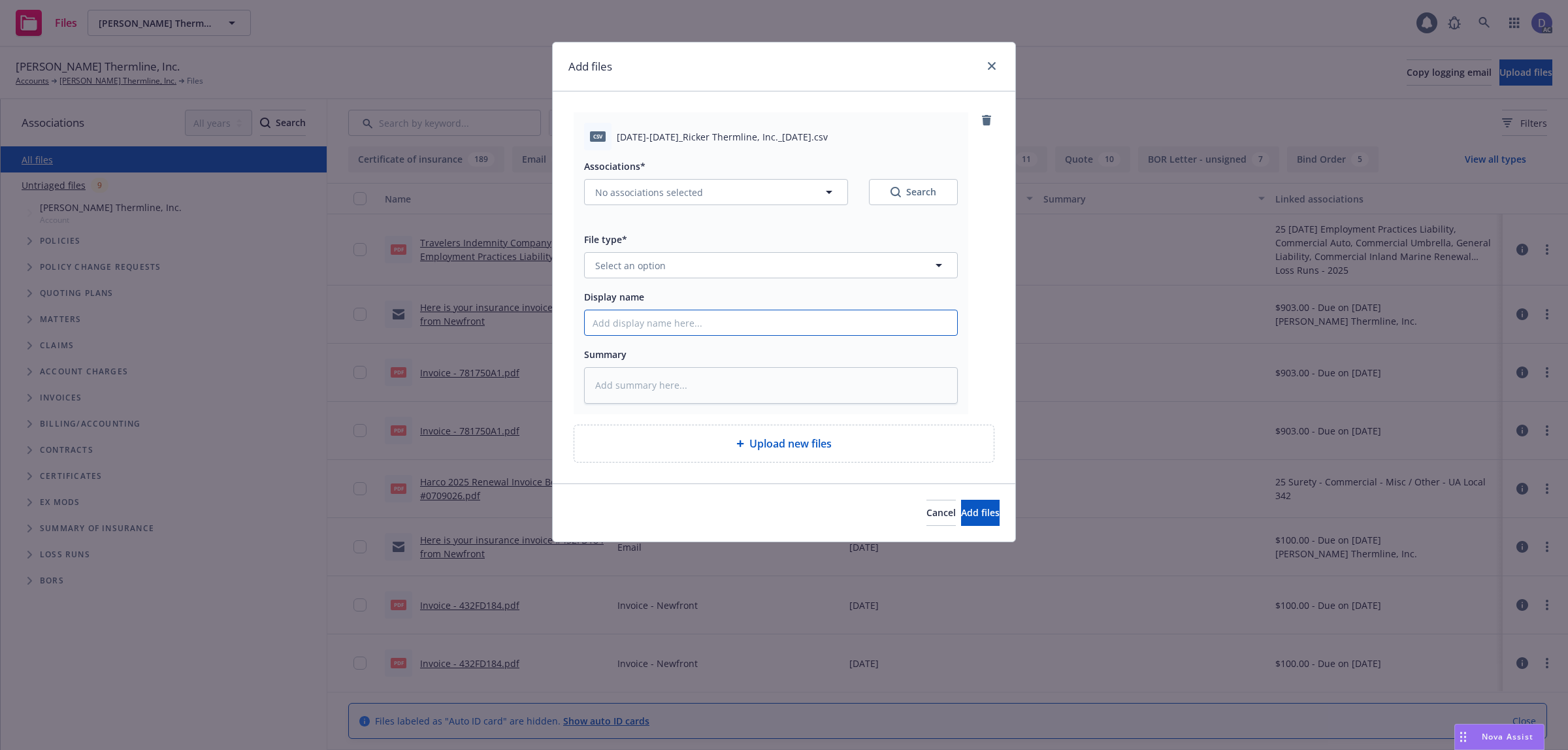
click at [639, 312] on input "Display name" at bounding box center [771, 322] width 373 height 25
paste input "2018-2019_Ricker Thermline, Inc._9-10-2025"
type input "2018-2019_Ricker Thermline, Inc._9-10-2025"
type textarea "x"
type input "2018-2019_Ricker Thermline, Inc._9-10-2025"
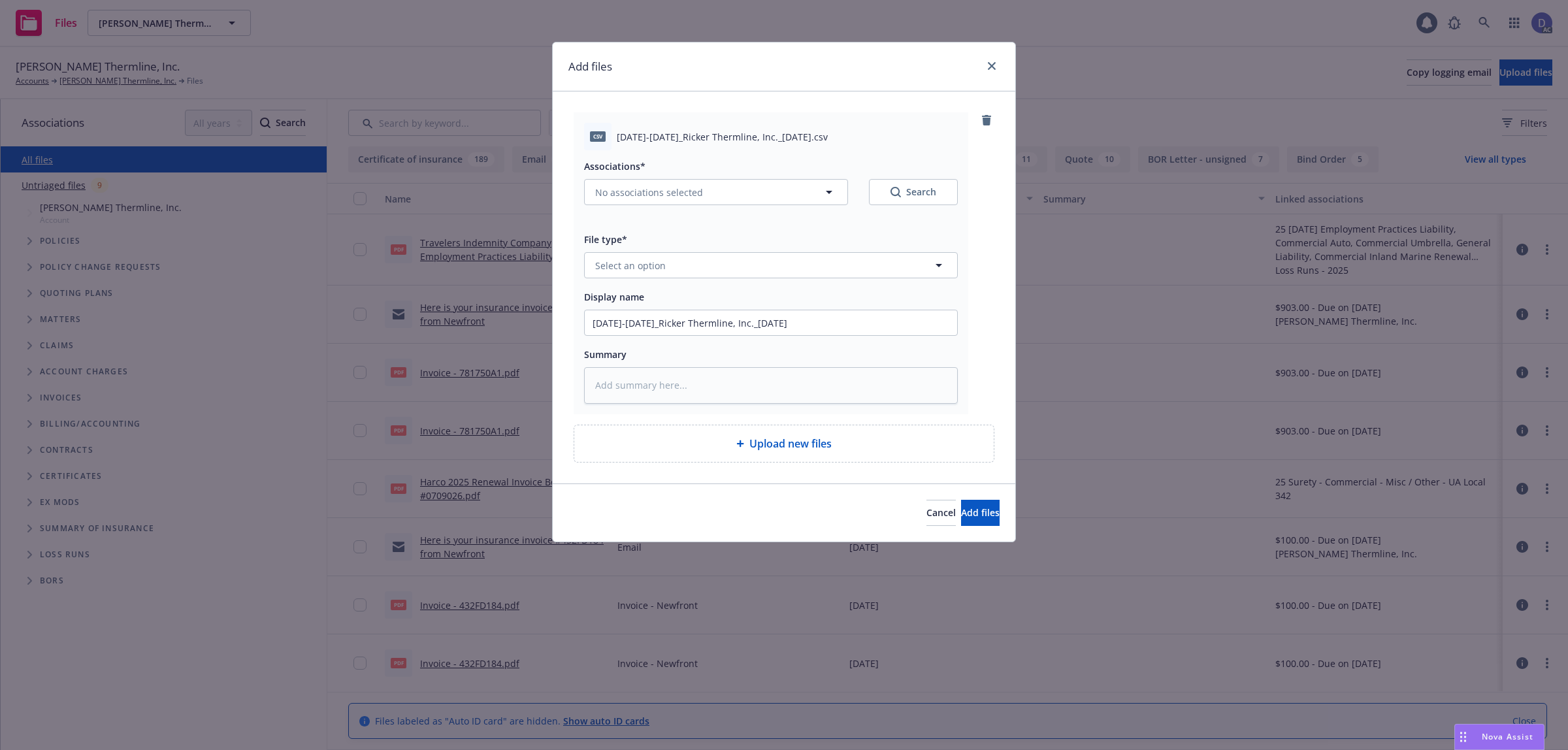
click at [685, 279] on div "Associations* No associations selected Search File type* Select an option Displ…" at bounding box center [771, 276] width 374 height 253
click at [701, 273] on button "Select an option" at bounding box center [771, 265] width 374 height 26
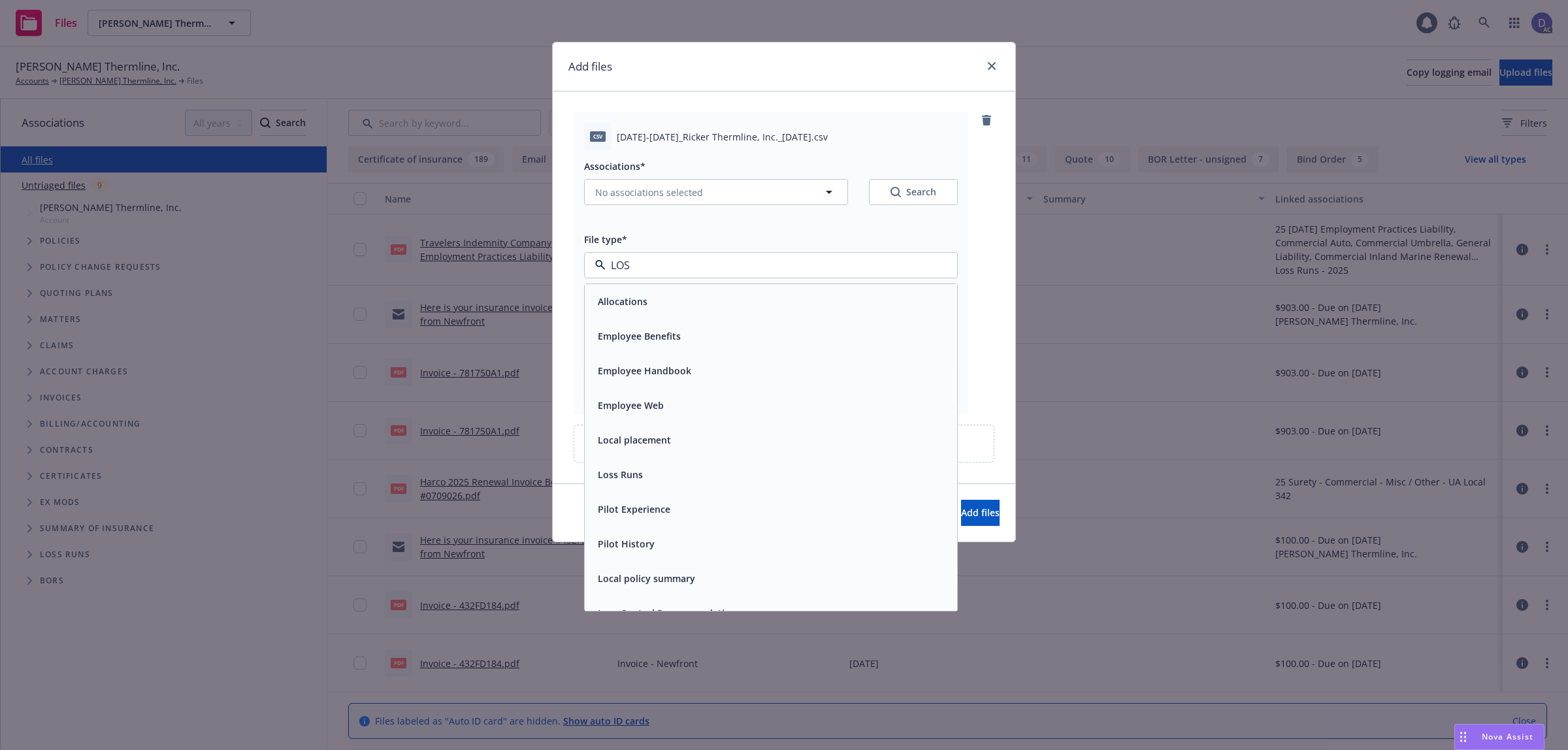
type input "LOSS"
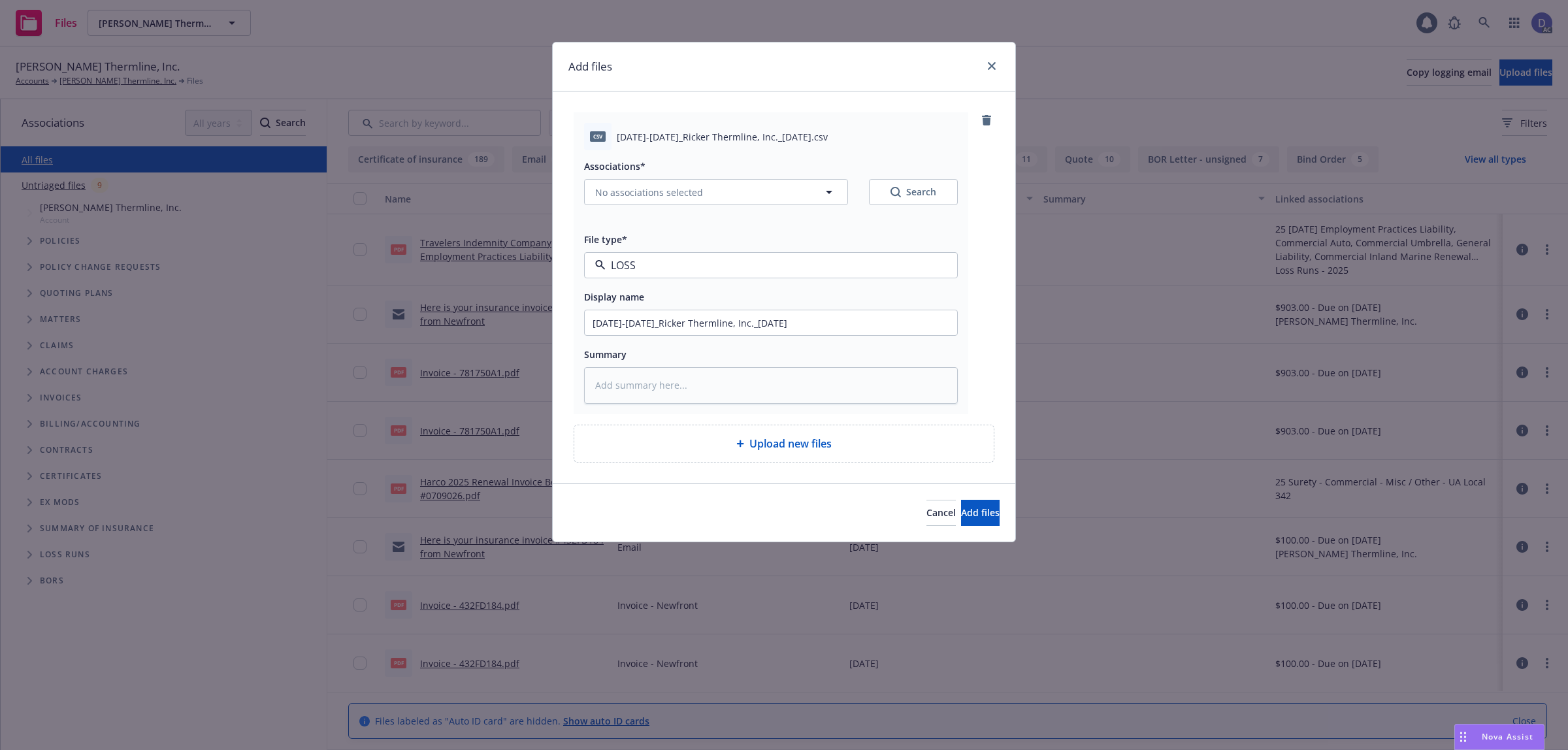
click at [687, 290] on div "Loss Runs" at bounding box center [771, 301] width 373 height 35
click at [710, 204] on button "No associations selected" at bounding box center [716, 192] width 264 height 26
type textarea "x"
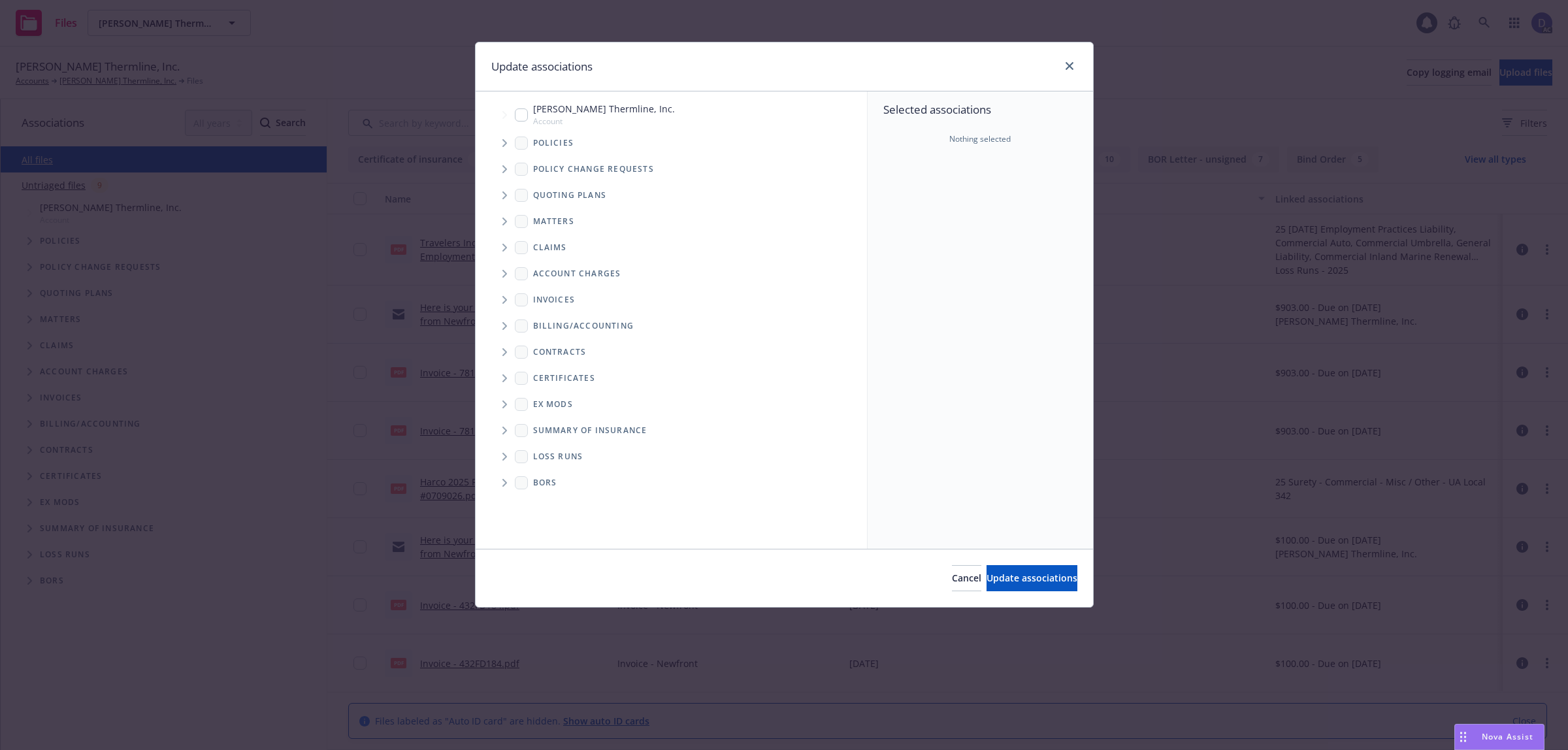
click at [506, 146] on icon "Tree Example" at bounding box center [506, 143] width 6 height 7
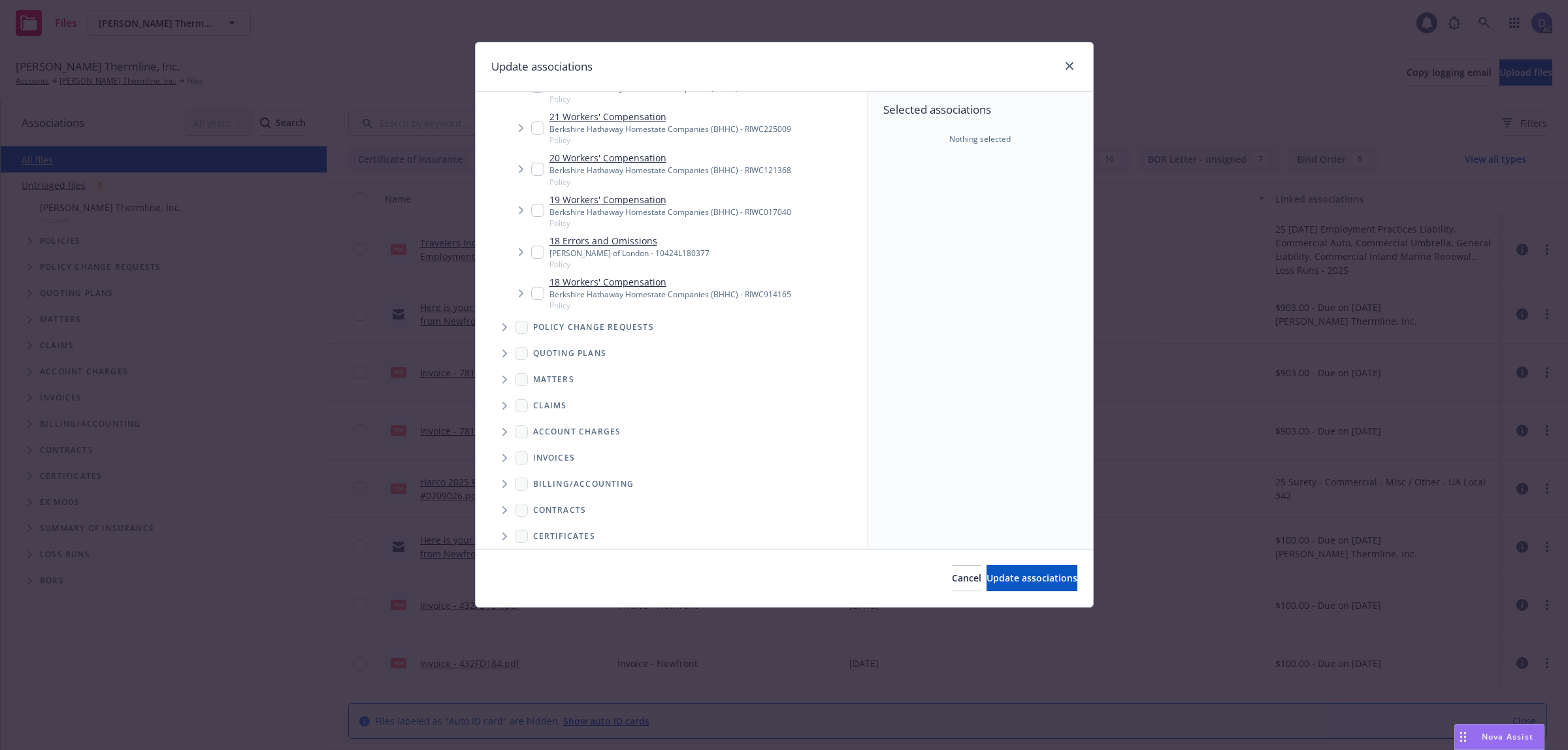
scroll to position [1882, 0]
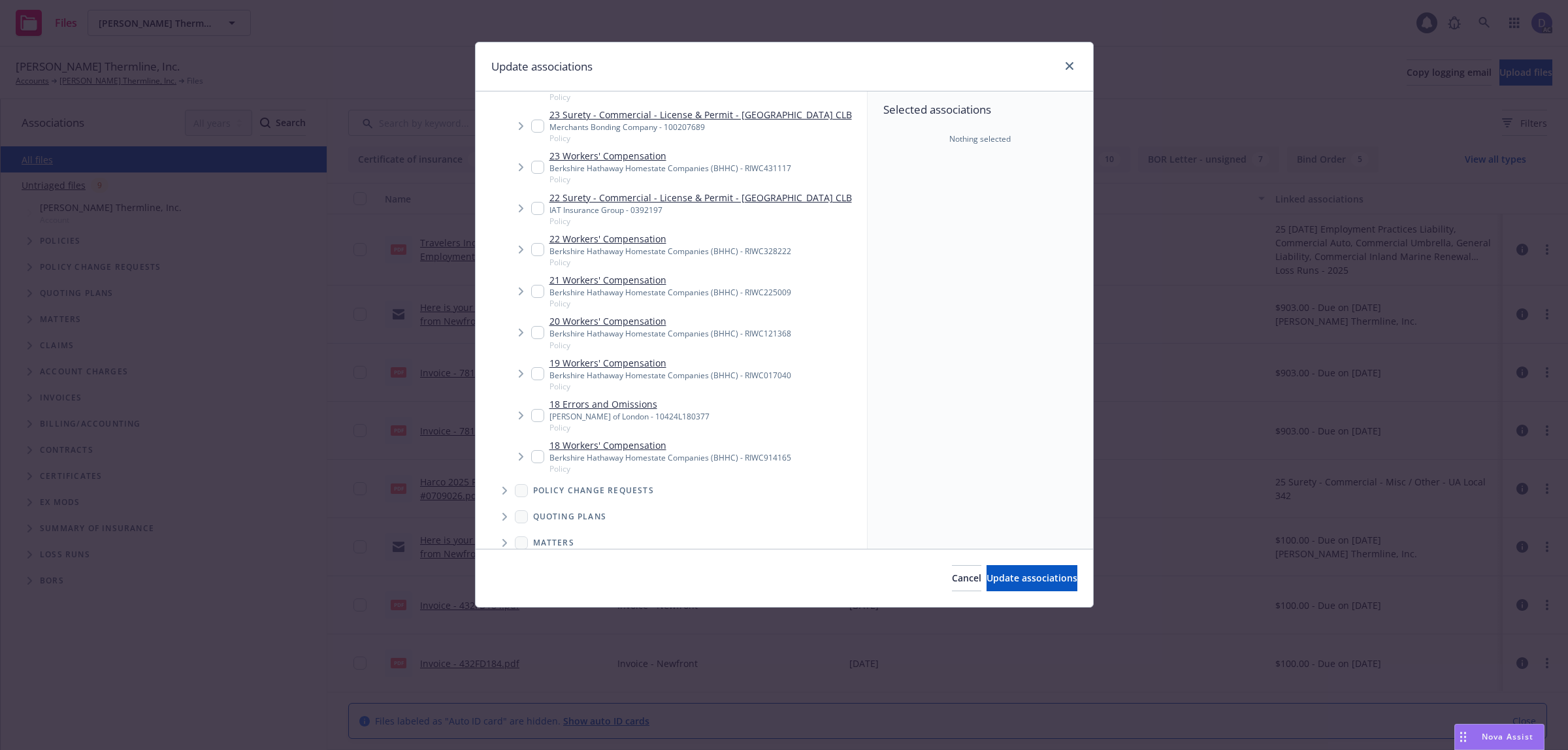
click at [541, 450] on input "Tree Example" at bounding box center [537, 457] width 13 height 13
click at [534, 450] on input "Tree Example" at bounding box center [537, 457] width 13 height 13
checkbox input "false"
click at [536, 409] on input "Tree Example" at bounding box center [537, 416] width 13 height 13
checkbox input "true"
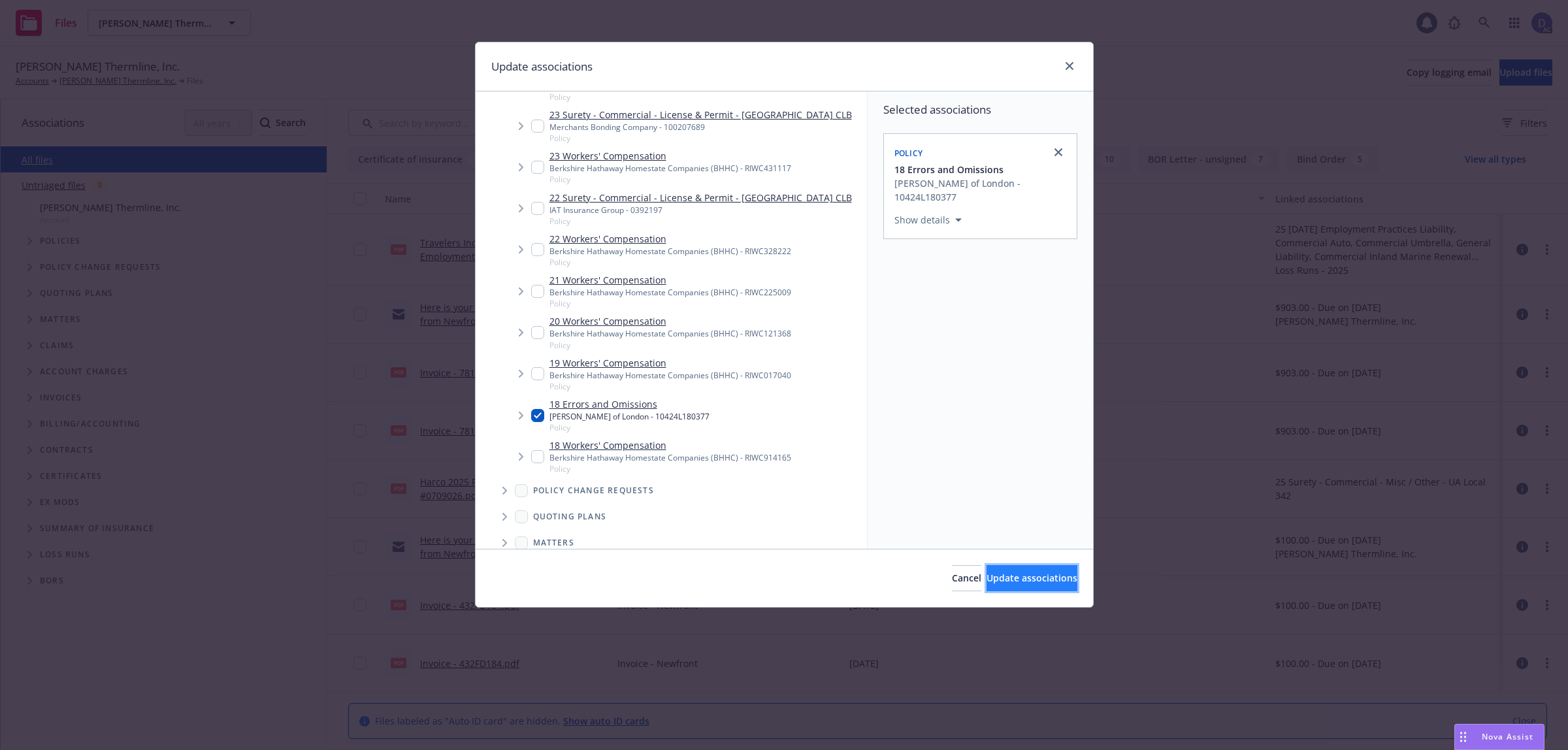
click at [987, 587] on button "Update associations" at bounding box center [1032, 578] width 91 height 26
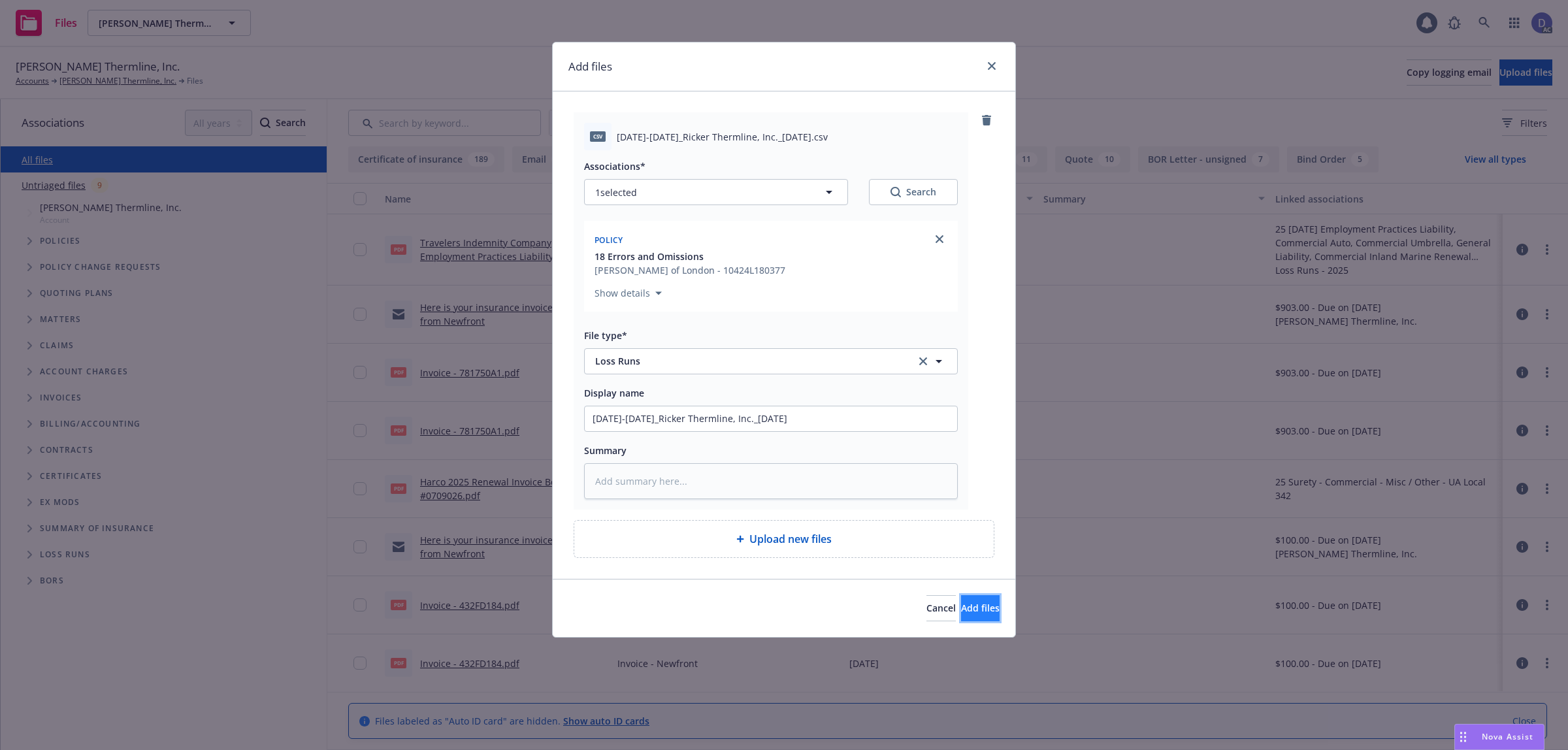
click at [977, 601] on button "Add files" at bounding box center [980, 608] width 38 height 26
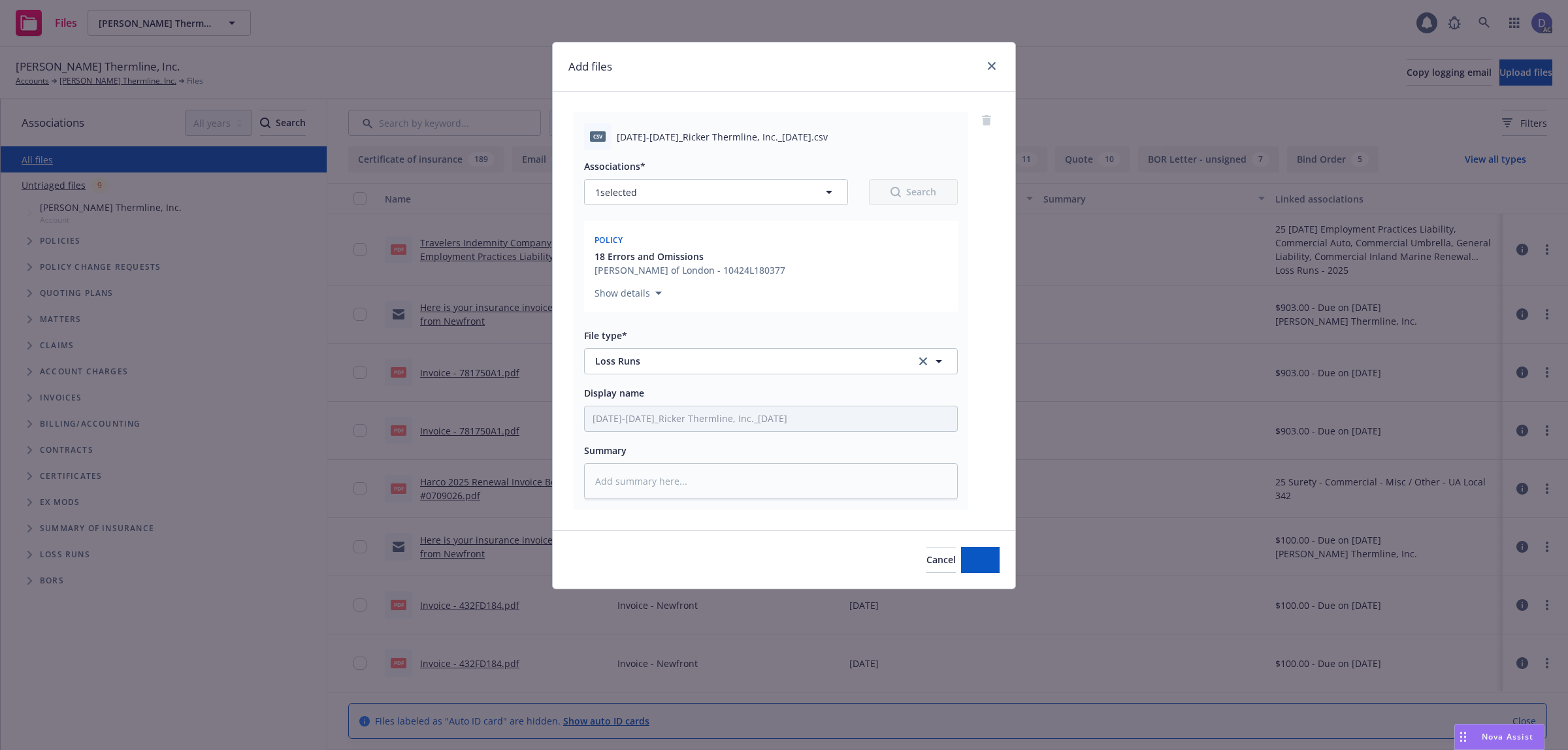
type textarea "x"
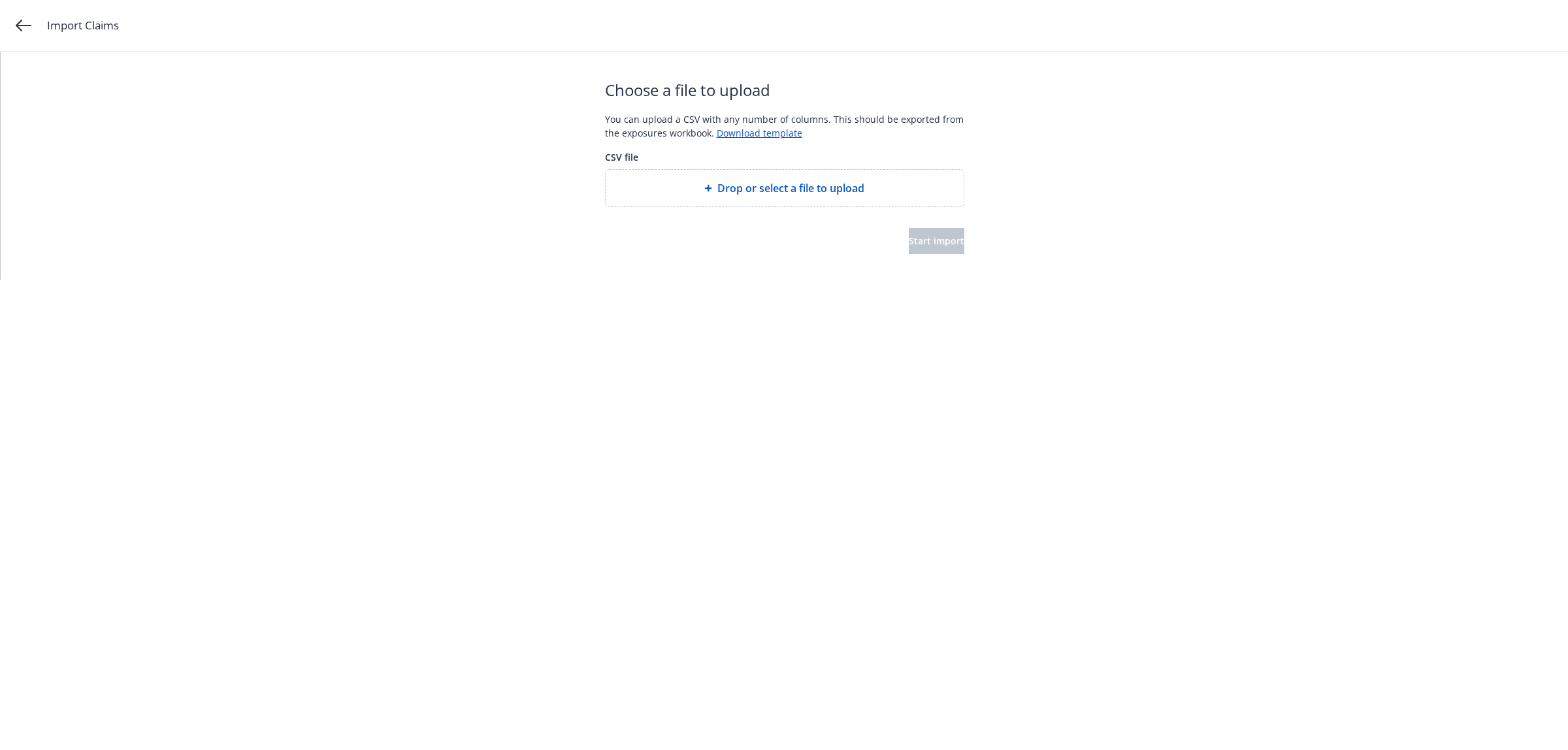
click at [732, 201] on div "Drop or select a file to upload" at bounding box center [784, 188] width 358 height 36
click at [949, 252] on button "Start import" at bounding box center [936, 241] width 55 height 26
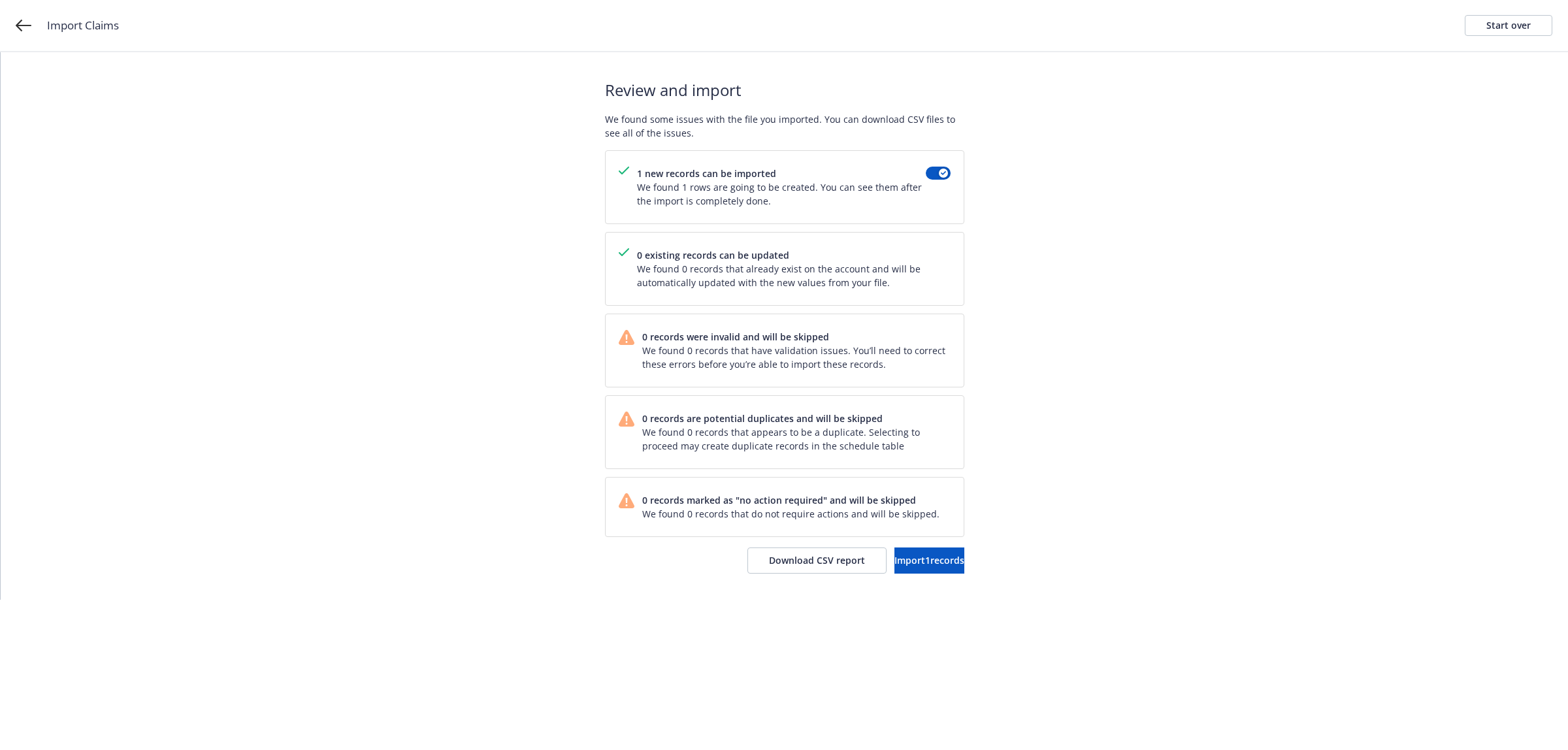
click at [890, 543] on div "Review and import We found some issues with the file you imported. You can down…" at bounding box center [785, 326] width 360 height 547
click at [894, 563] on span "Import 1 records" at bounding box center [929, 559] width 70 height 12
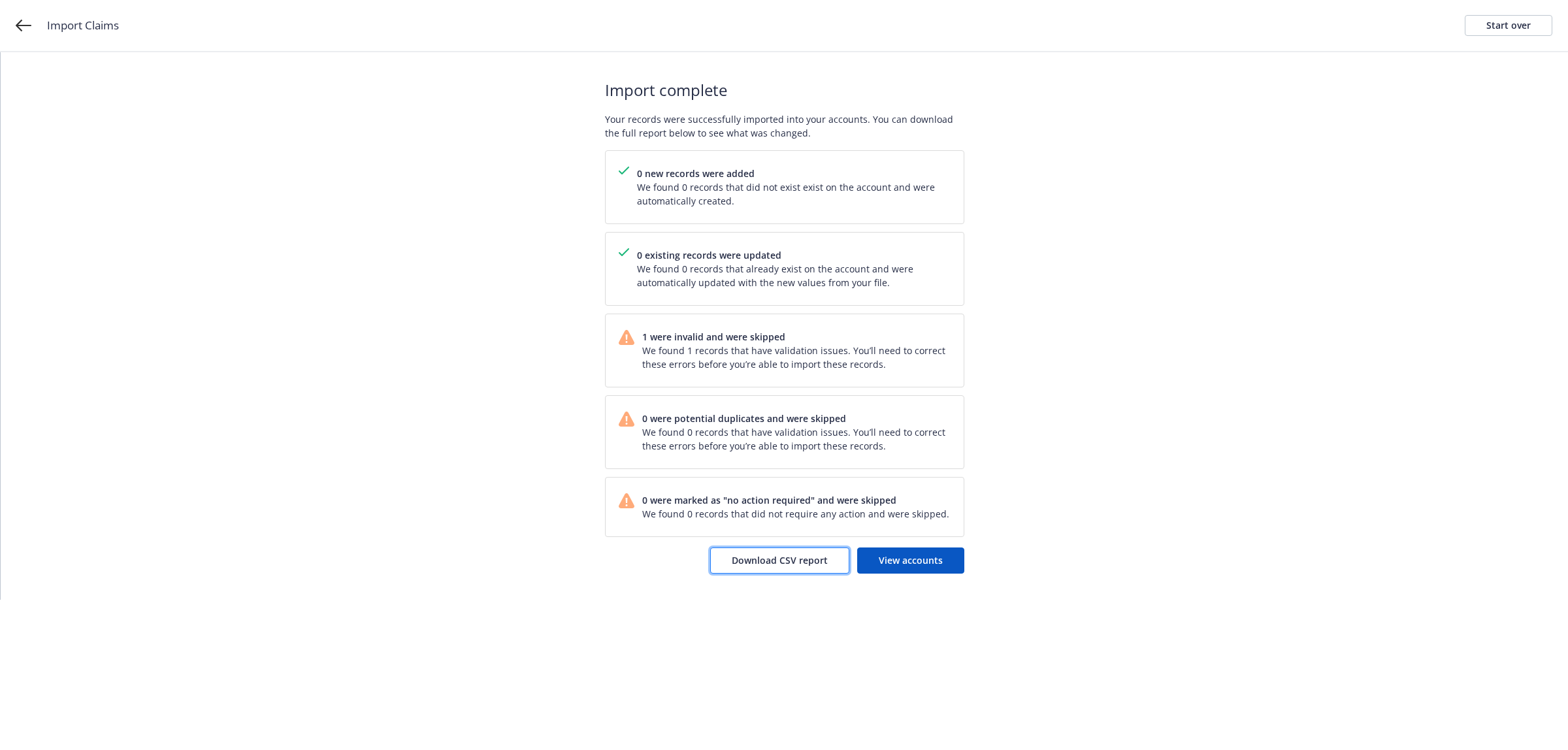
click at [795, 553] on button "Download CSV report" at bounding box center [779, 560] width 139 height 26
click at [1540, 35] on link "Start over" at bounding box center [1509, 25] width 88 height 21
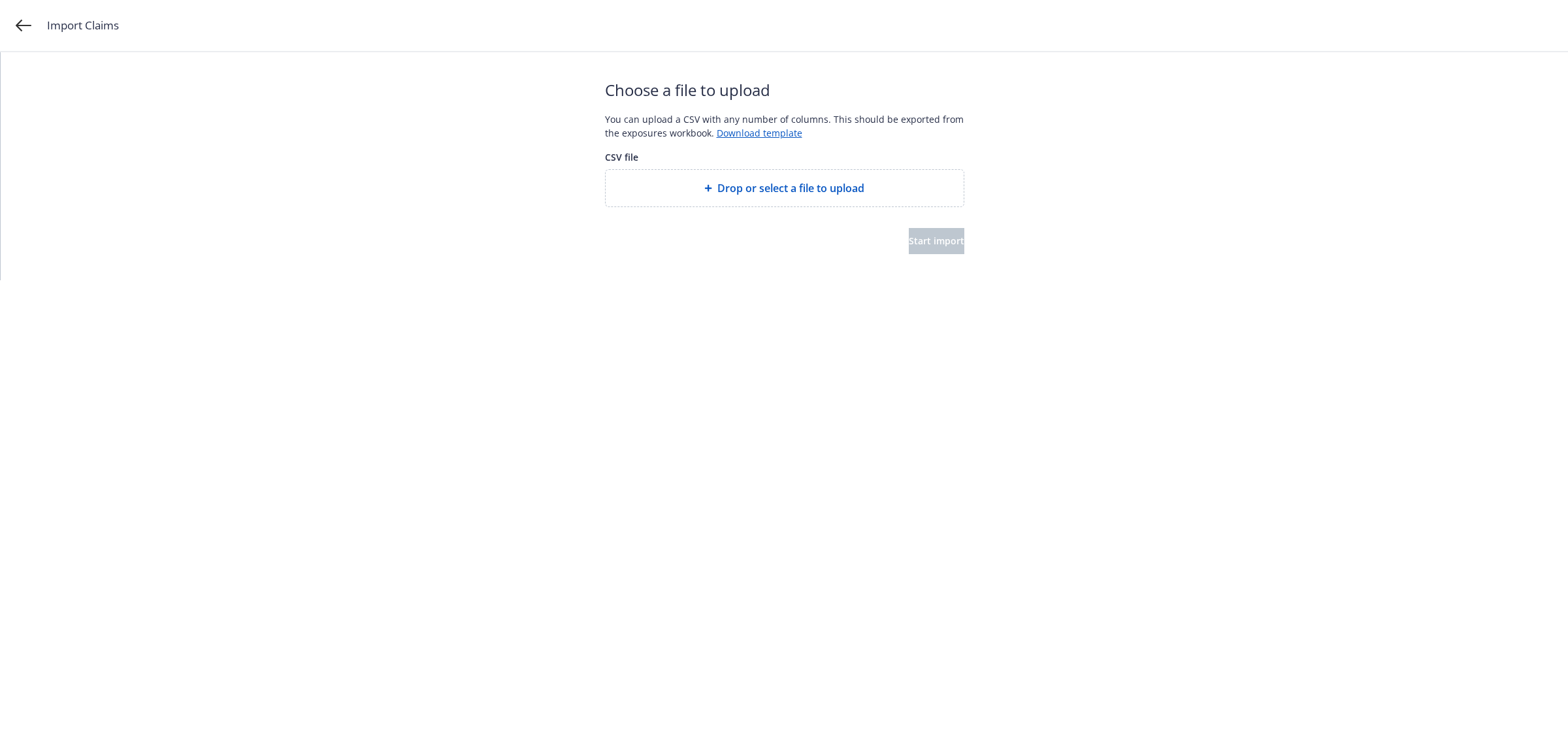
click at [801, 196] on span "Drop or select a file to upload" at bounding box center [791, 188] width 147 height 16
click at [917, 244] on span "Start import" at bounding box center [936, 240] width 55 height 12
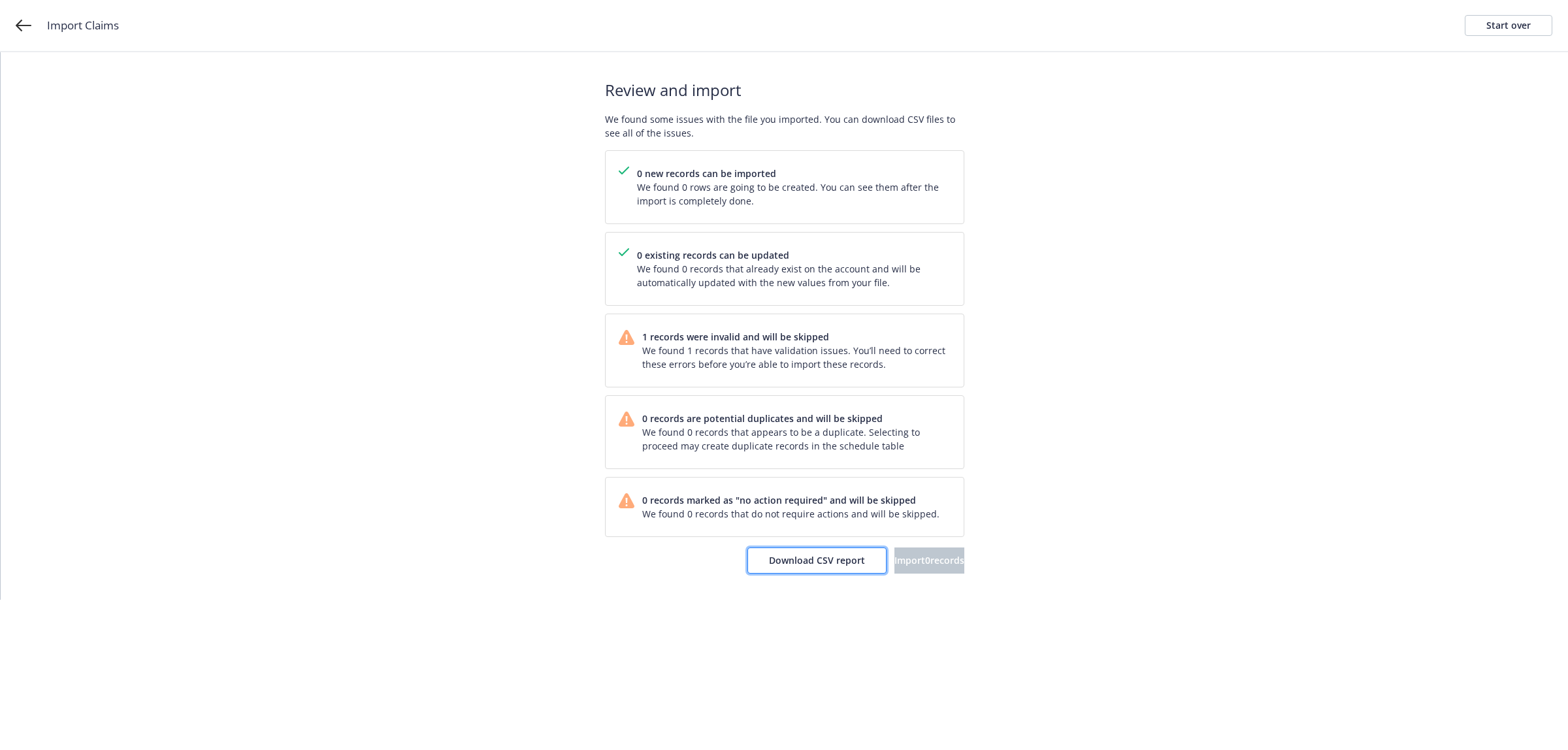
click at [798, 561] on span "Download CSV report" at bounding box center [817, 559] width 96 height 12
click at [1494, 36] on div "Import Claims Start over" at bounding box center [784, 26] width 1568 height 52
click at [1498, 34] on div "Start over" at bounding box center [1509, 25] width 45 height 20
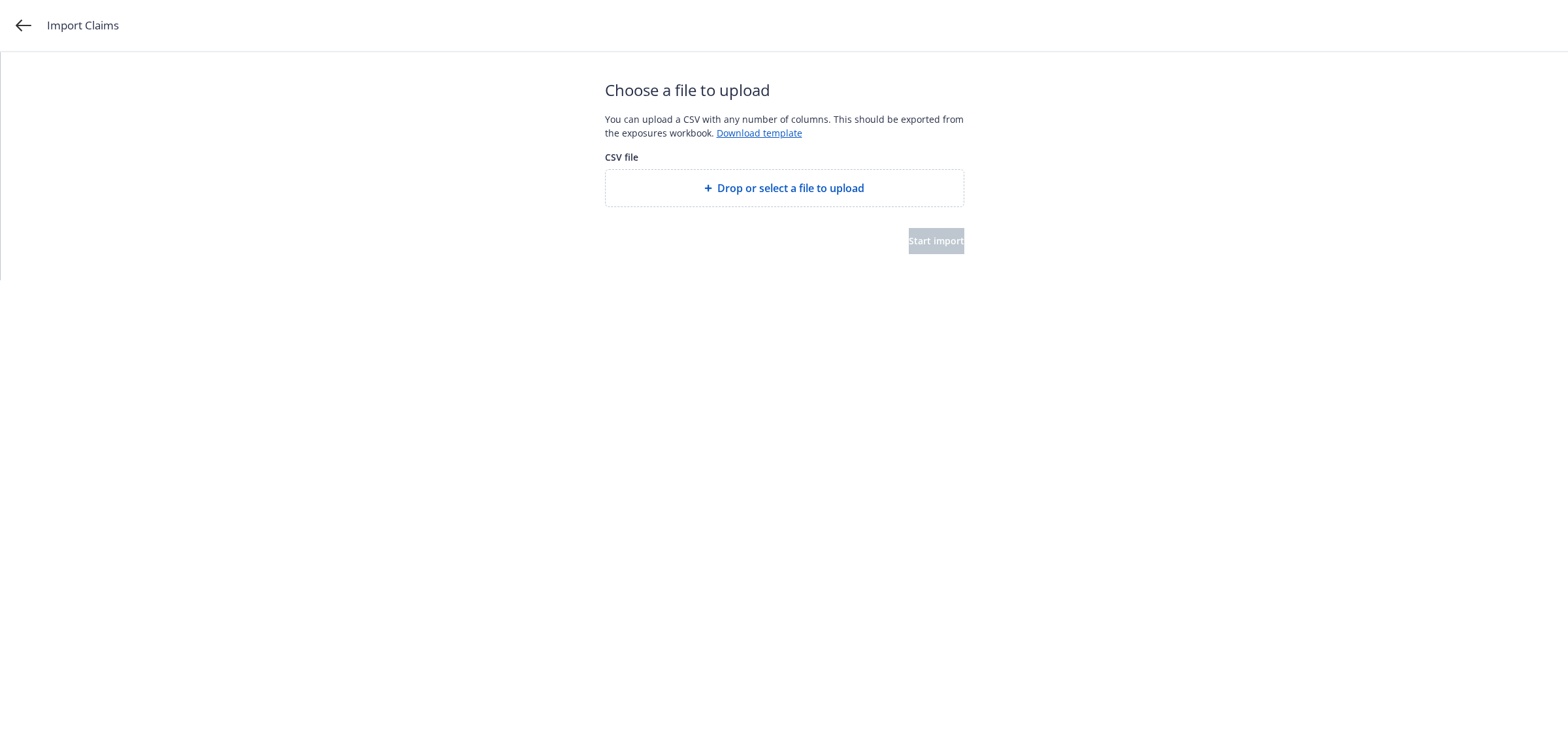
click at [768, 183] on span "Drop or select a file to upload" at bounding box center [791, 188] width 147 height 16
click at [951, 252] on button "Start import" at bounding box center [936, 241] width 55 height 26
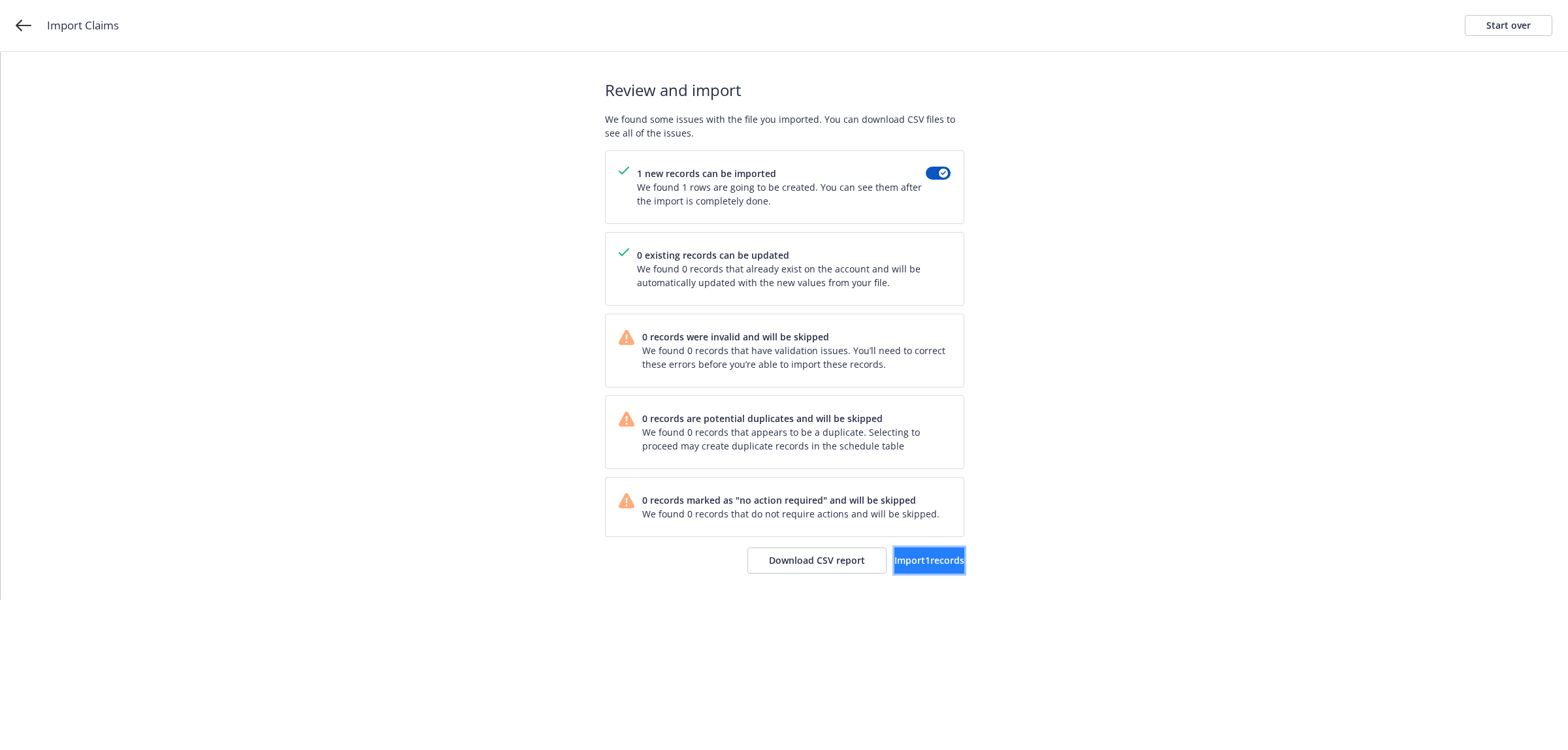
click at [901, 568] on button "Import 1 records" at bounding box center [929, 560] width 70 height 26
click at [896, 568] on link "View accounts" at bounding box center [910, 560] width 107 height 26
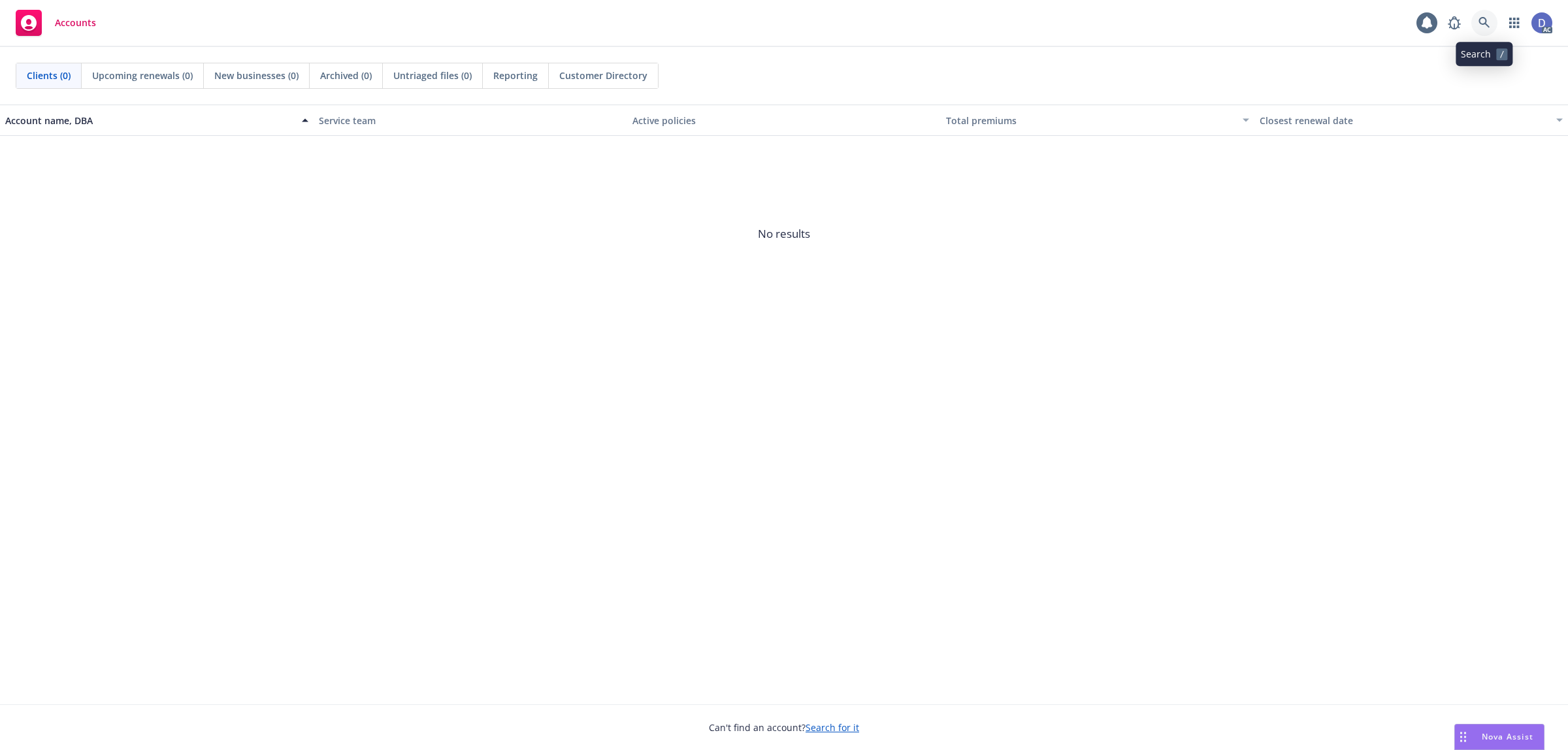
click at [1482, 30] on link at bounding box center [1485, 22] width 26 height 26
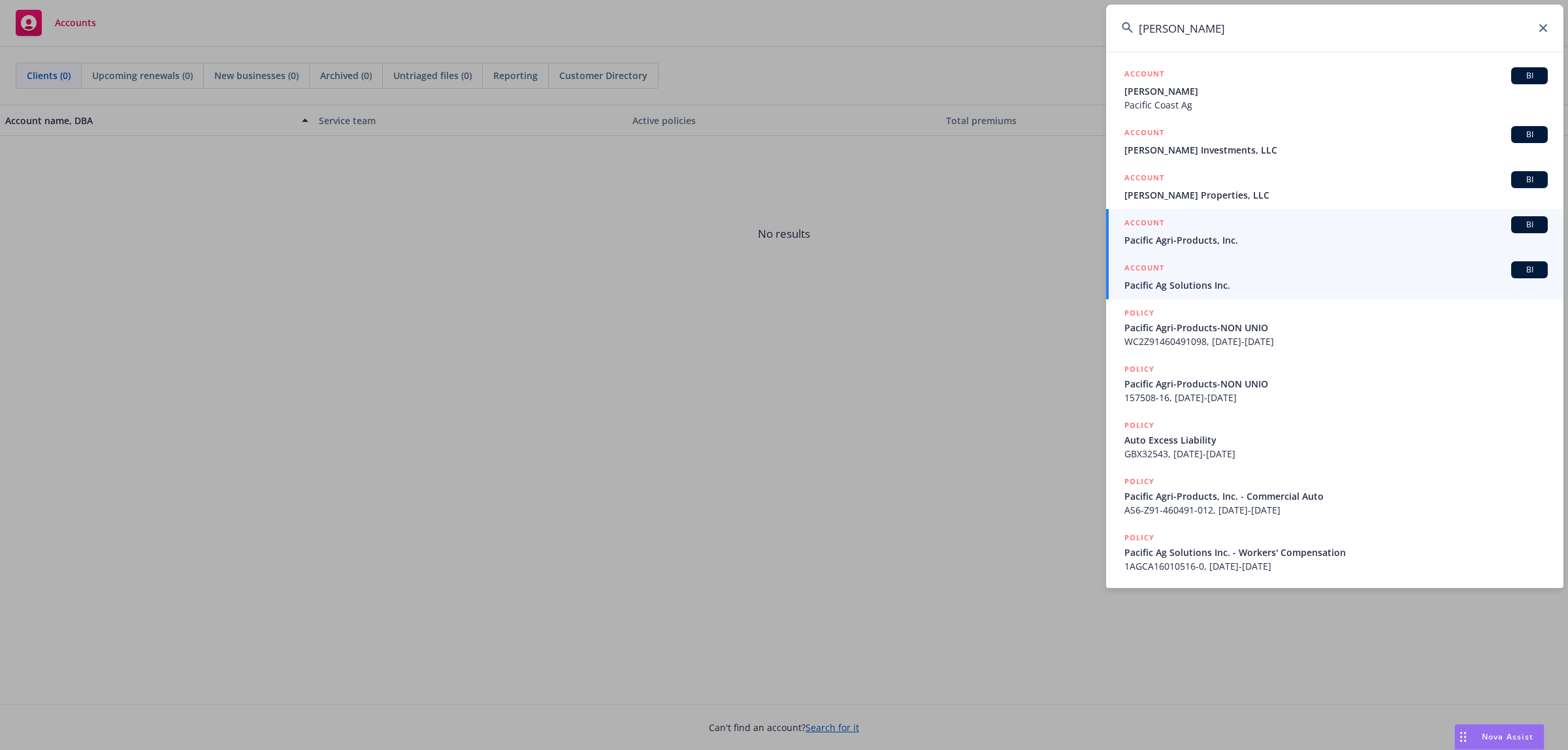
type input "[PERSON_NAME]"
click at [1260, 276] on div "ACCOUNT BI" at bounding box center [1335, 270] width 423 height 17
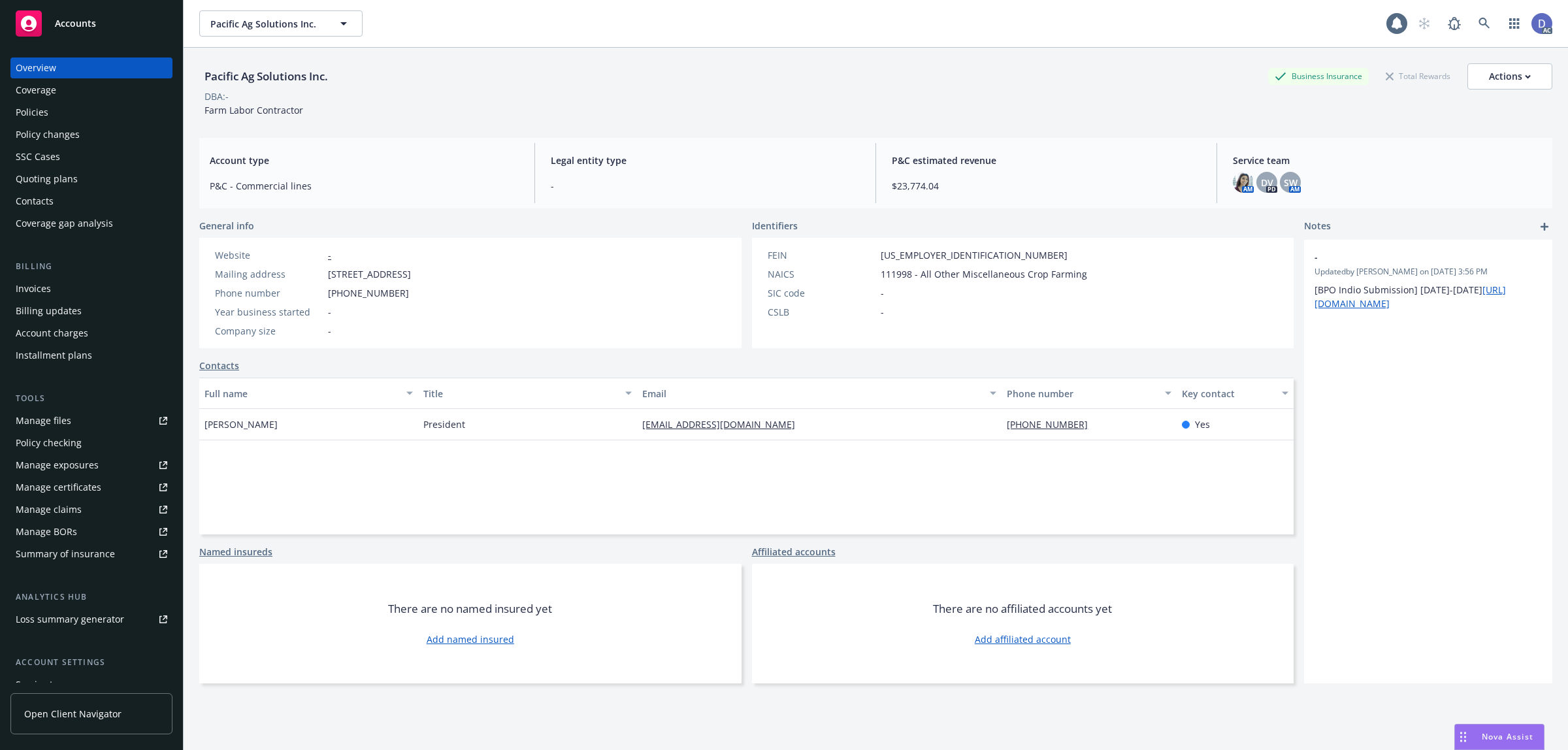
click at [68, 506] on div "Manage claims" at bounding box center [49, 509] width 66 height 21
click at [56, 425] on div "Manage files" at bounding box center [43, 420] width 55 height 21
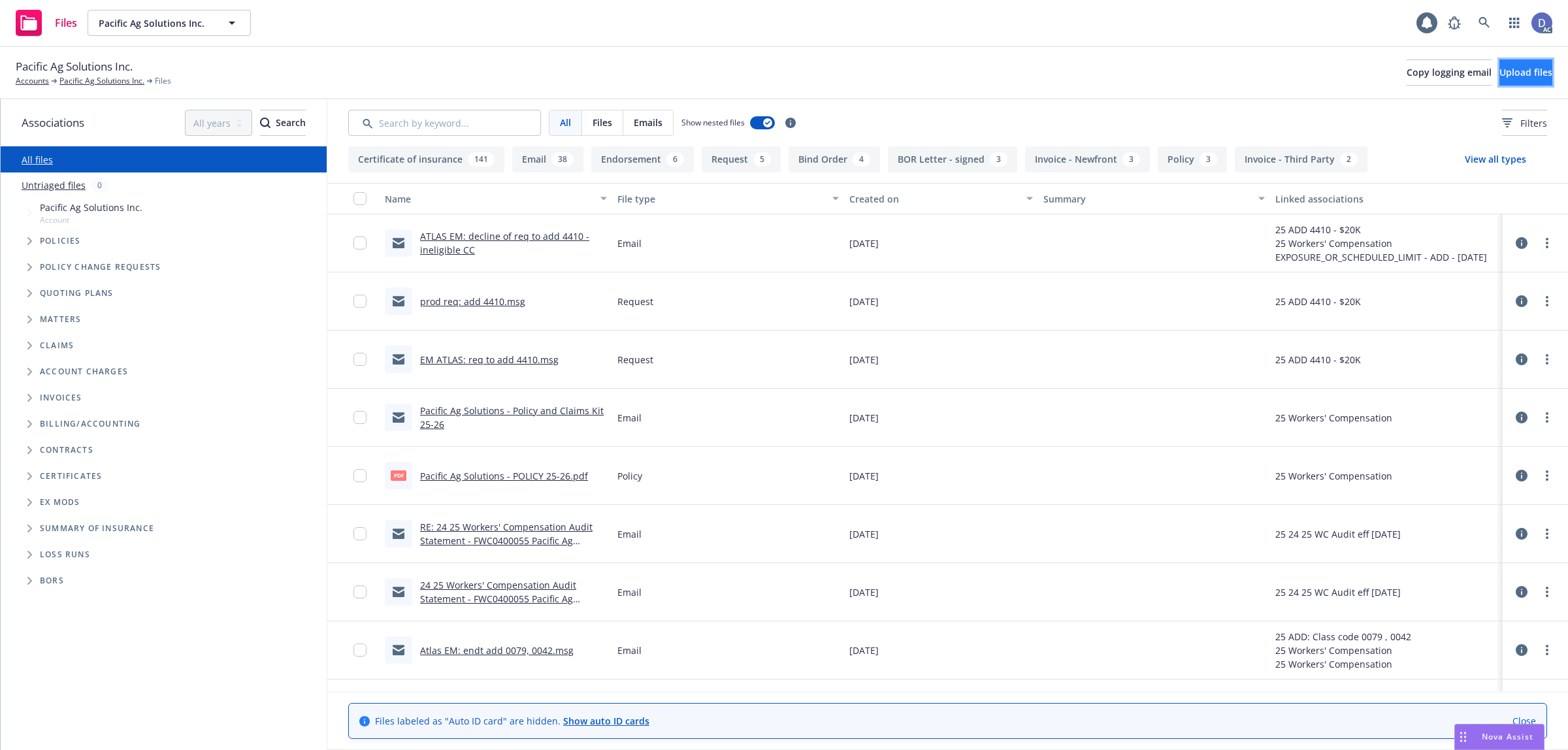
click at [1500, 74] on button "Upload files" at bounding box center [1526, 73] width 53 height 26
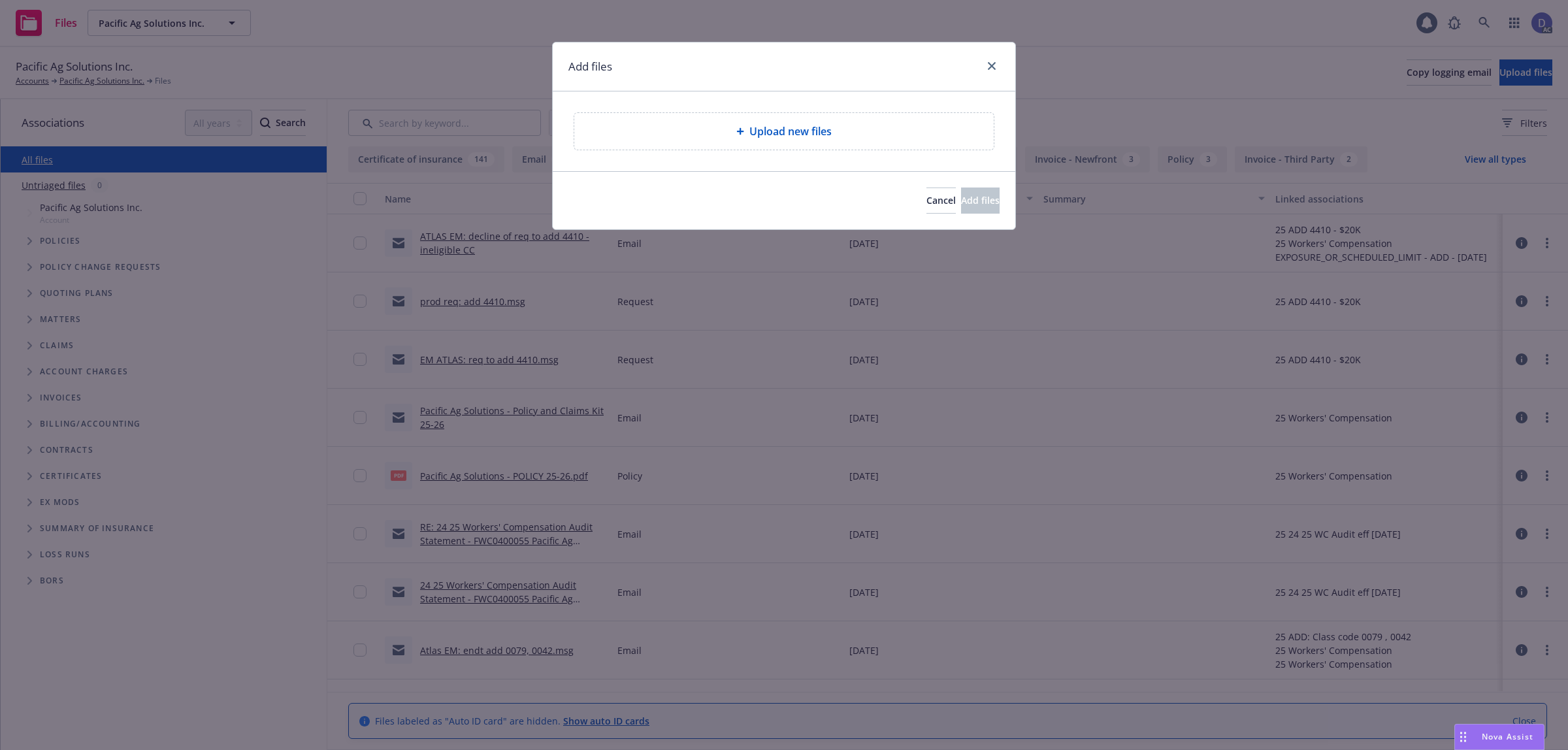
click at [814, 132] on span "Upload new files" at bounding box center [791, 131] width 82 height 16
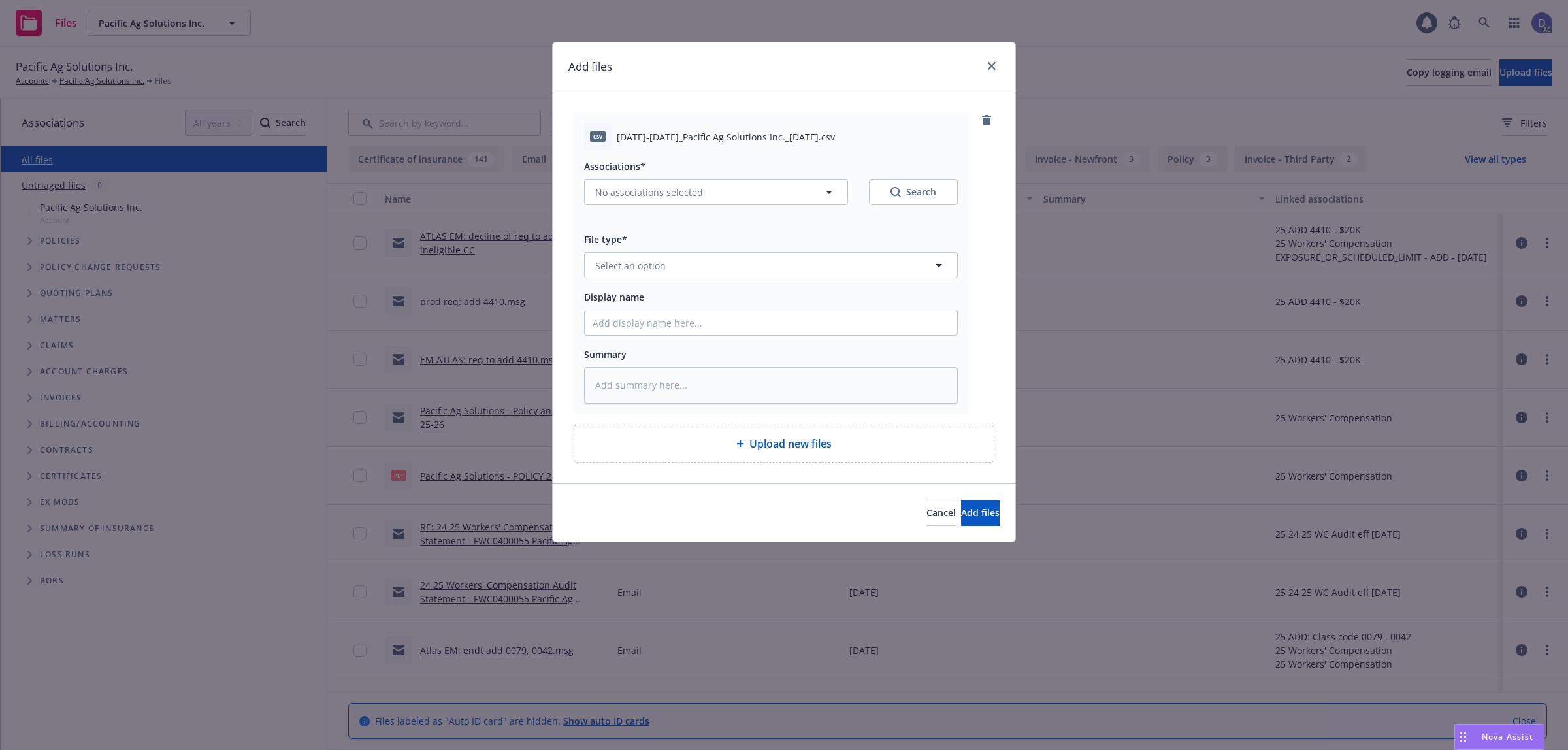
click at [747, 348] on div "Summary" at bounding box center [771, 354] width 374 height 16
click at [766, 318] on input "Display name" at bounding box center [771, 322] width 373 height 25
paste input "2025-2026_Pacific Ag Solutions Inc._9-8-2025"
type input "2025-2026_Pacific Ag Solutions Inc._9-8-2025"
type textarea "x"
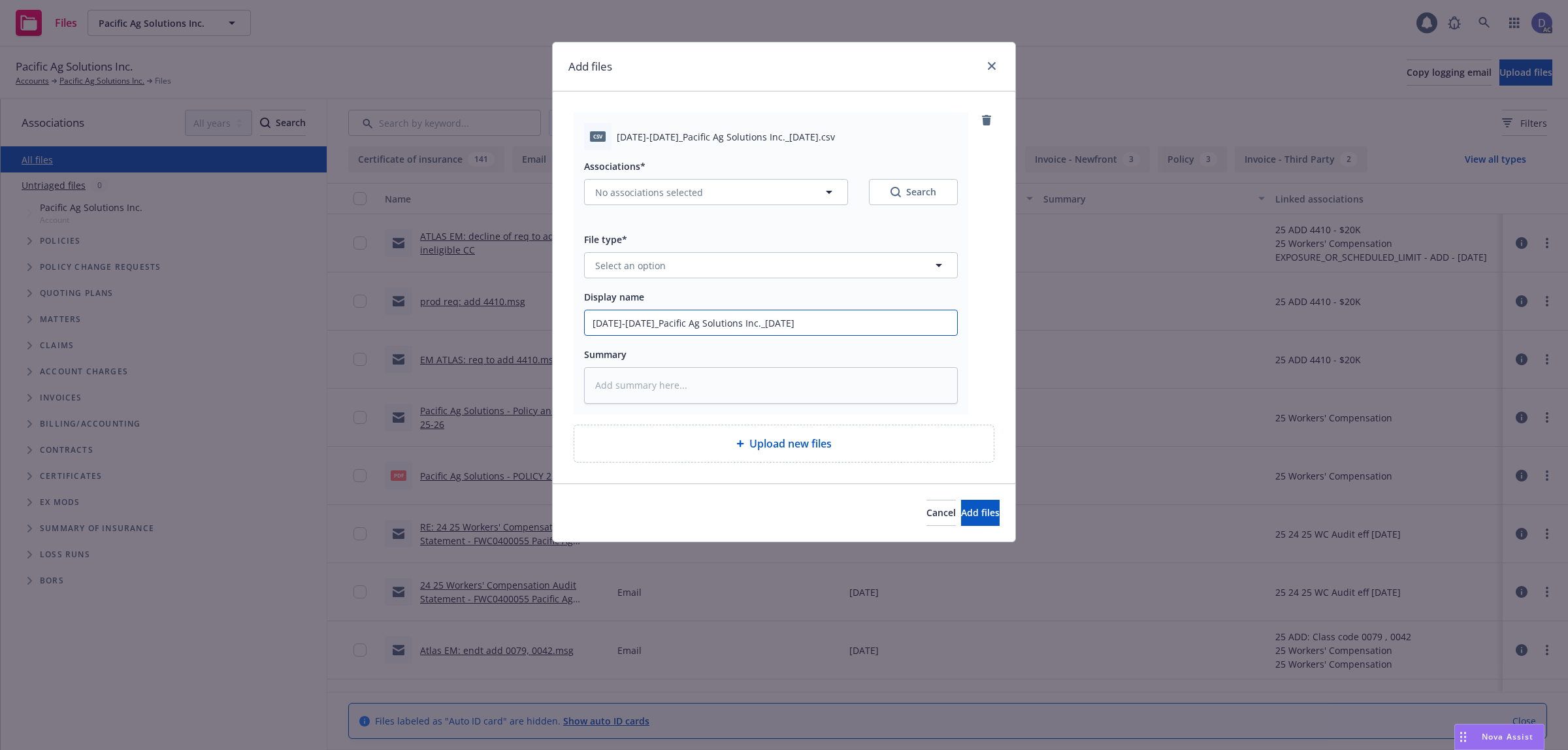
type input "2025-2026_Pacific Ag Solutions Inc._9-8-2025"
click at [794, 272] on button "Select an option" at bounding box center [771, 265] width 374 height 26
type input "LOSS"
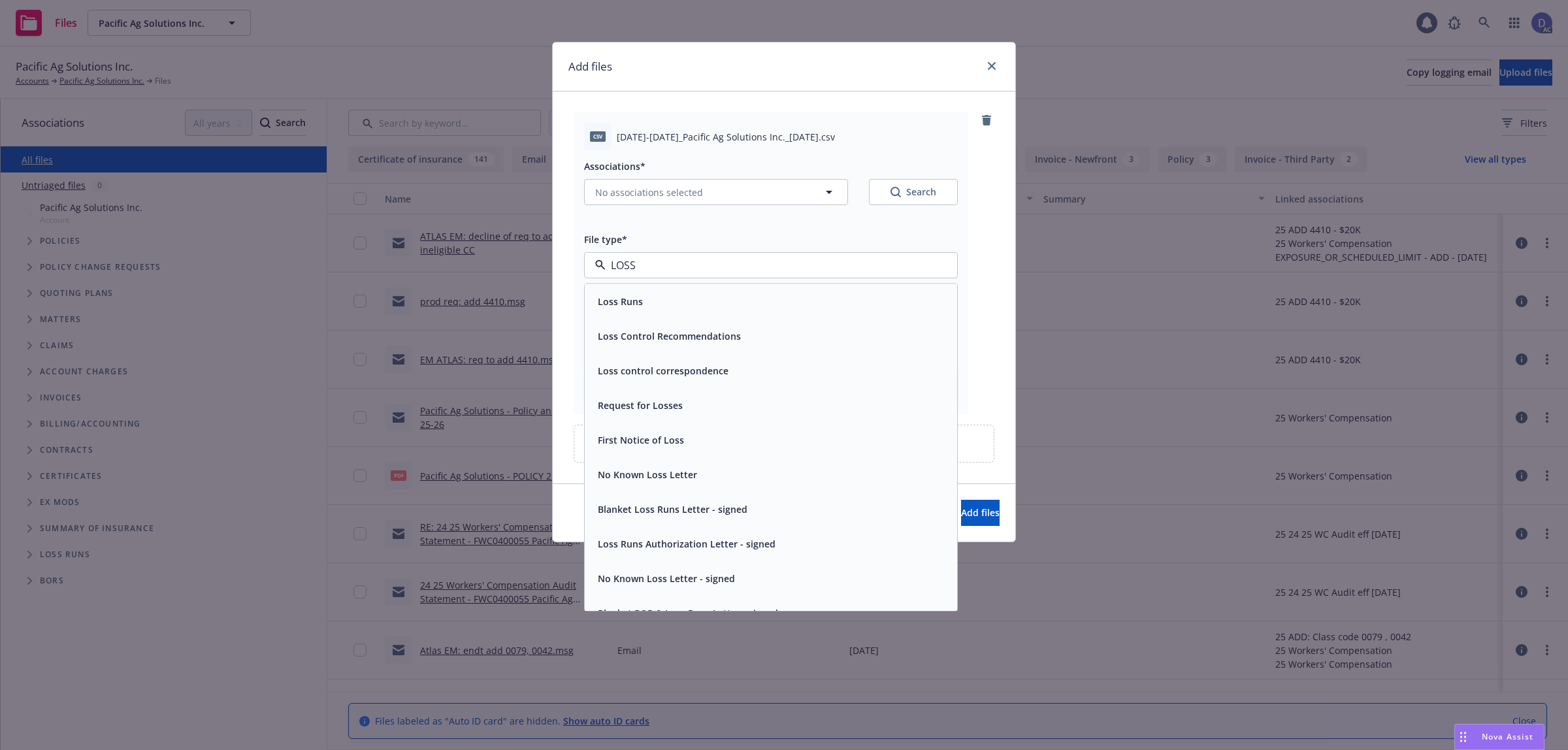
click at [785, 297] on div "Loss Runs" at bounding box center [771, 302] width 357 height 19
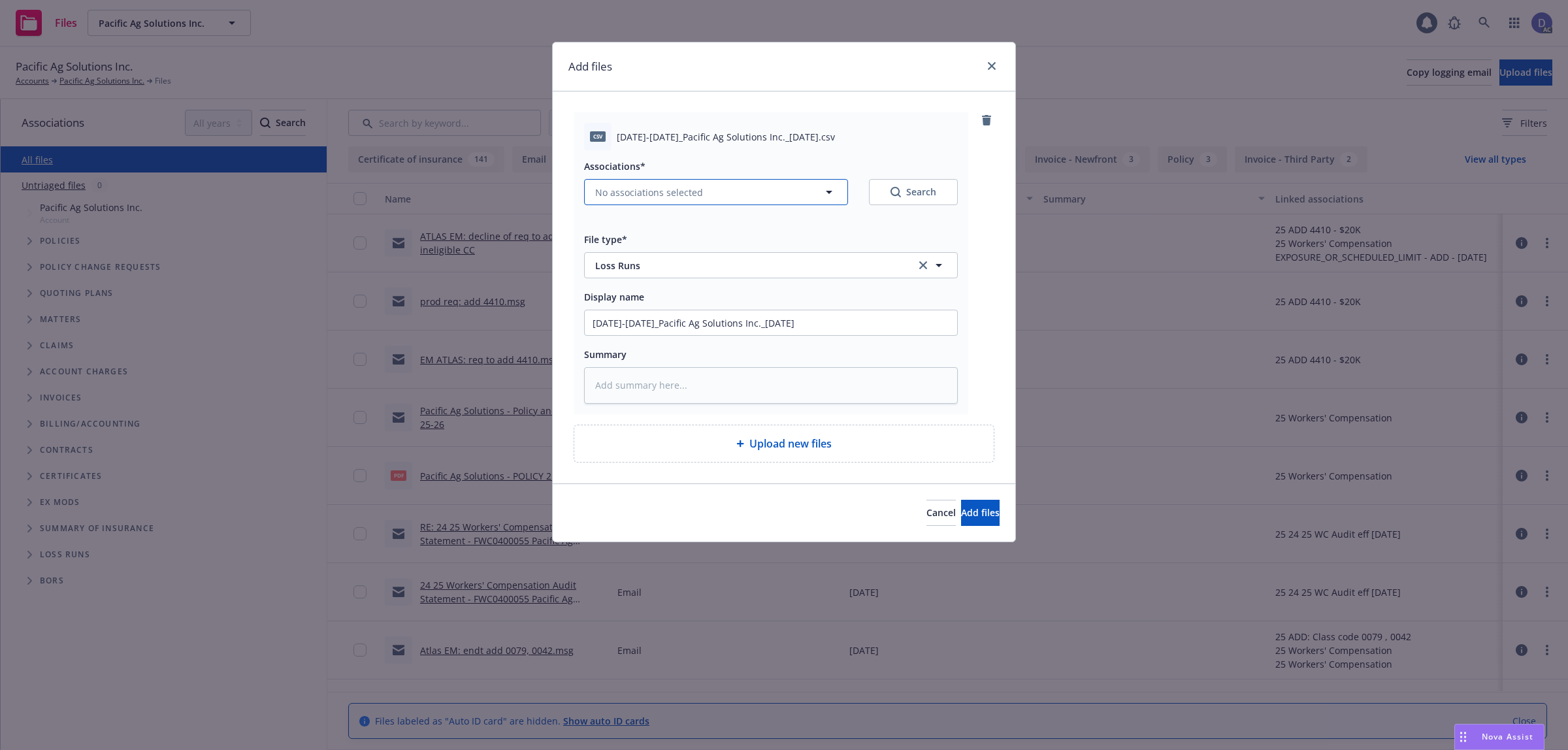
click at [706, 200] on button "No associations selected" at bounding box center [716, 192] width 264 height 26
type textarea "x"
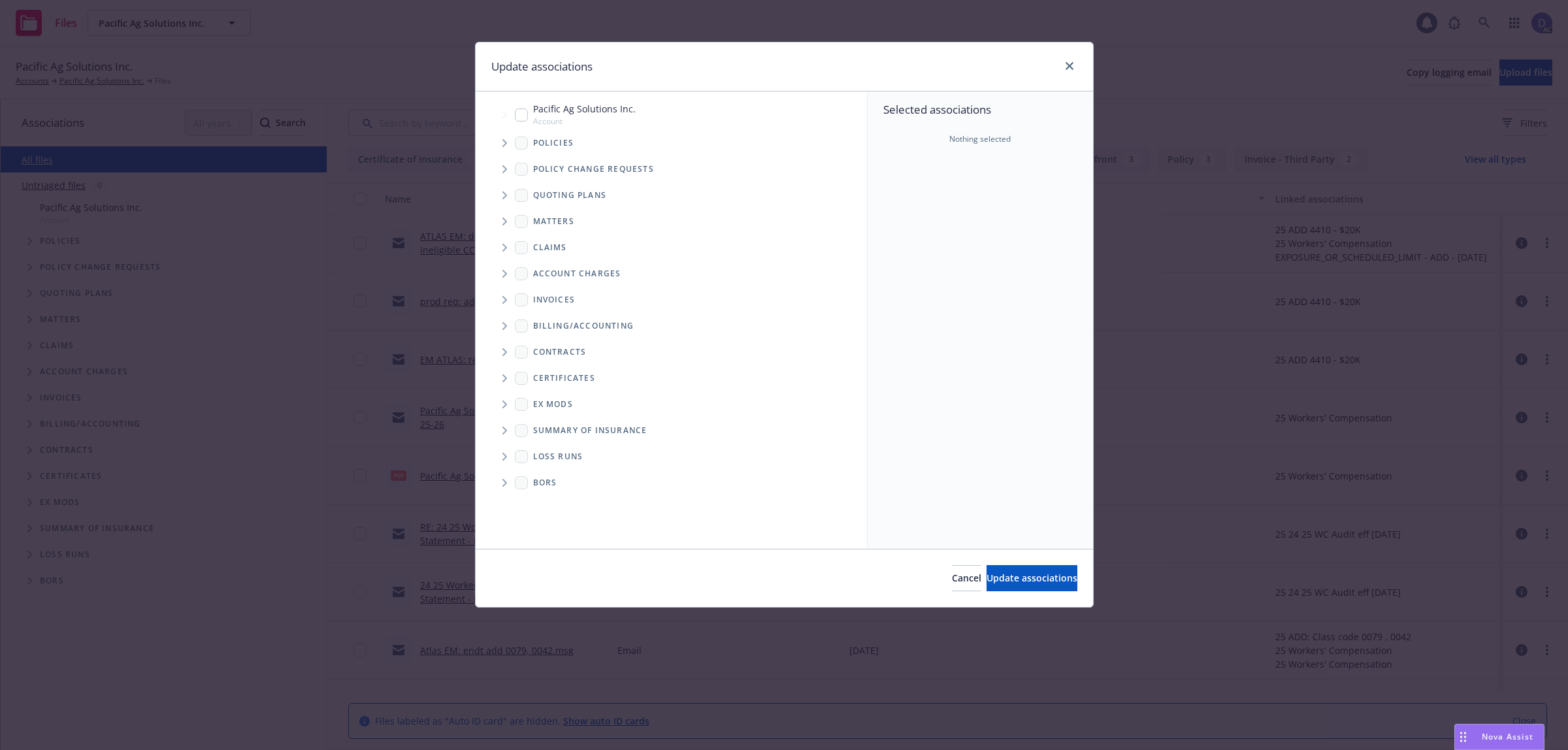
click at [500, 137] on span "Tree Example" at bounding box center [505, 143] width 21 height 21
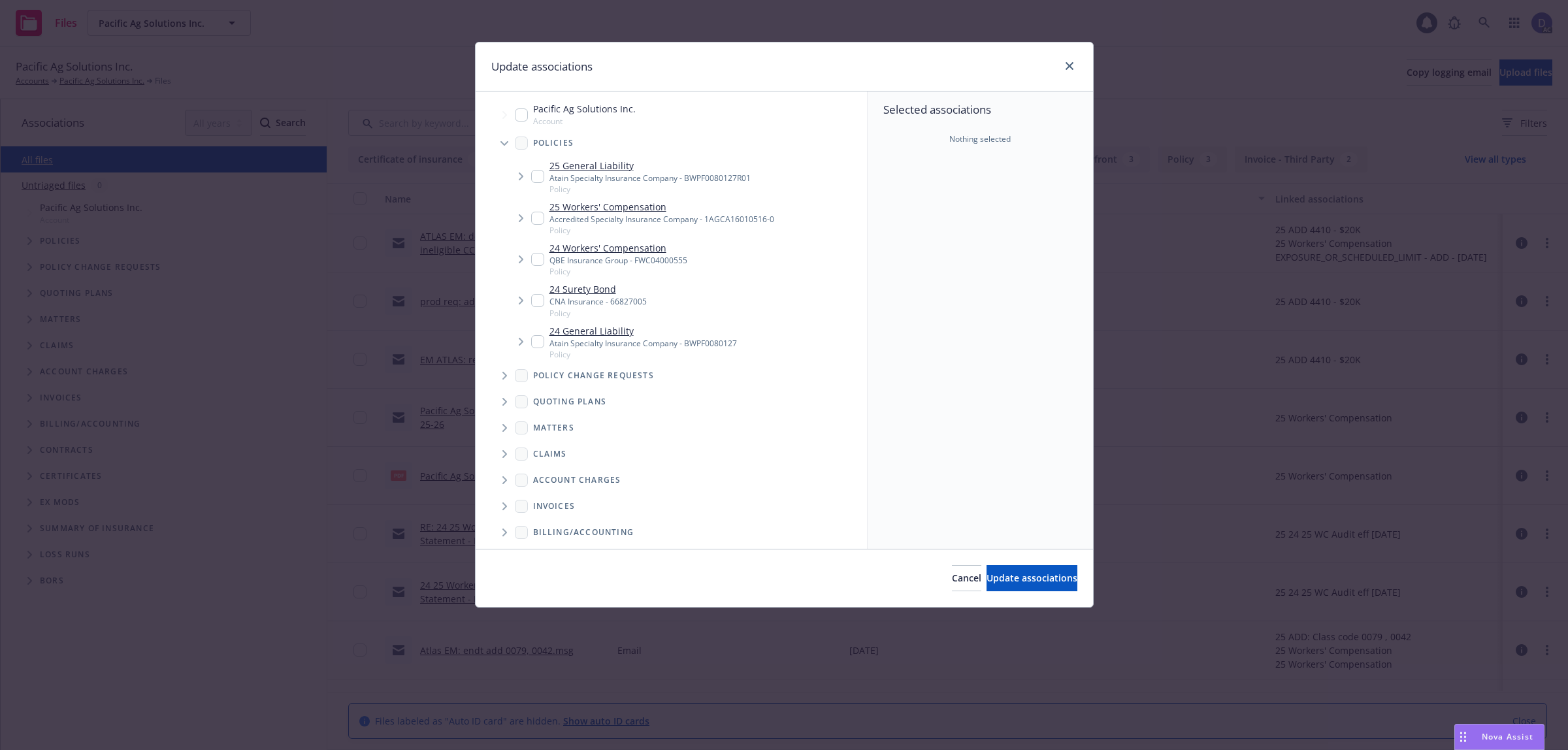
click at [933, 194] on div "Selected associations Nothing selected" at bounding box center [980, 319] width 225 height 457
click at [640, 205] on link "25 Workers' Compensation" at bounding box center [662, 206] width 225 height 14
checkbox input "true"
click at [998, 566] on button "Update associations" at bounding box center [1032, 578] width 91 height 26
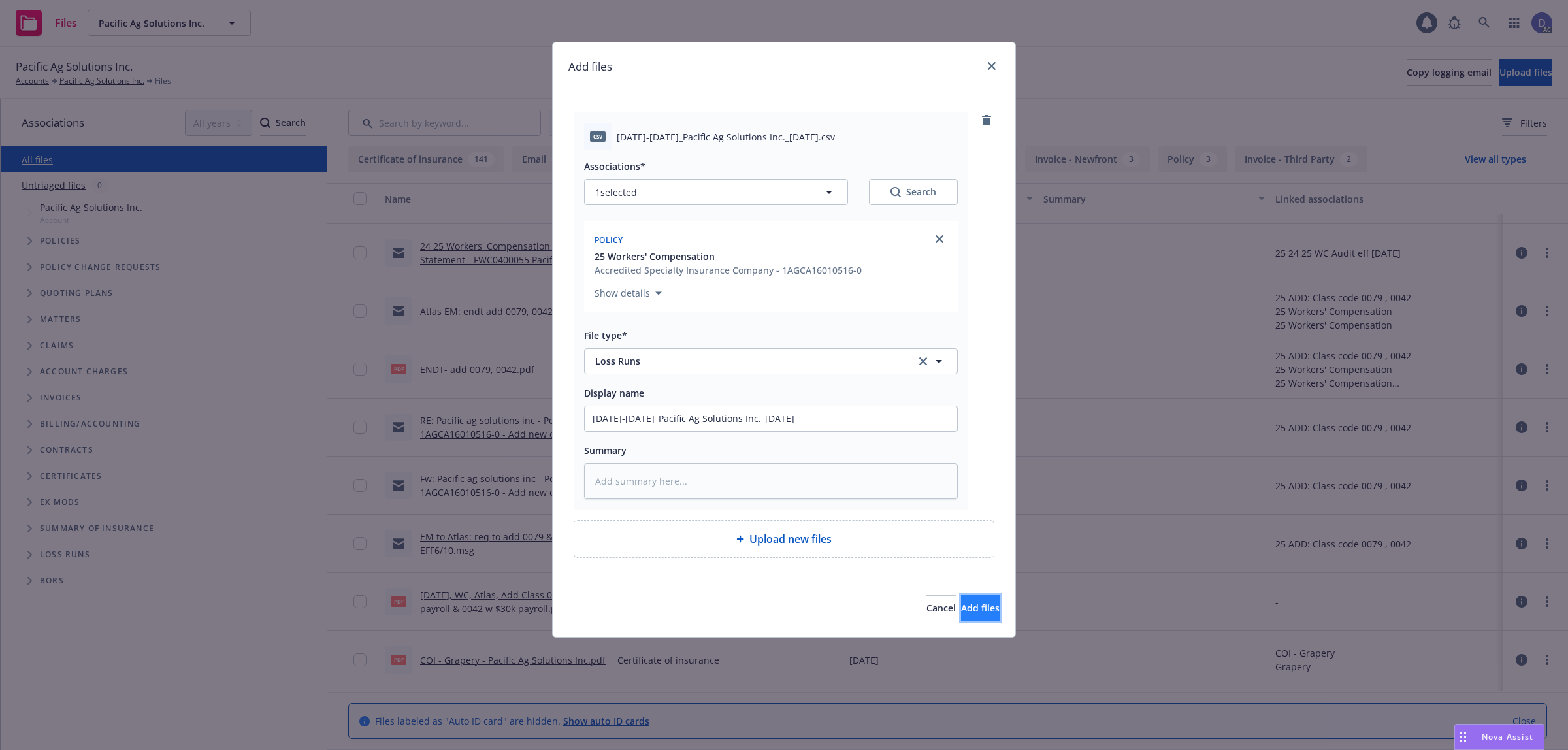
click at [962, 605] on span "Add files" at bounding box center [980, 607] width 38 height 12
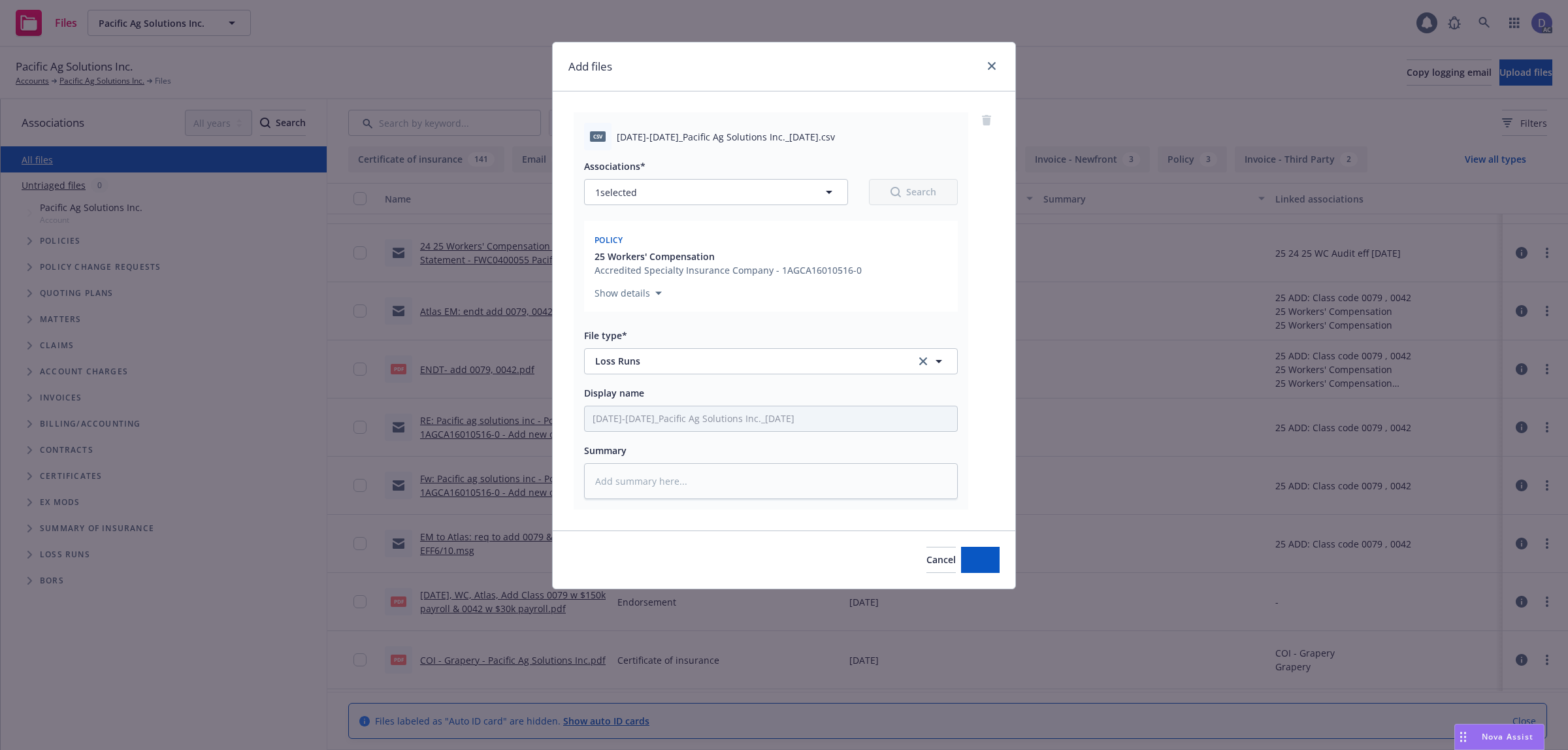
type textarea "x"
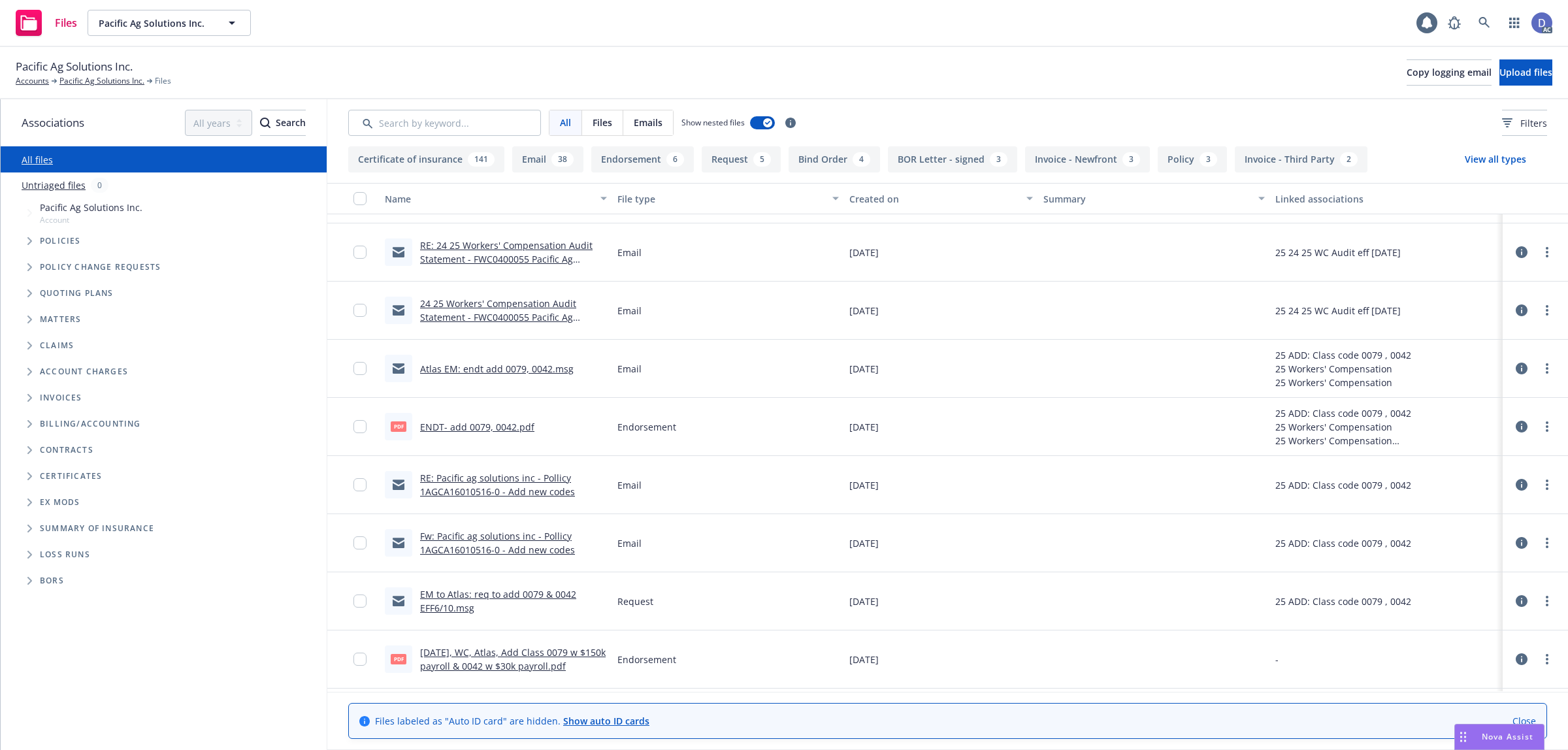
scroll to position [395, 0]
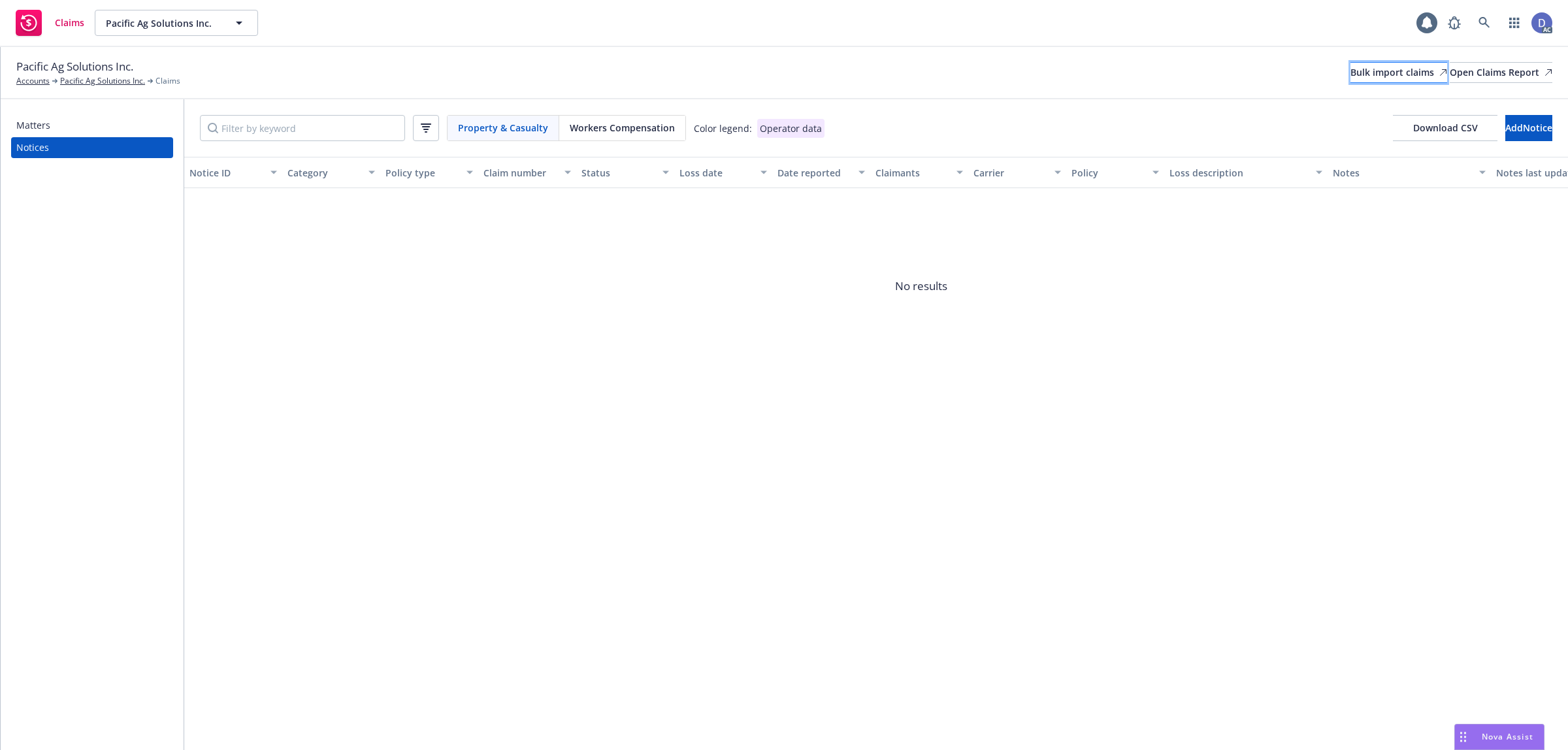
click at [1359, 70] on div "Bulk import claims" at bounding box center [1398, 72] width 96 height 20
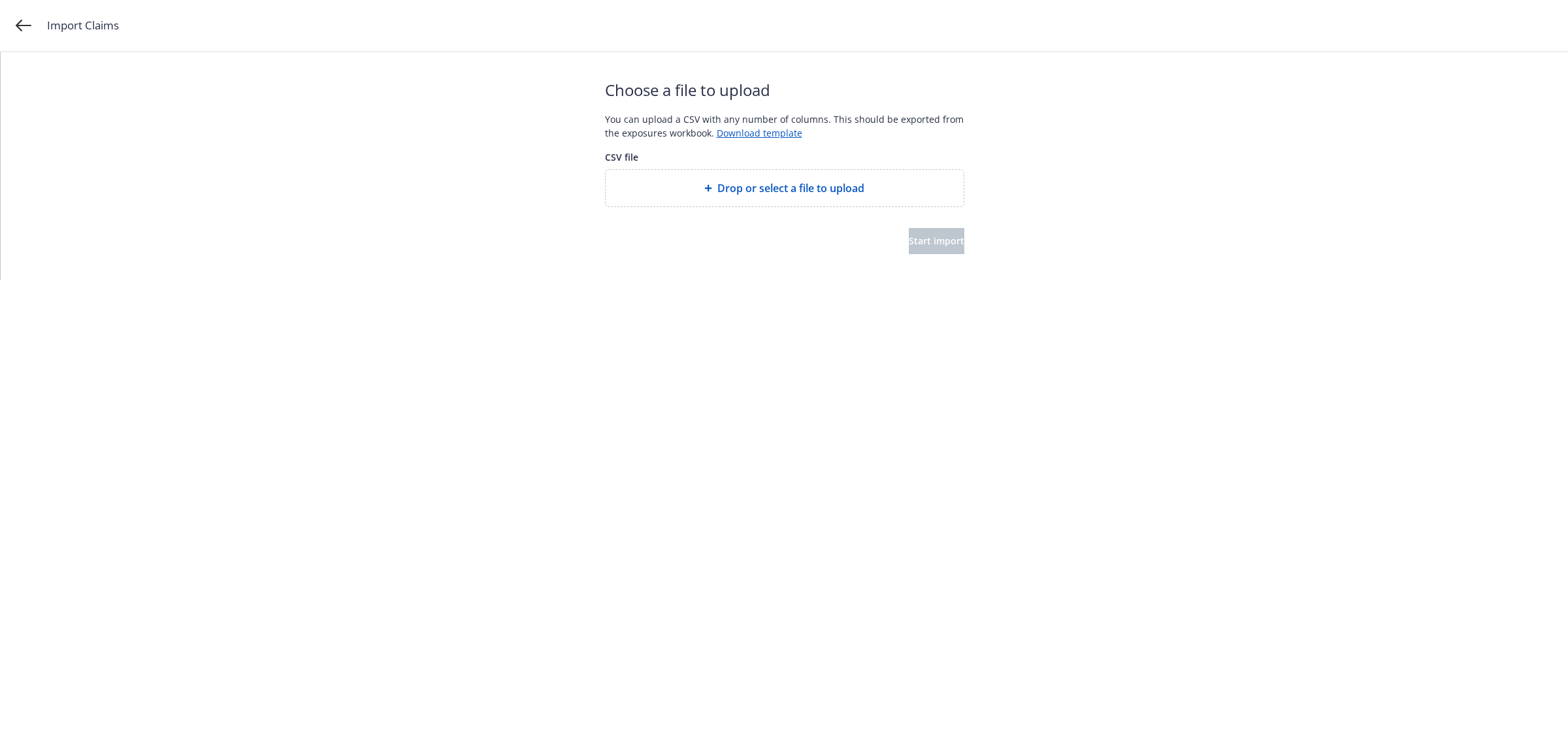
click at [814, 187] on span "Drop or select a file to upload" at bounding box center [791, 188] width 147 height 16
click at [927, 246] on span "Start import" at bounding box center [936, 240] width 55 height 12
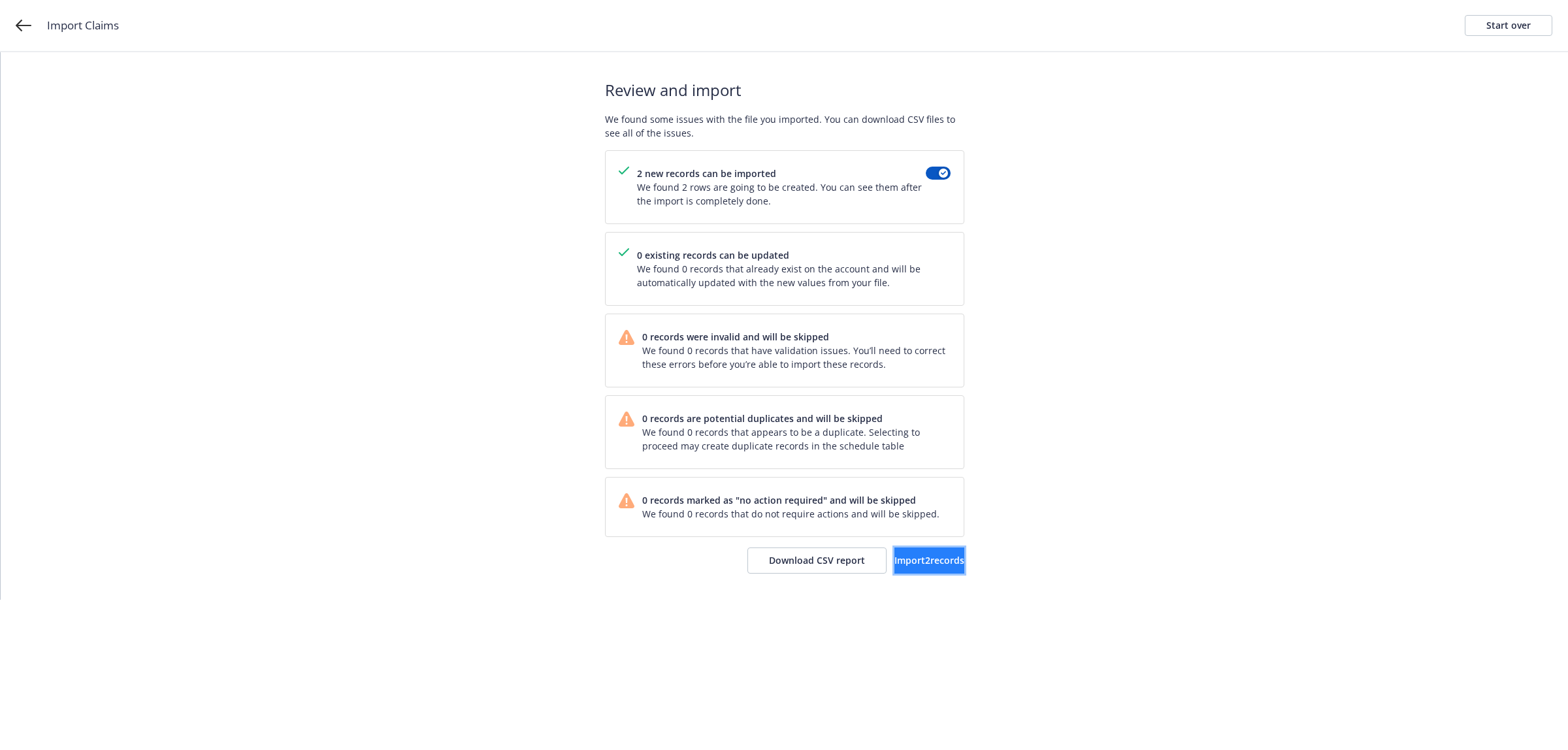
click at [906, 570] on button "Import 2 records" at bounding box center [929, 560] width 70 height 26
click at [905, 570] on link "View accounts" at bounding box center [910, 560] width 107 height 26
